Goal: Transaction & Acquisition: Purchase product/service

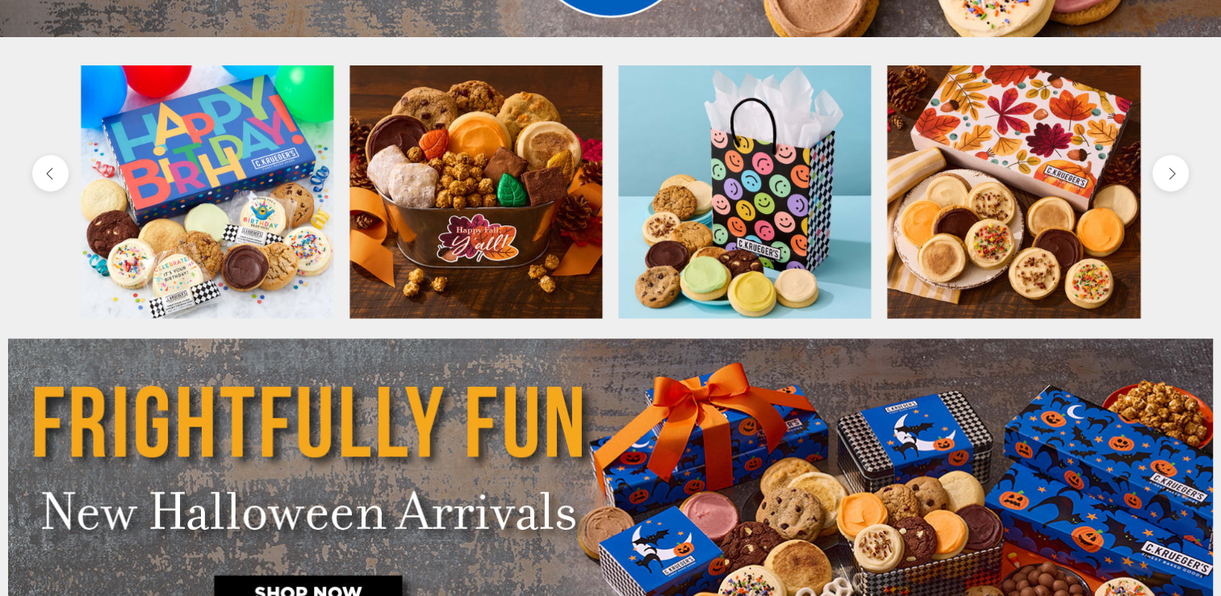
scroll to position [522, 0]
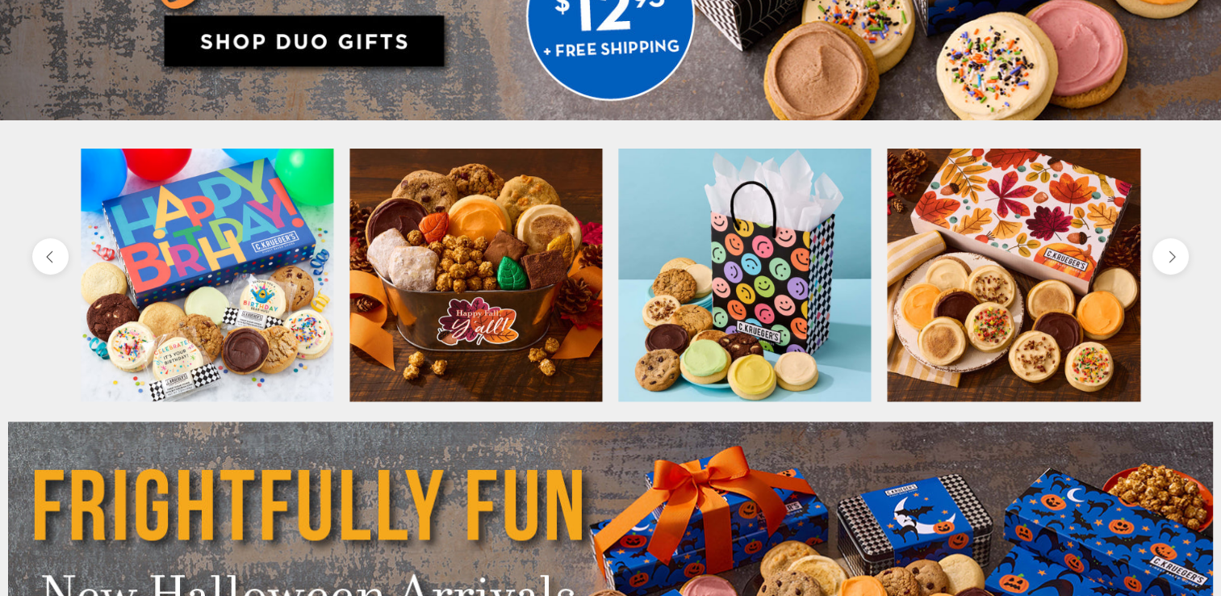
click at [224, 280] on img at bounding box center [207, 275] width 253 height 253
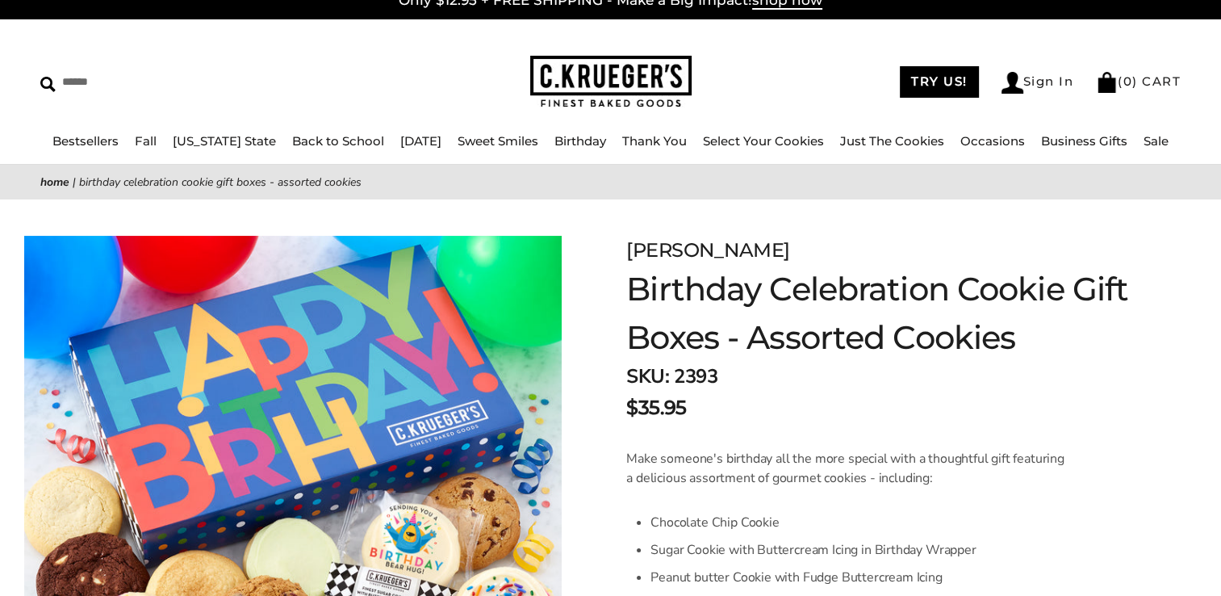
scroll to position [18, 0]
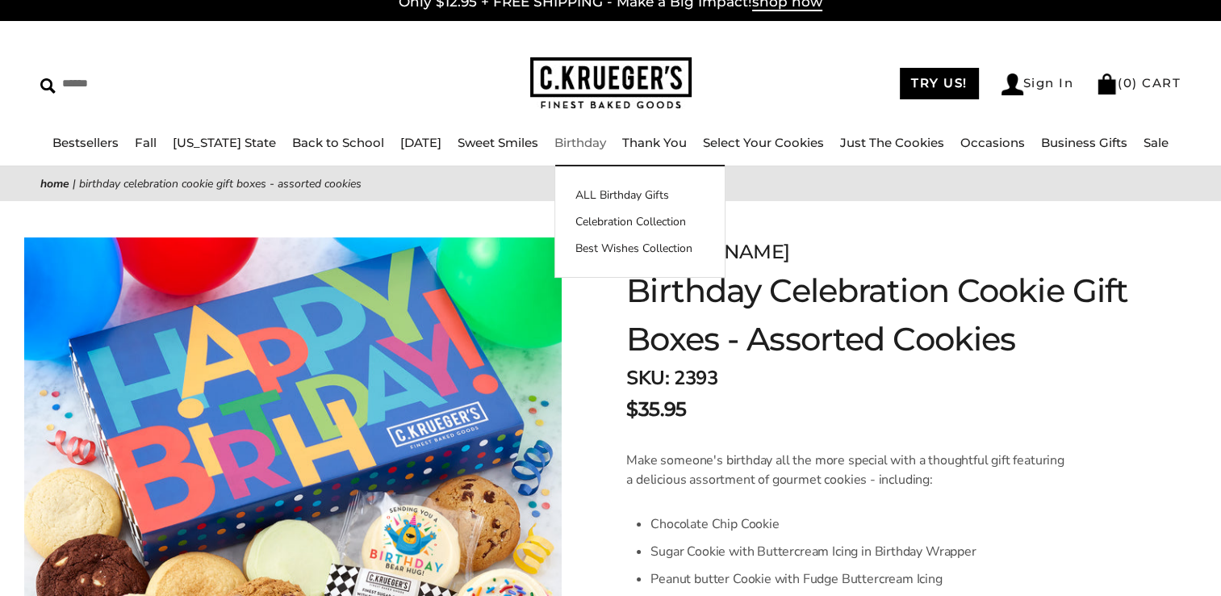
click at [562, 149] on link "Birthday" at bounding box center [580, 142] width 52 height 15
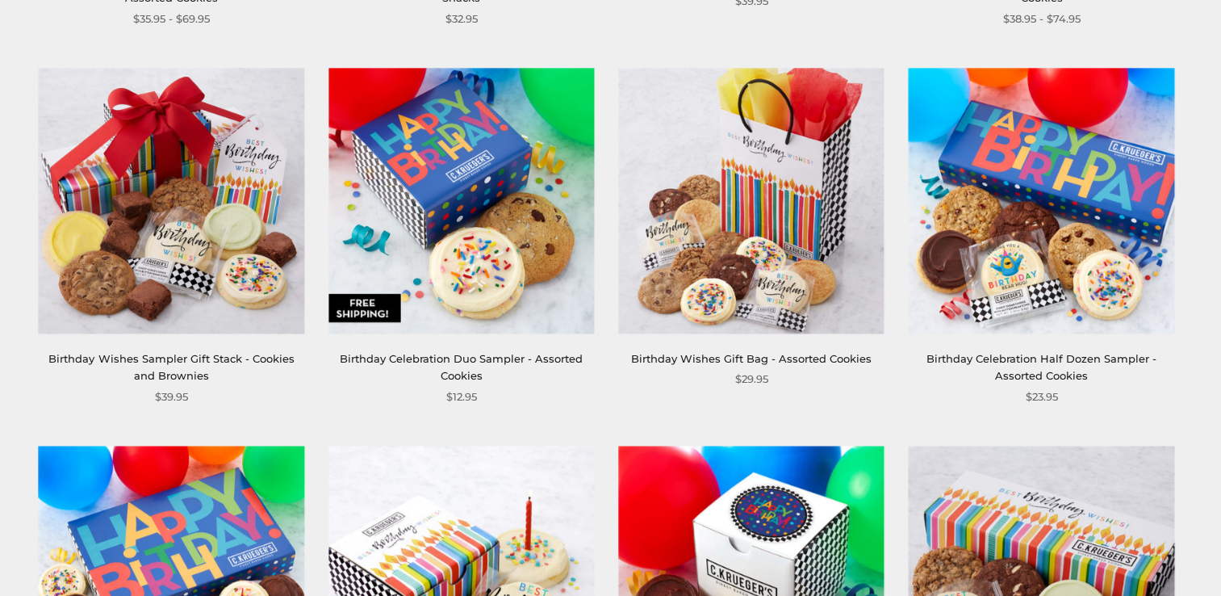
scroll to position [678, 0]
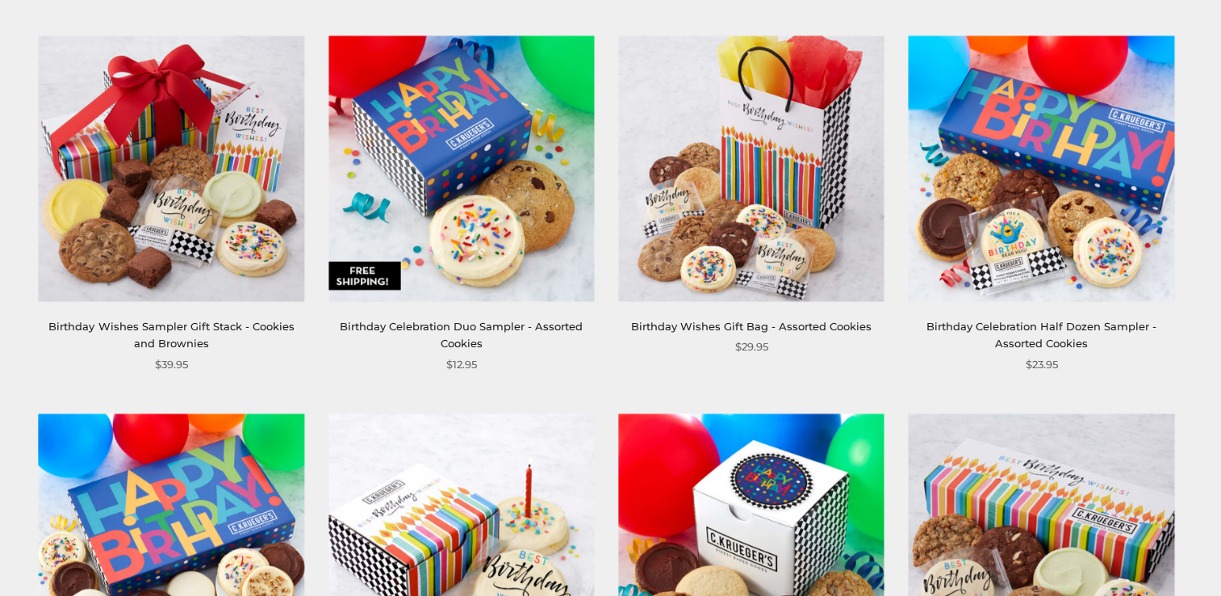
click at [1052, 163] on img at bounding box center [1042, 169] width 266 height 266
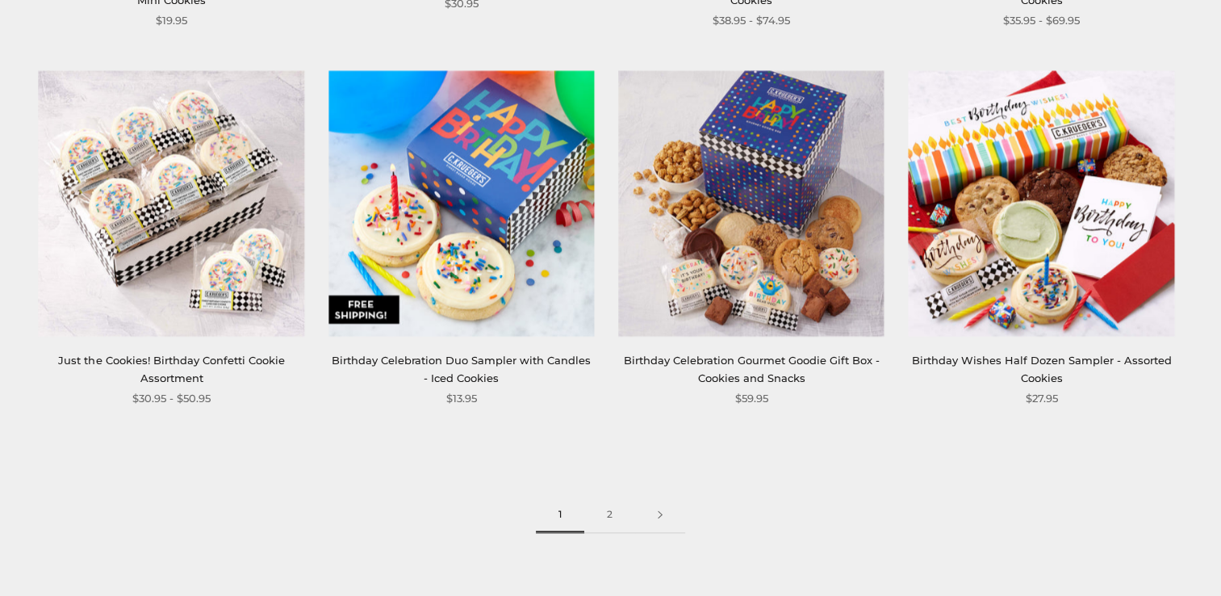
scroll to position [2163, 0]
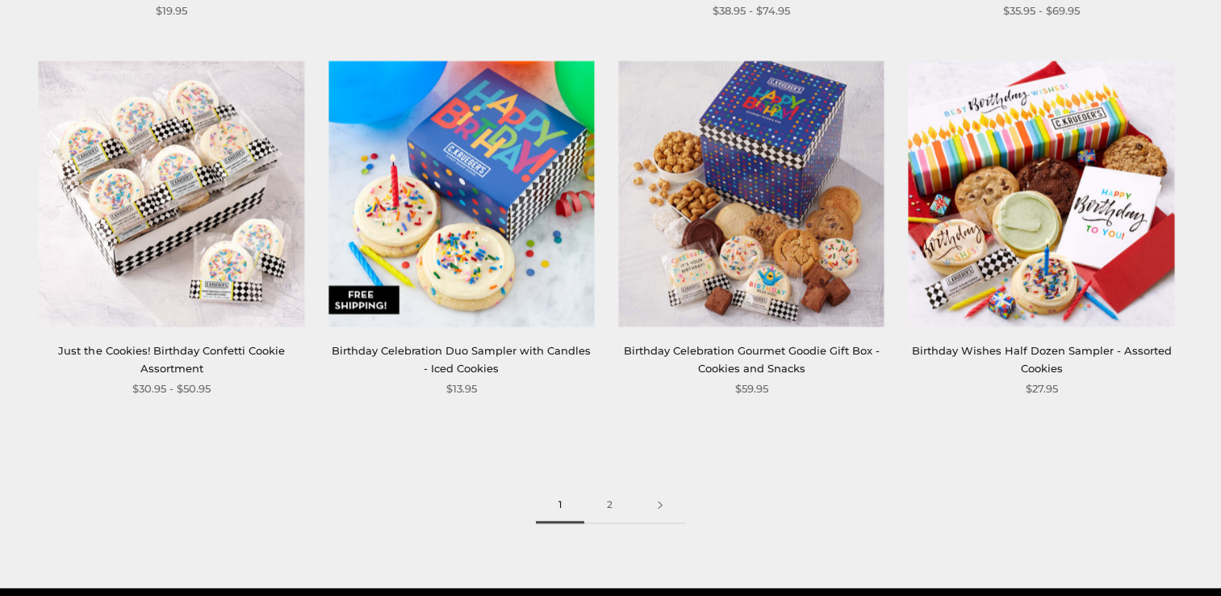
click at [1044, 177] on img at bounding box center [1042, 194] width 266 height 266
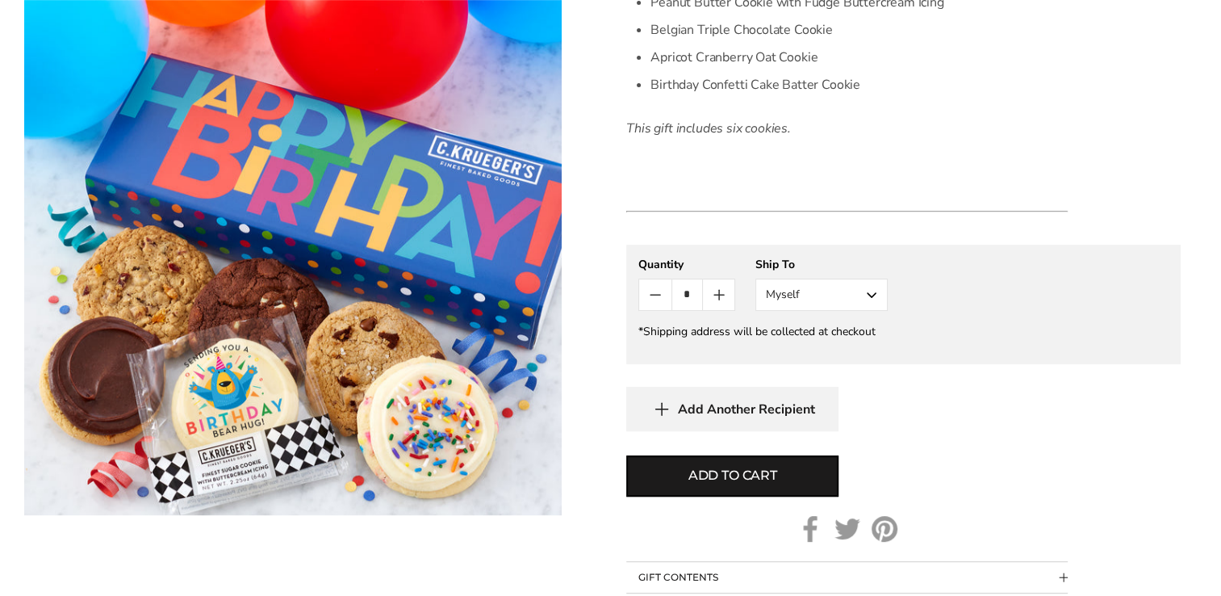
scroll to position [581, 0]
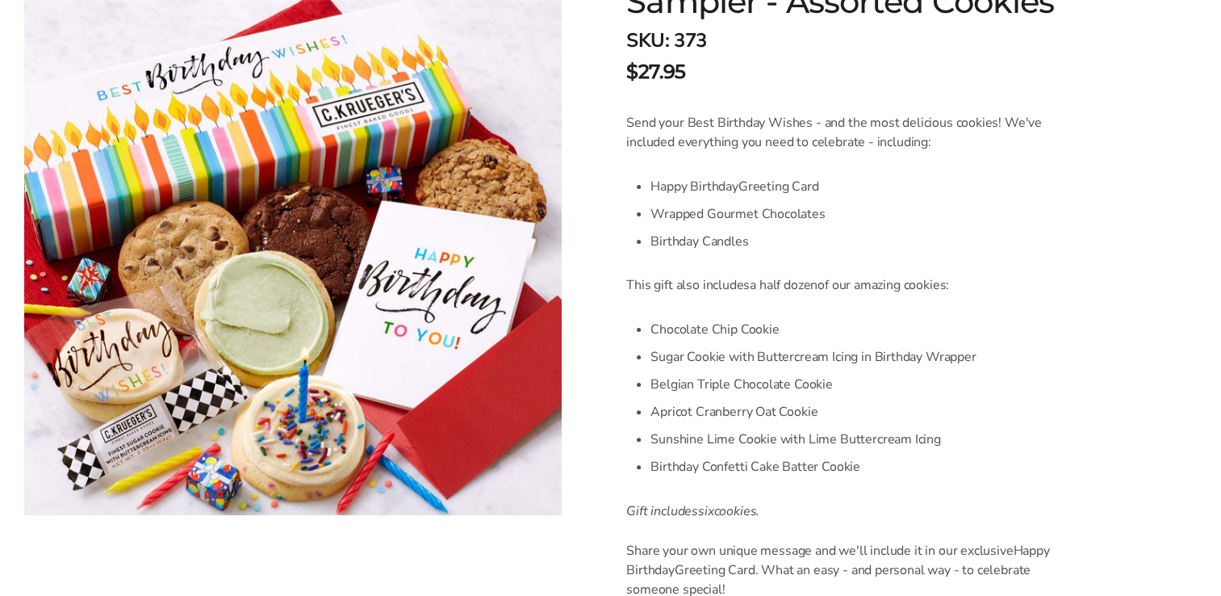
scroll to position [323, 0]
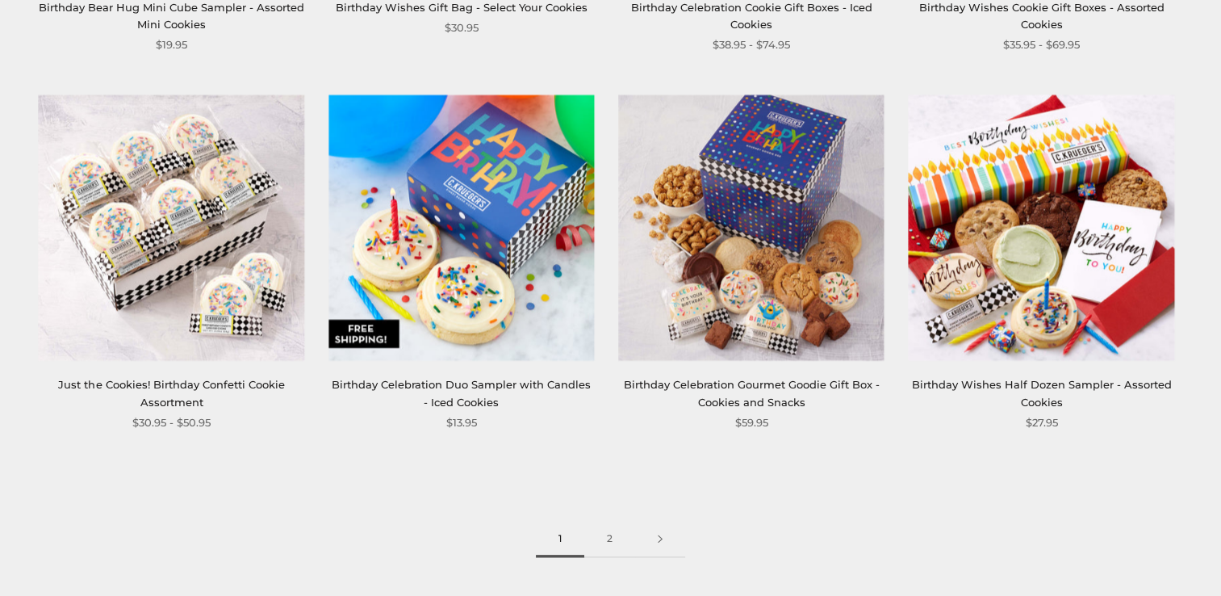
scroll to position [2131, 0]
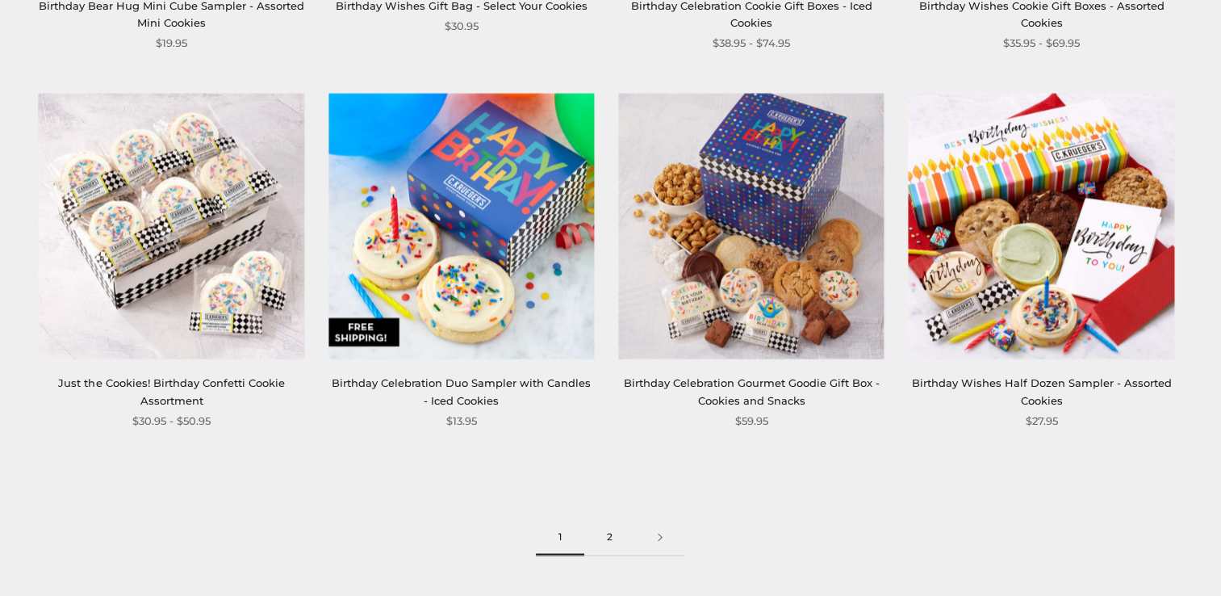
click at [603, 545] on link "2" at bounding box center [609, 537] width 51 height 36
click at [756, 252] on img at bounding box center [751, 226] width 266 height 266
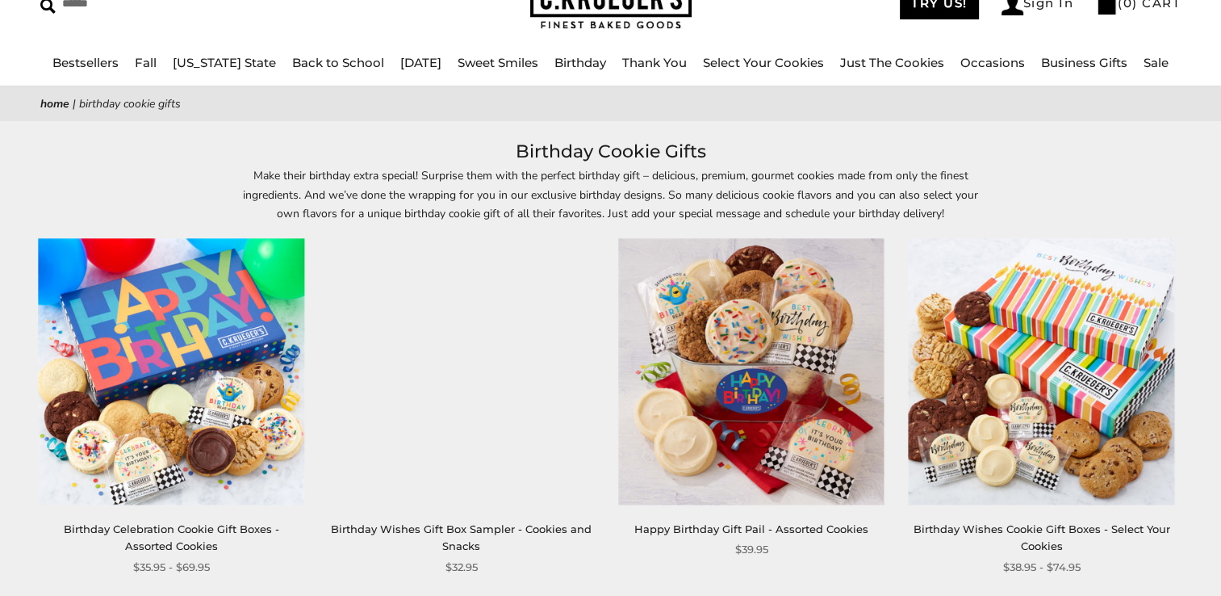
scroll to position [97, 0]
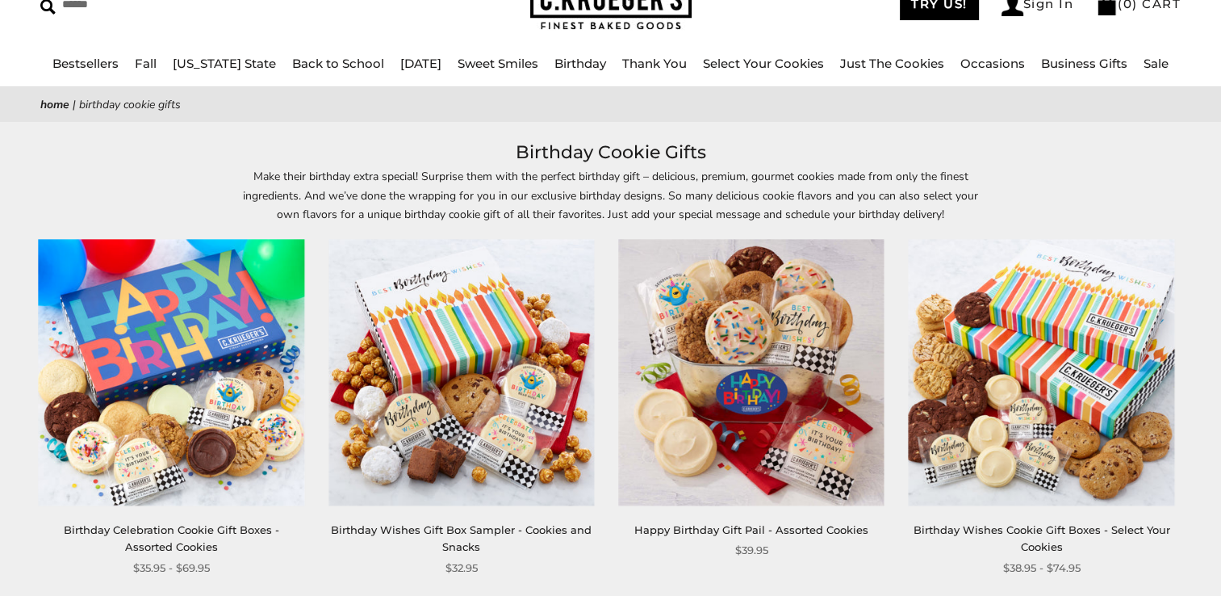
click at [439, 341] on img at bounding box center [462, 373] width 266 height 266
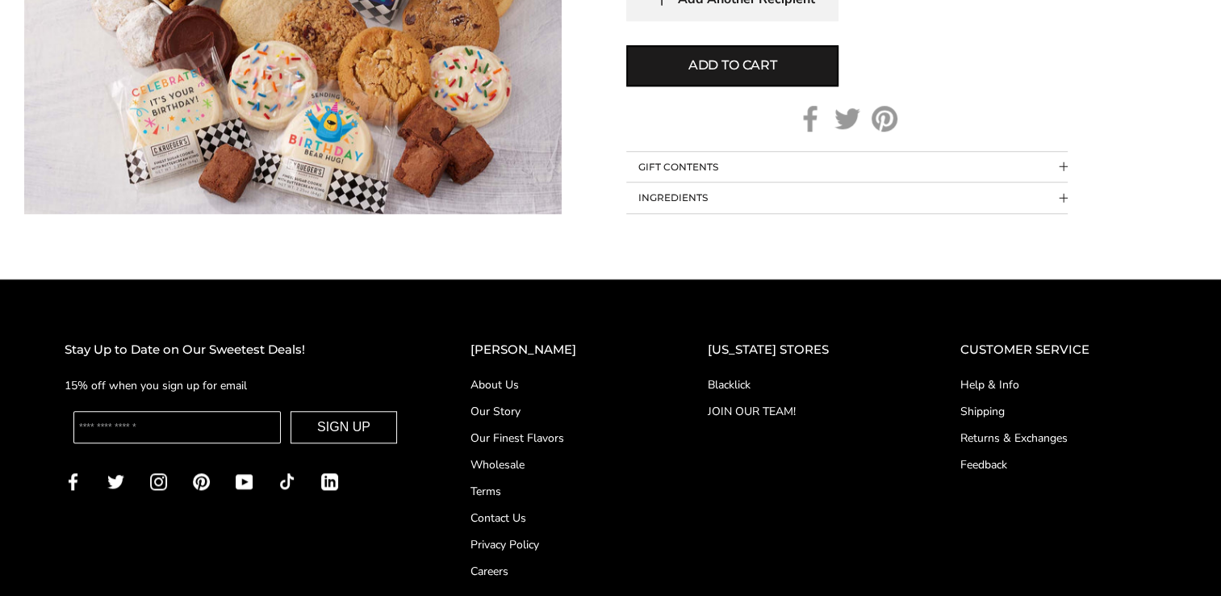
scroll to position [1291, 0]
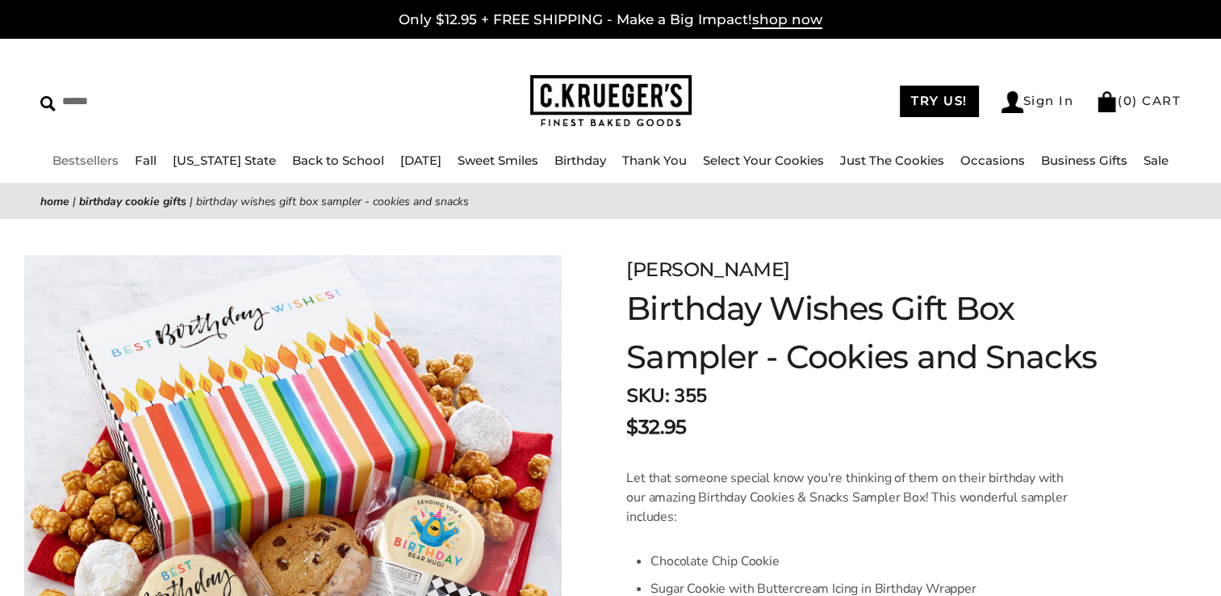
click at [101, 160] on link "Bestsellers" at bounding box center [85, 160] width 66 height 15
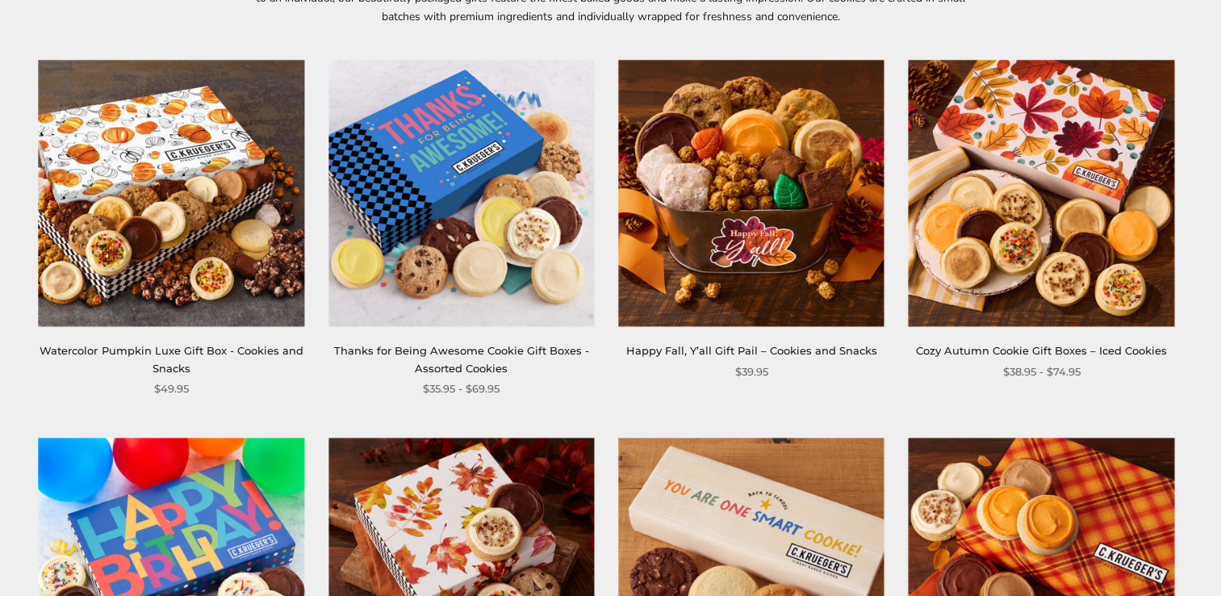
scroll to position [291, 0]
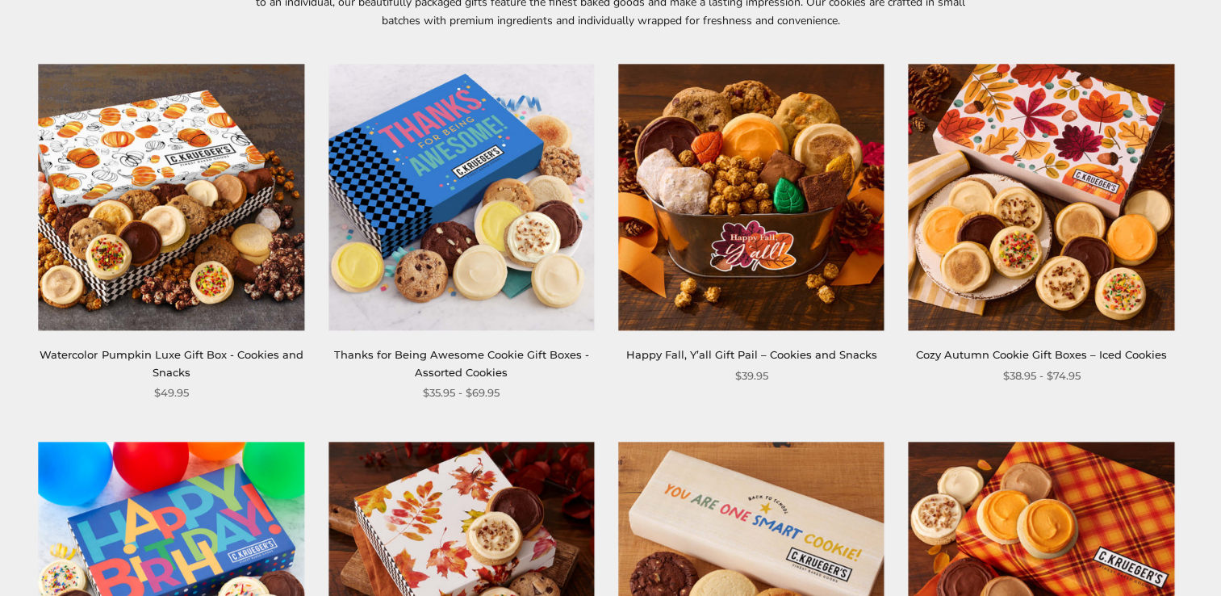
click at [747, 242] on img at bounding box center [751, 198] width 266 height 266
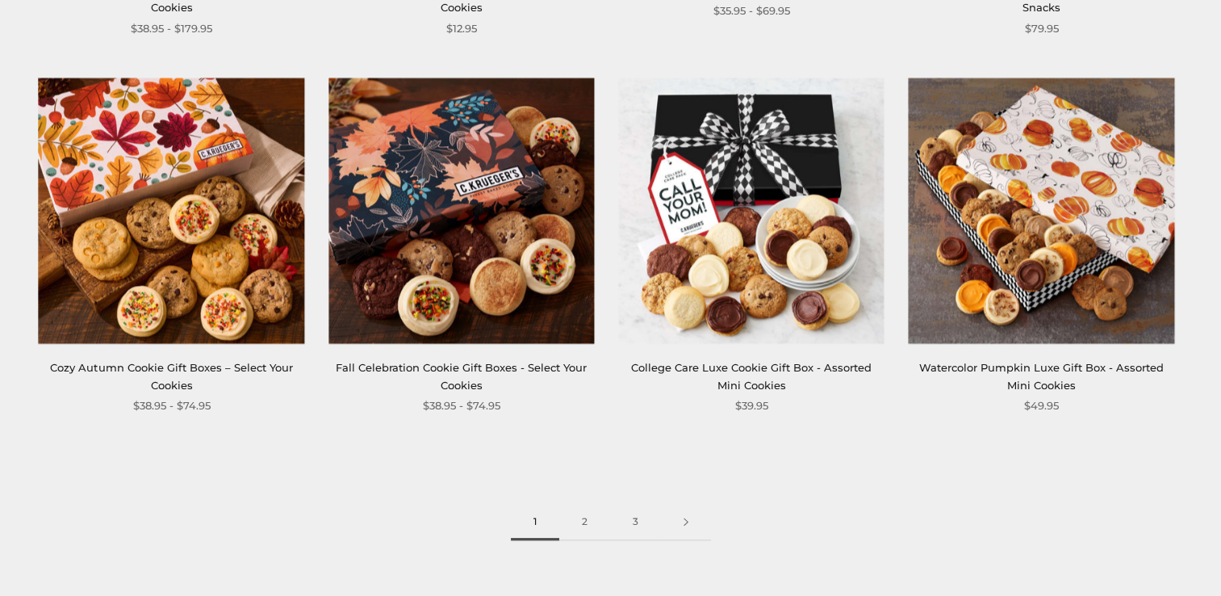
scroll to position [2163, 0]
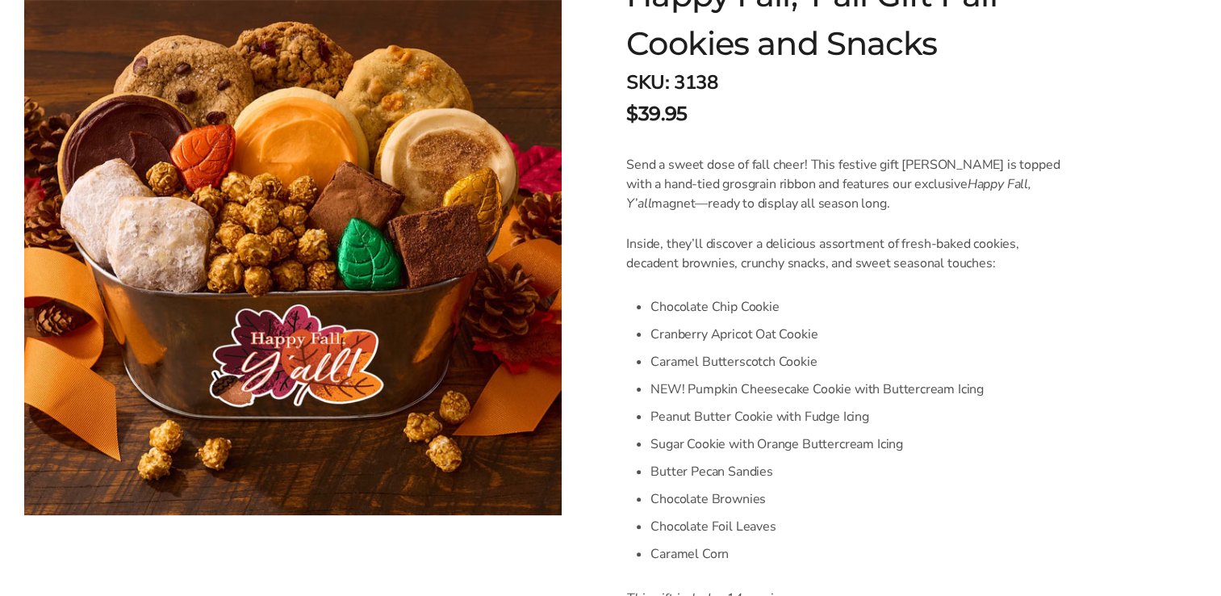
scroll to position [323, 0]
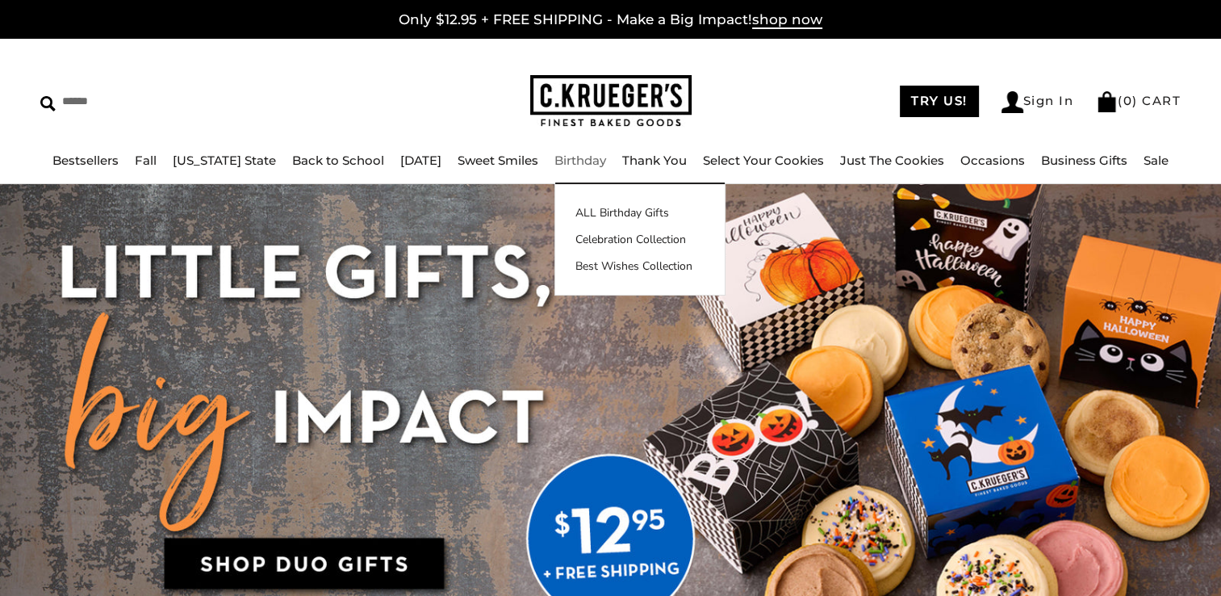
click at [571, 161] on link "Birthday" at bounding box center [580, 160] width 52 height 15
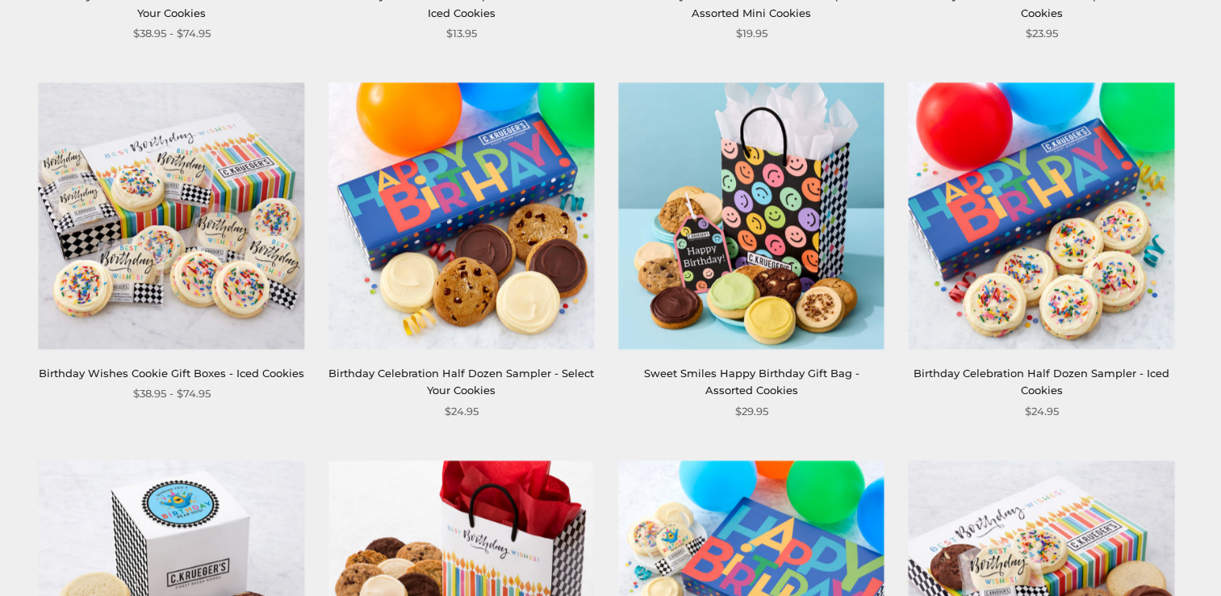
scroll to position [1388, 0]
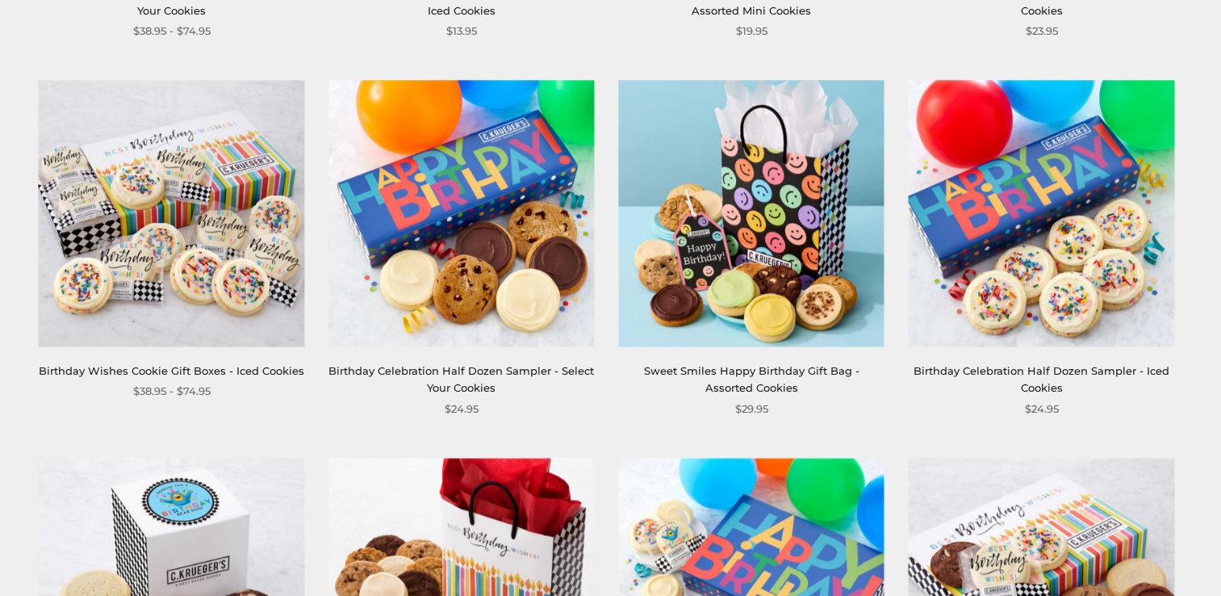
click at [486, 220] on img at bounding box center [462, 214] width 266 height 266
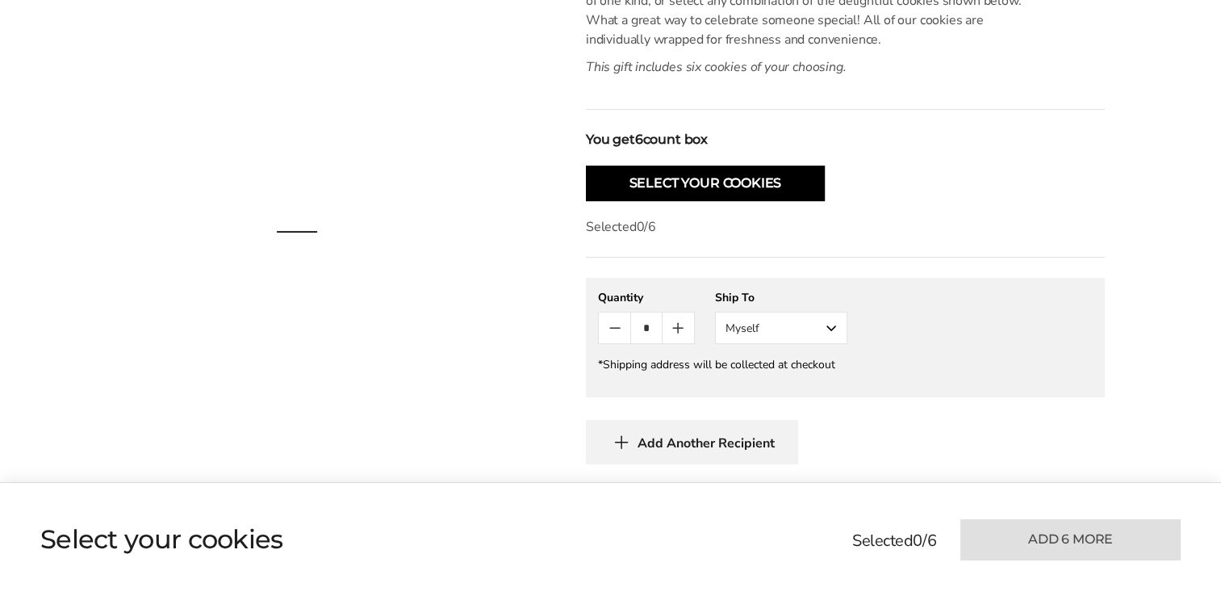
scroll to position [517, 0]
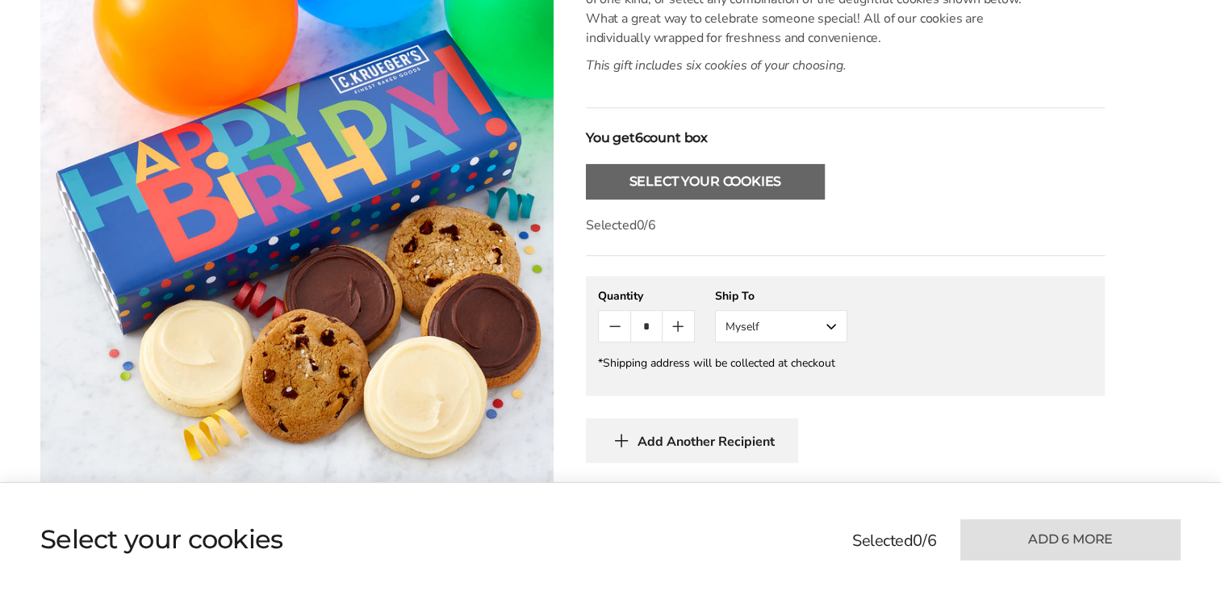
click at [701, 181] on button "Select Your Cookies" at bounding box center [705, 182] width 239 height 36
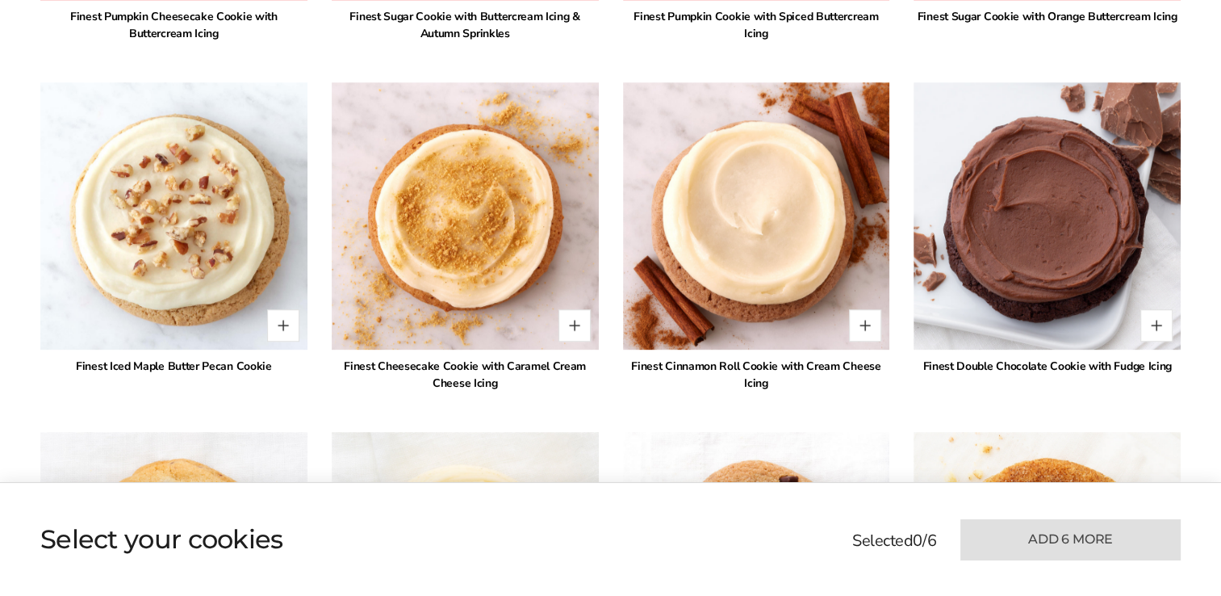
scroll to position [1333, 0]
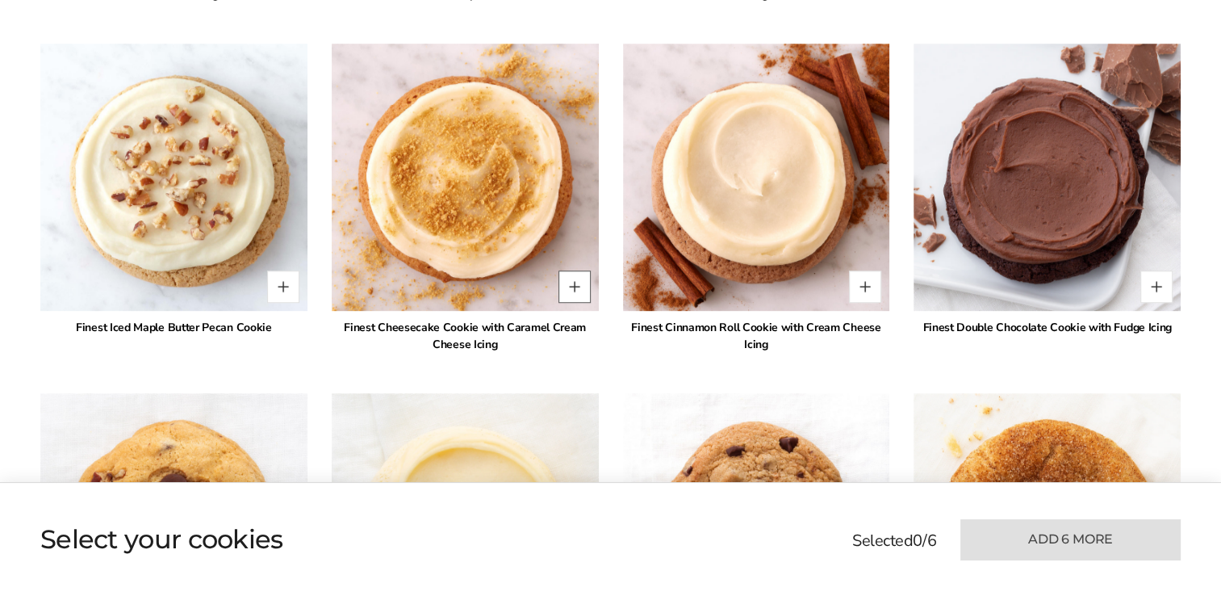
click at [571, 286] on button "Quantity button plus" at bounding box center [575, 286] width 32 height 32
type input "*"
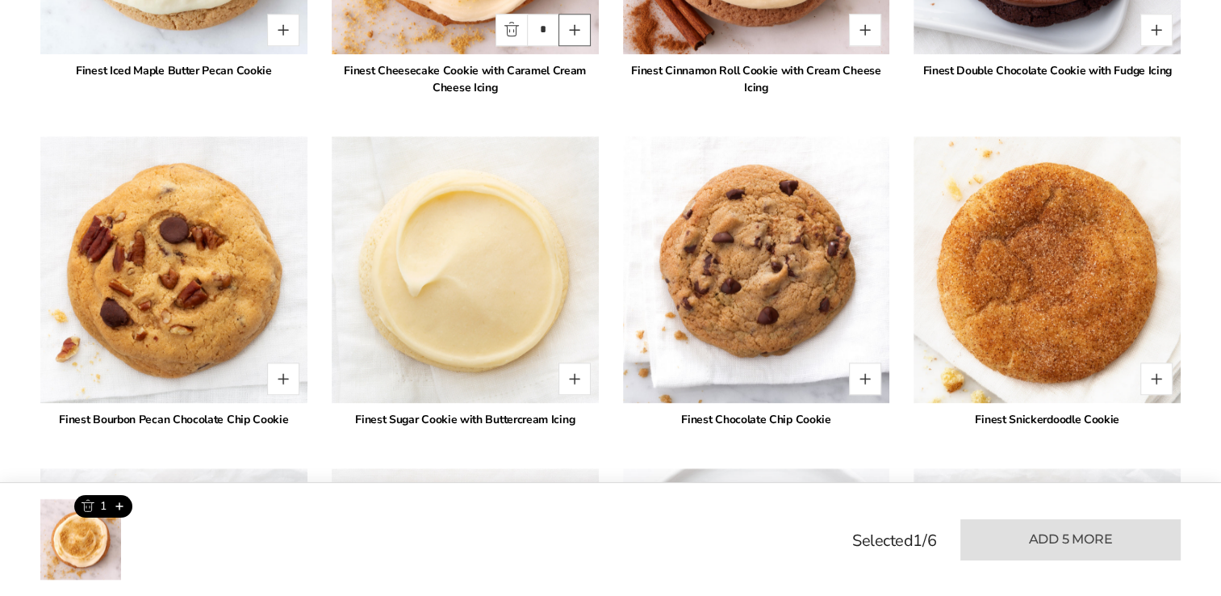
scroll to position [1592, 0]
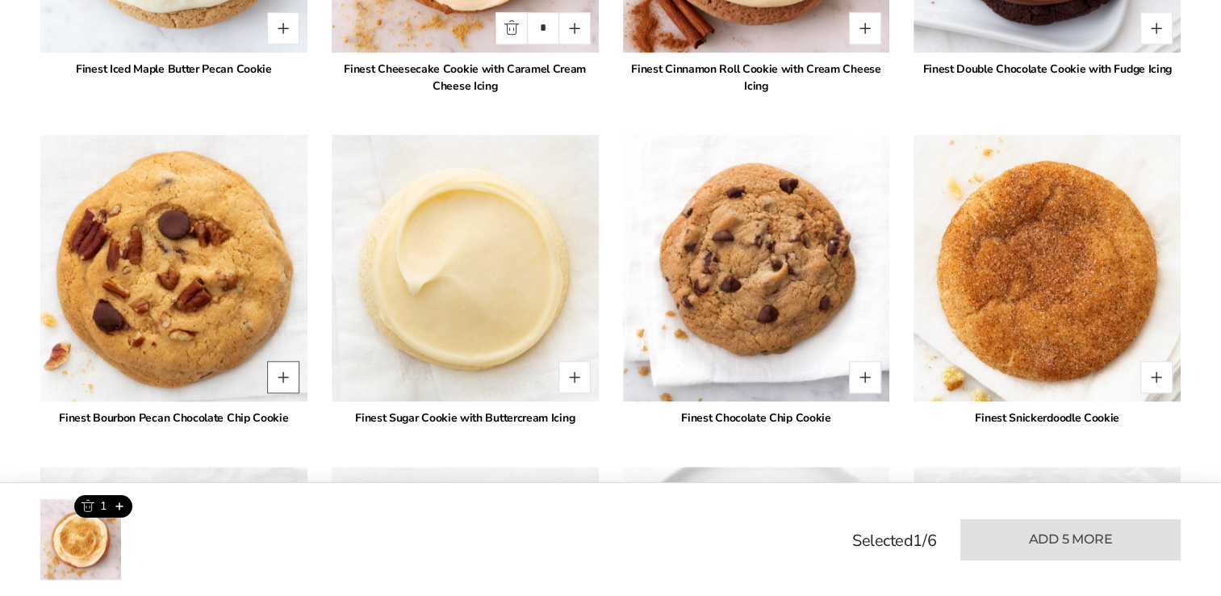
click at [278, 376] on button "Quantity button plus" at bounding box center [283, 377] width 32 height 32
type input "*"
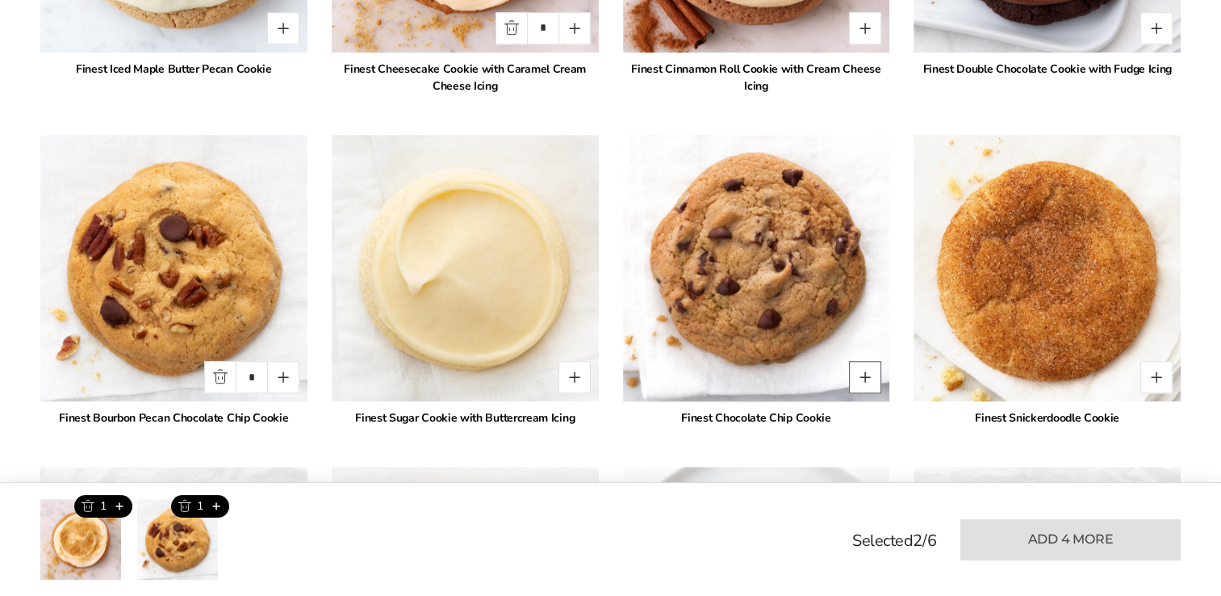
click at [859, 373] on button "Quantity button plus" at bounding box center [865, 377] width 32 height 32
type input "*"
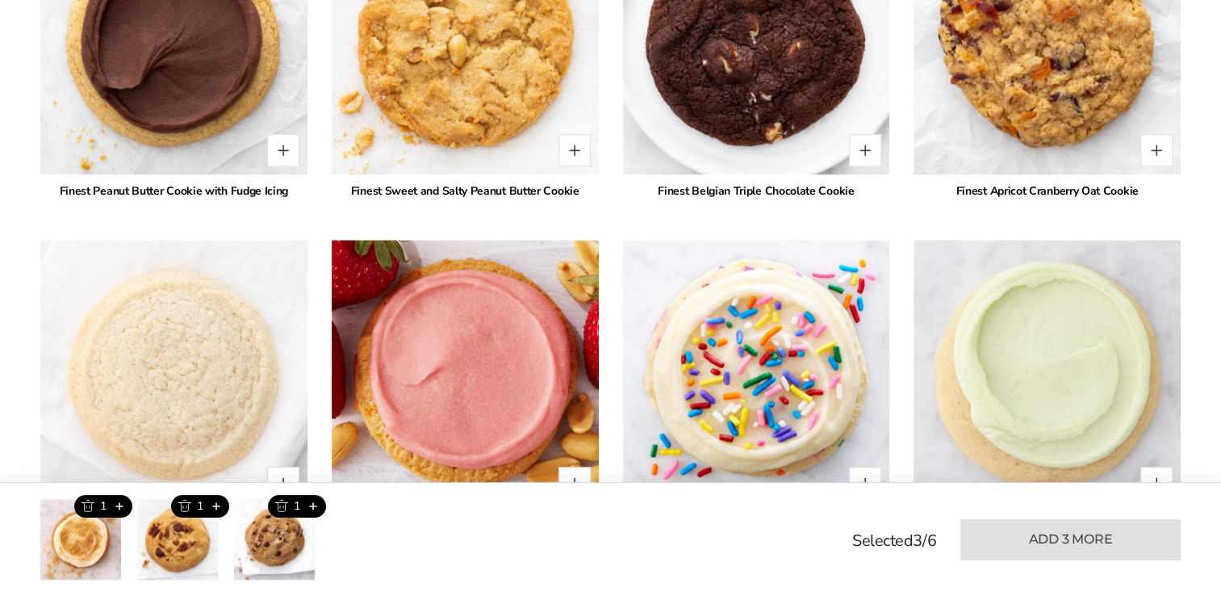
scroll to position [1979, 0]
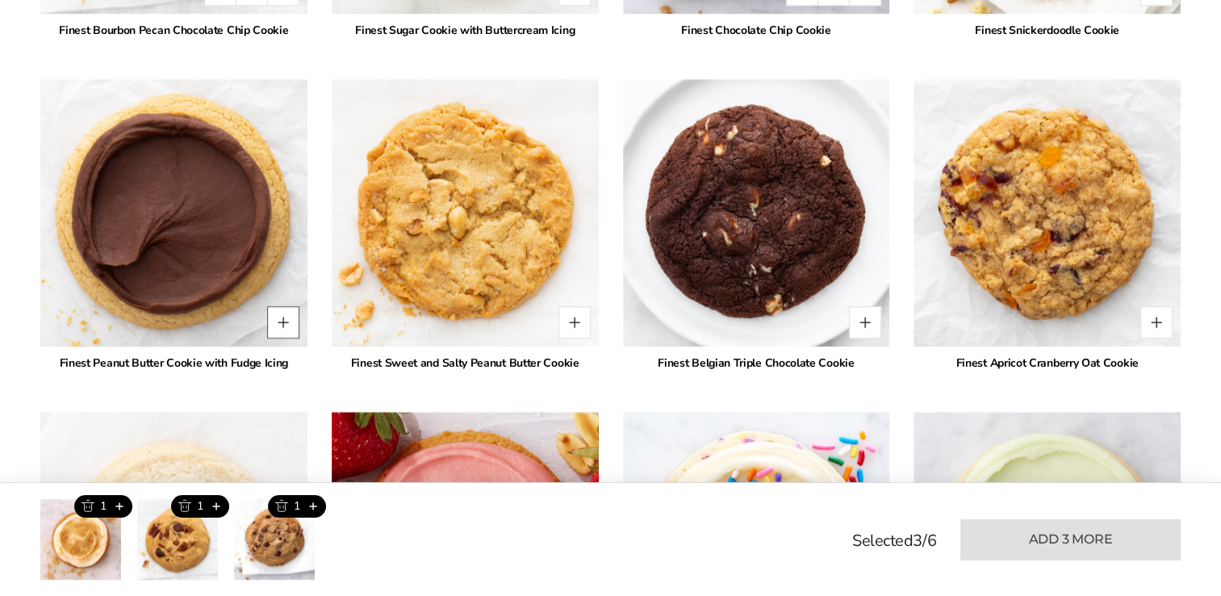
click at [285, 320] on button "Quantity button plus" at bounding box center [283, 322] width 32 height 32
type input "*"
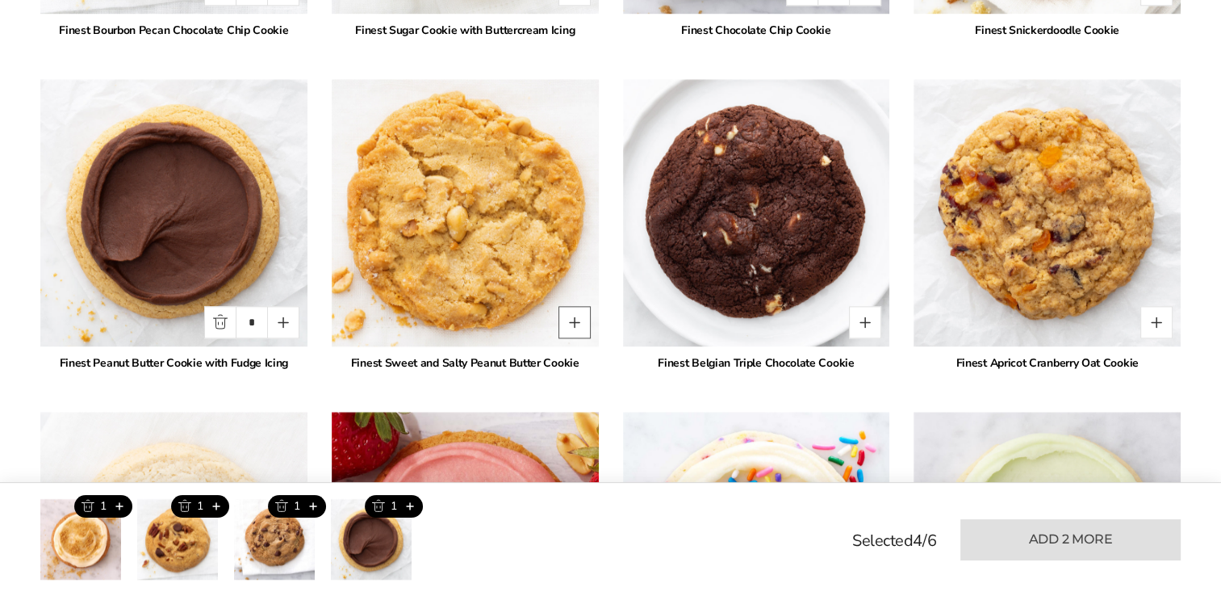
scroll to position [2011, 0]
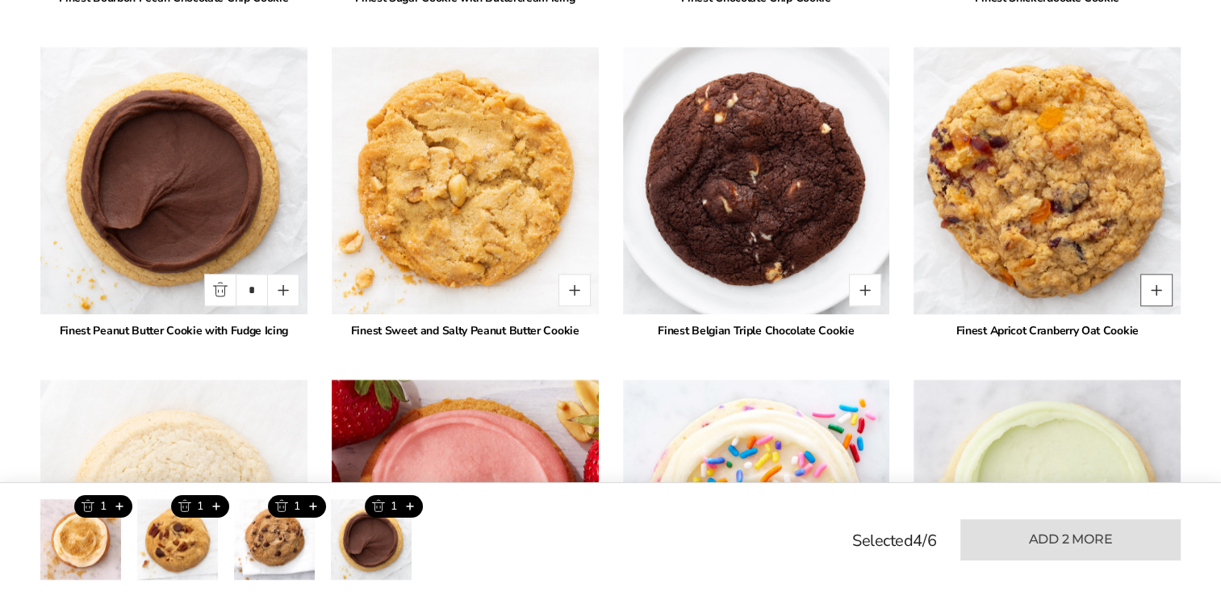
click at [1149, 296] on button "Quantity button plus" at bounding box center [1156, 290] width 32 height 32
type input "*"
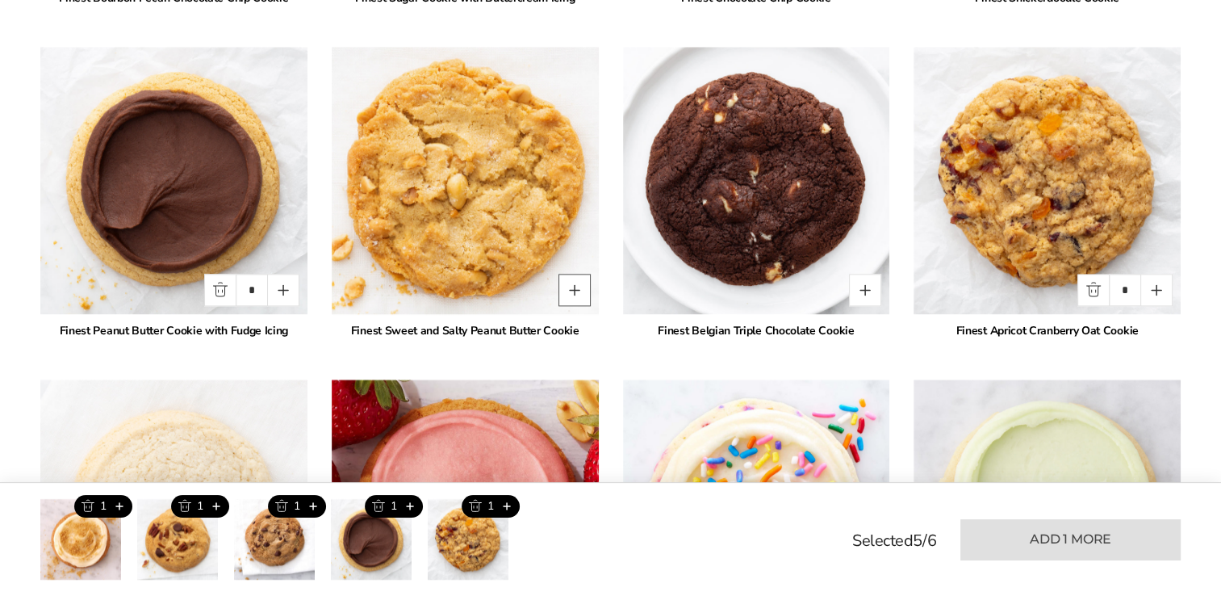
click at [575, 288] on button "Quantity button plus" at bounding box center [575, 290] width 32 height 32
type input "*"
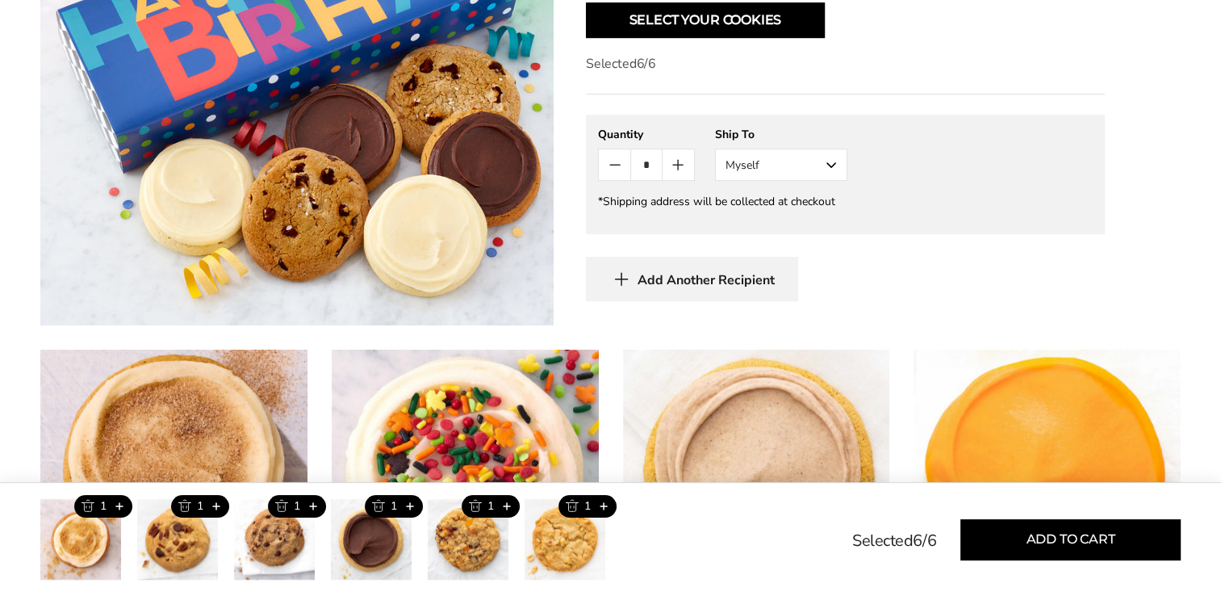
scroll to position [668, 0]
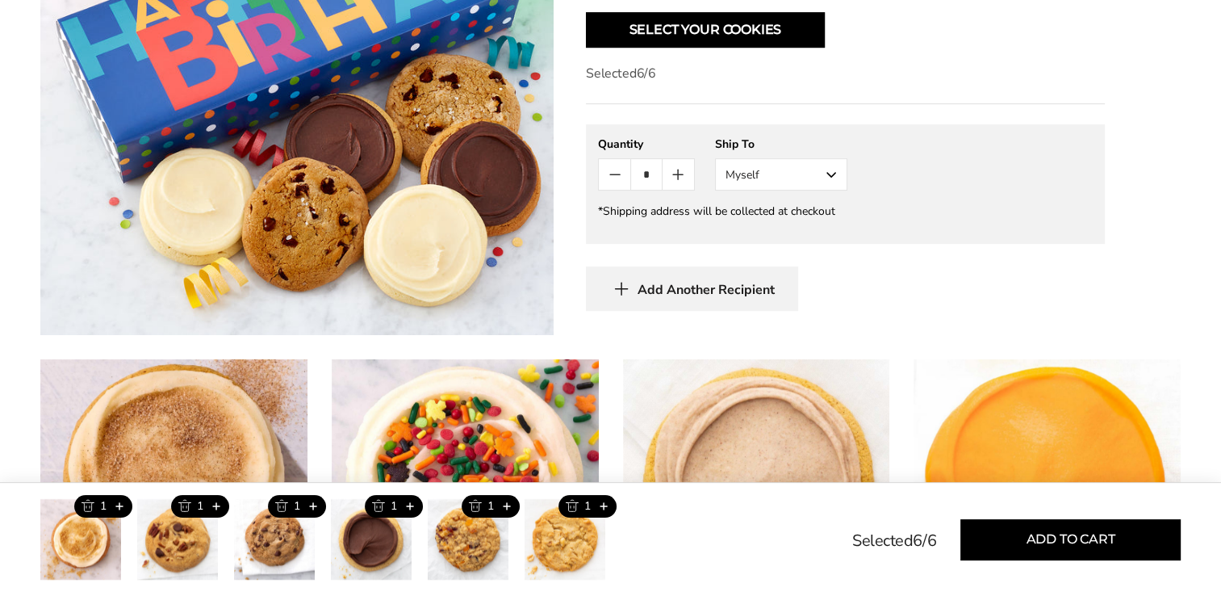
click at [829, 173] on button "Myself" at bounding box center [781, 174] width 132 height 32
click at [797, 231] on button "Other Recipient" at bounding box center [781, 234] width 131 height 29
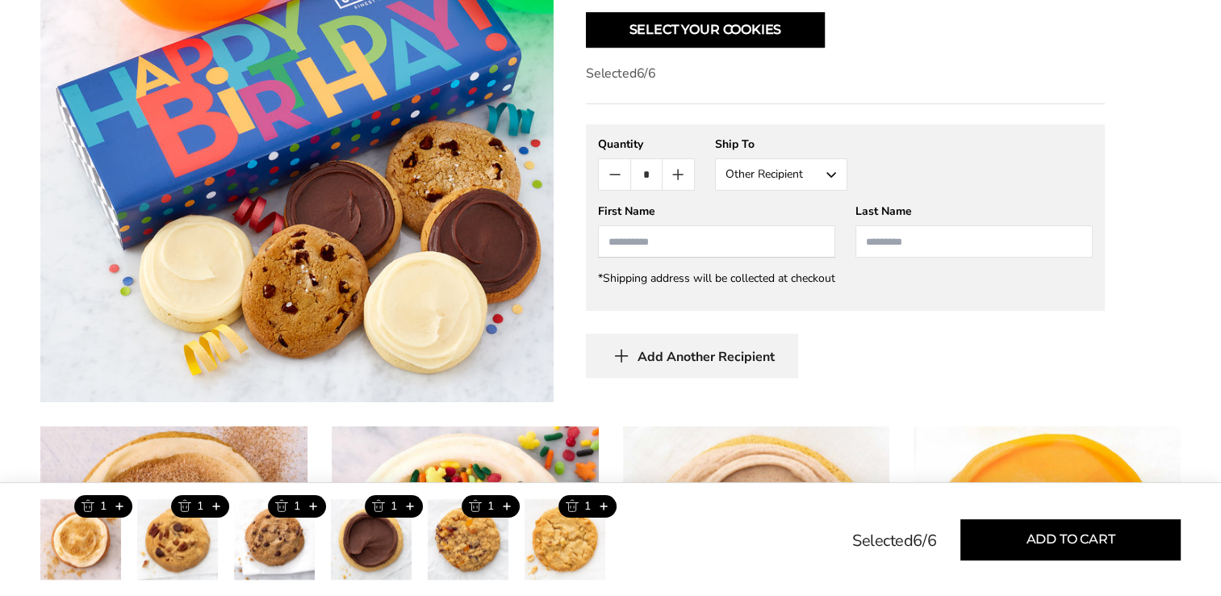
click at [638, 242] on input "First Name" at bounding box center [716, 241] width 237 height 32
type input "**********"
type input "*********"
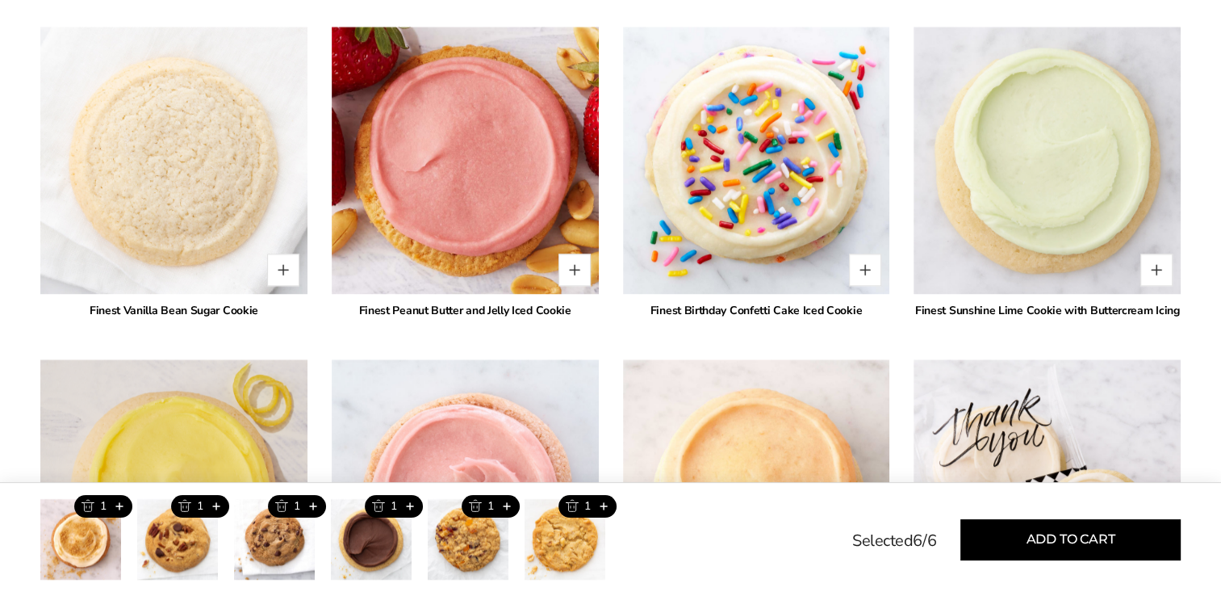
scroll to position [2429, 0]
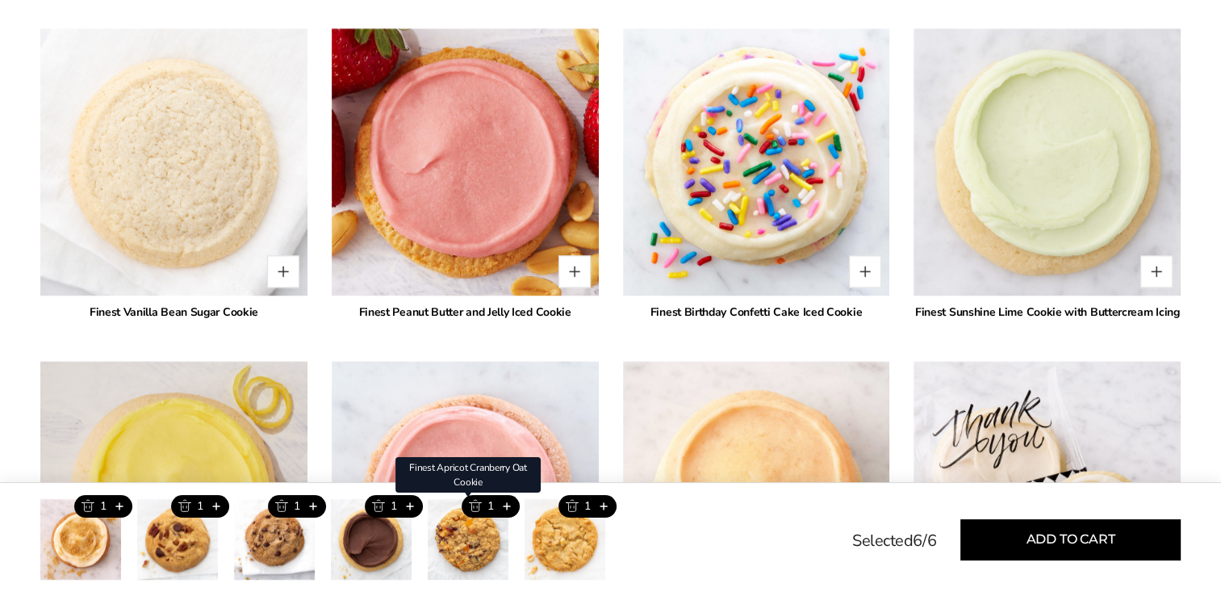
click at [468, 490] on div "Finest Apricot Cranberry Oat Cookie" at bounding box center [467, 475] width 145 height 36
click at [475, 506] on button "Trash this product" at bounding box center [475, 506] width 27 height 23
type input "*"
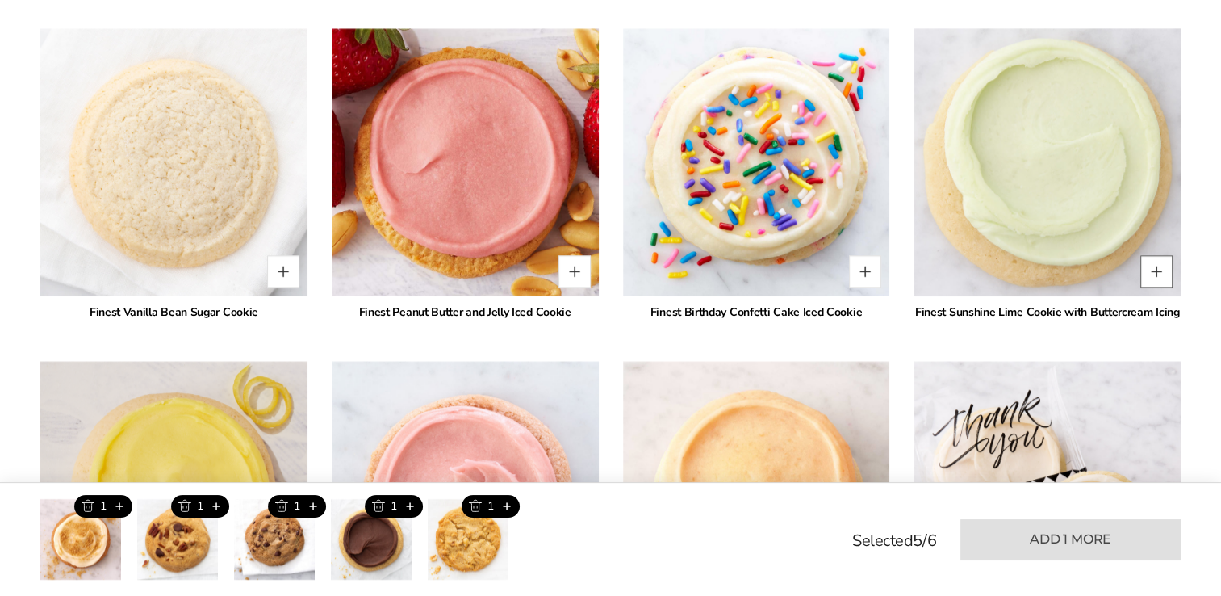
click at [1159, 263] on button "Quantity button plus" at bounding box center [1156, 271] width 32 height 32
type input "*"
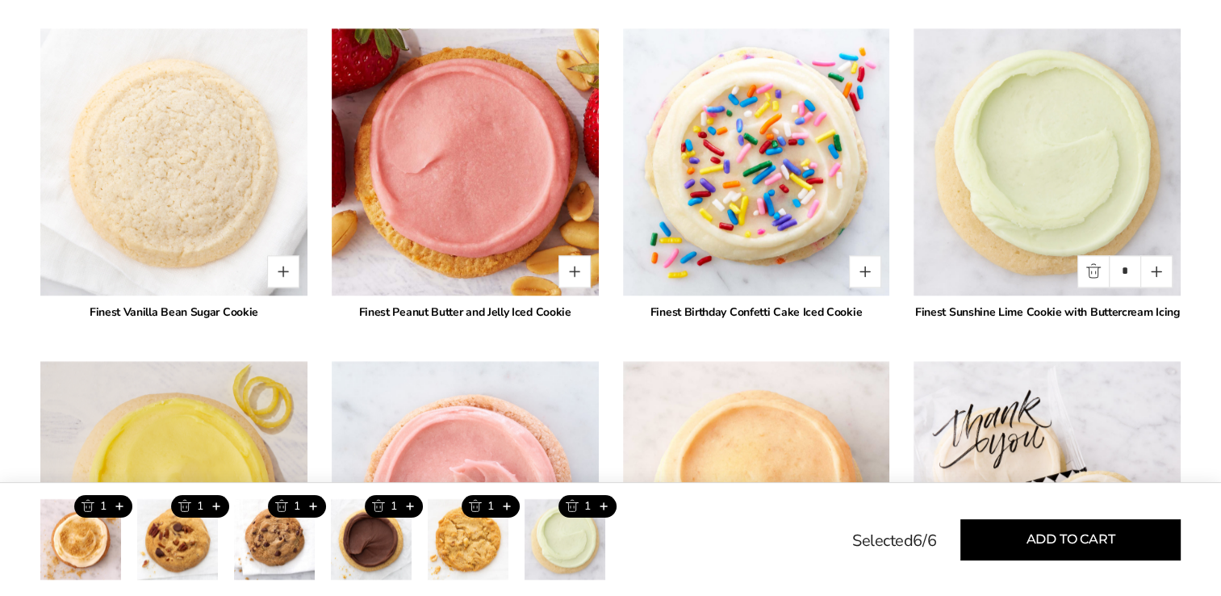
drag, startPoint x: 1220, startPoint y: 370, endPoint x: 1229, endPoint y: 404, distance: 34.3
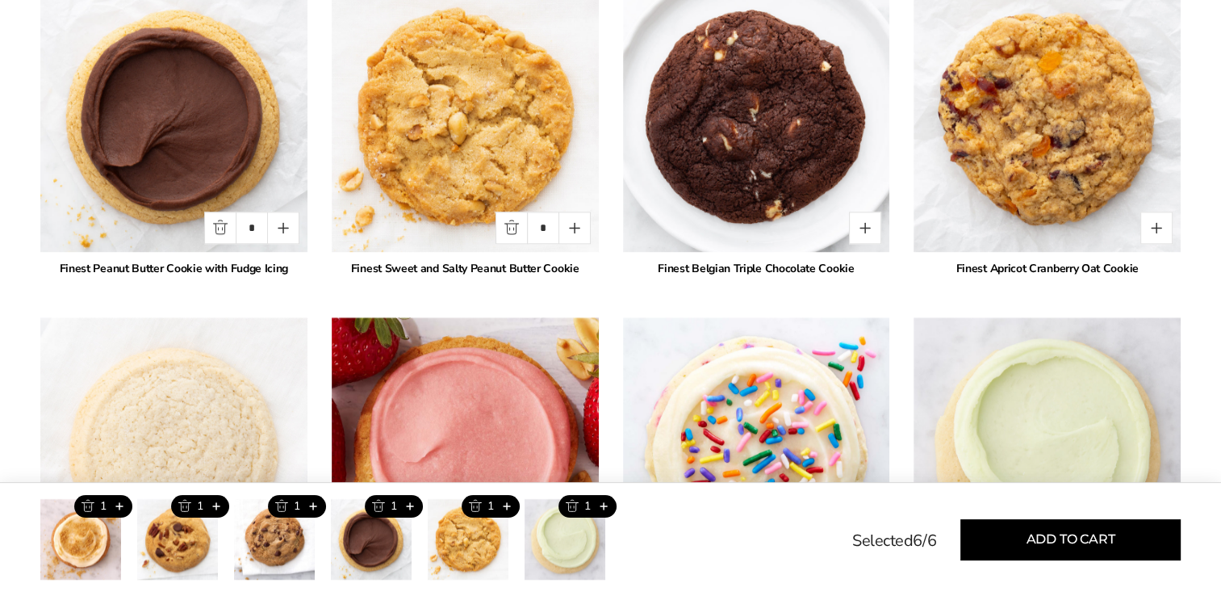
scroll to position [2139, 0]
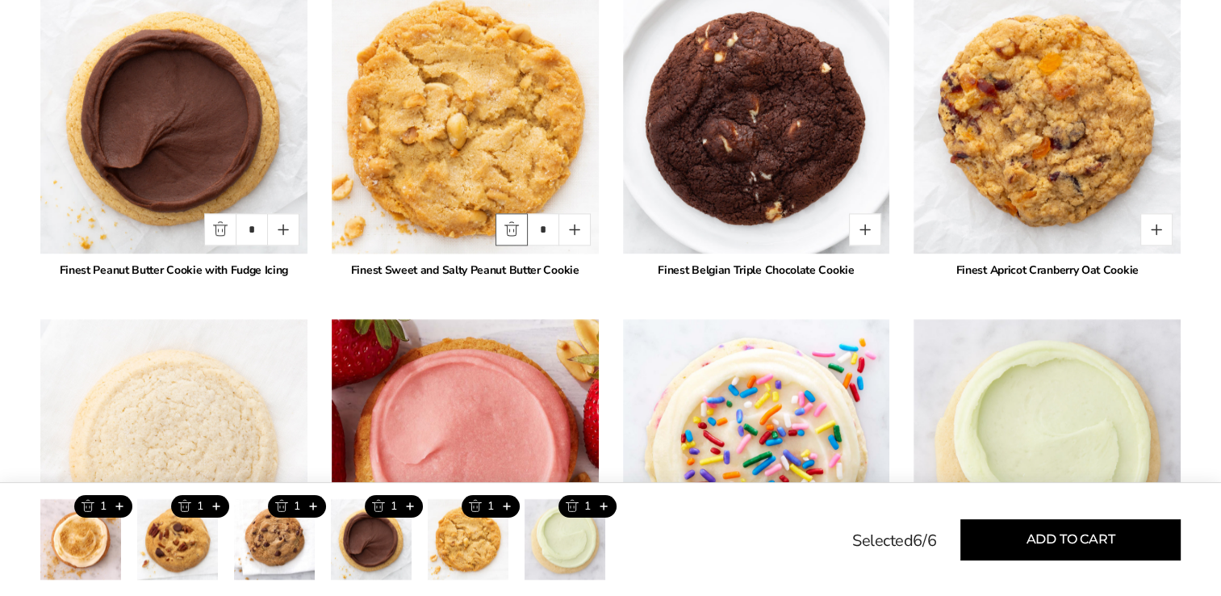
click at [508, 223] on button "Quantity button minus" at bounding box center [512, 229] width 32 height 32
type input "*"
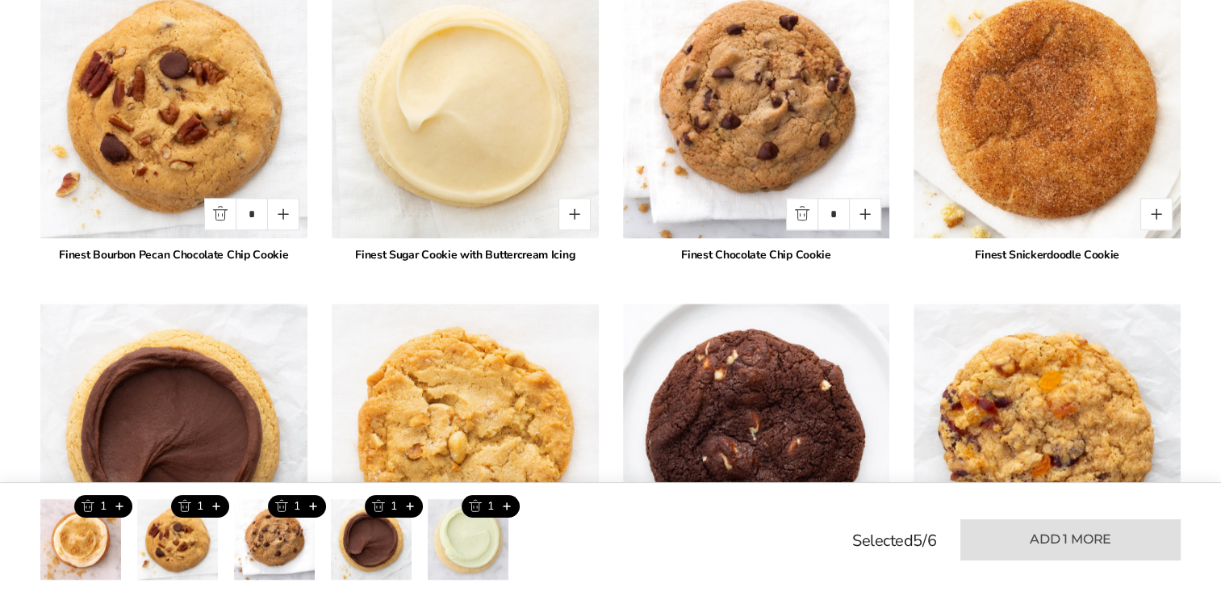
scroll to position [1841, 0]
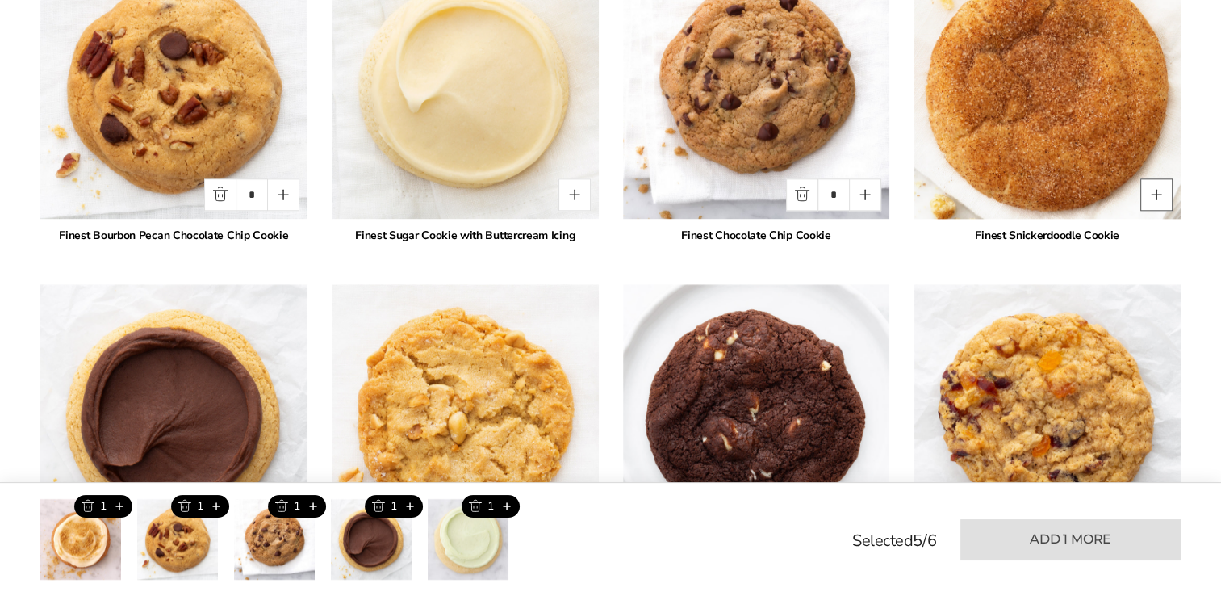
click at [1154, 184] on button "Quantity button plus" at bounding box center [1156, 194] width 32 height 32
type input "*"
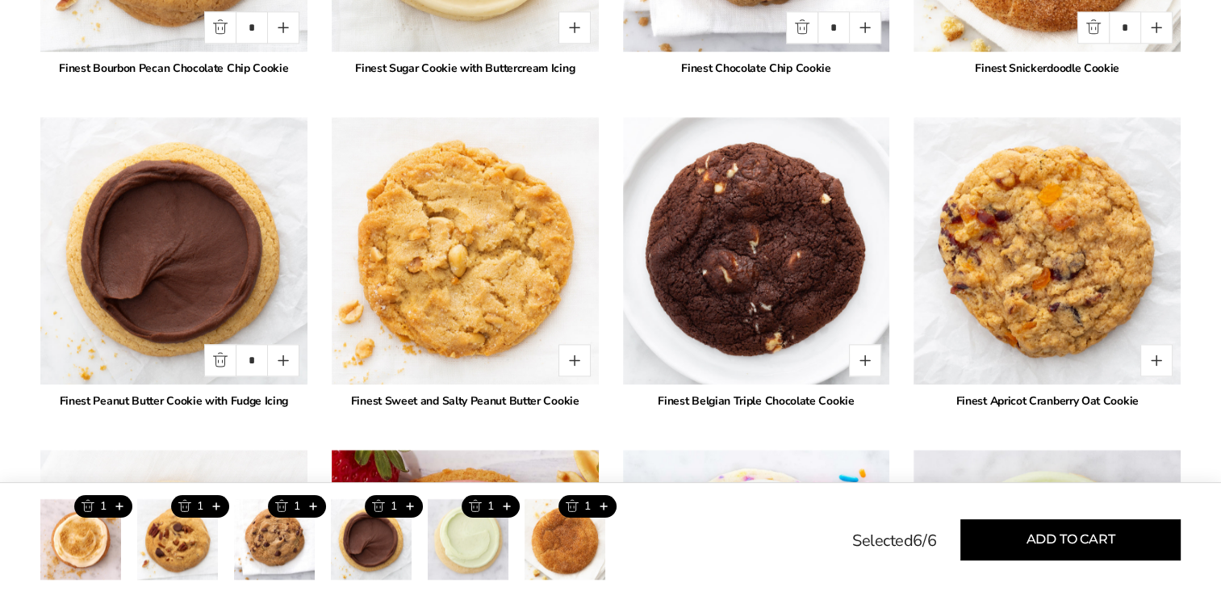
scroll to position [2040, 0]
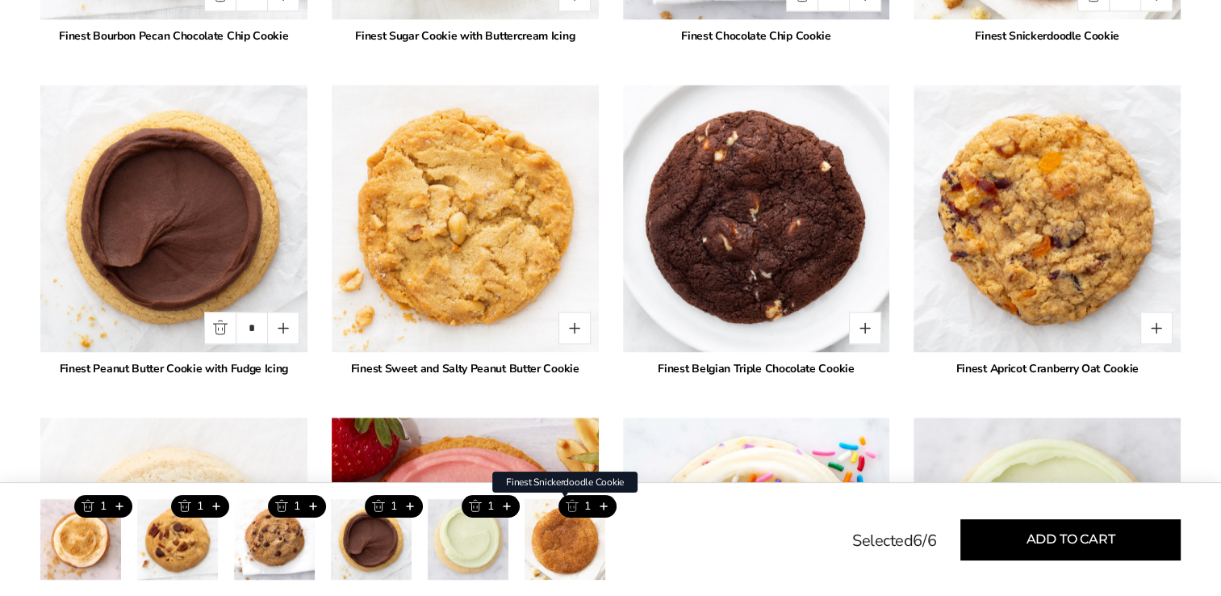
click at [571, 504] on button "Trash this product" at bounding box center [572, 506] width 27 height 23
type input "*"
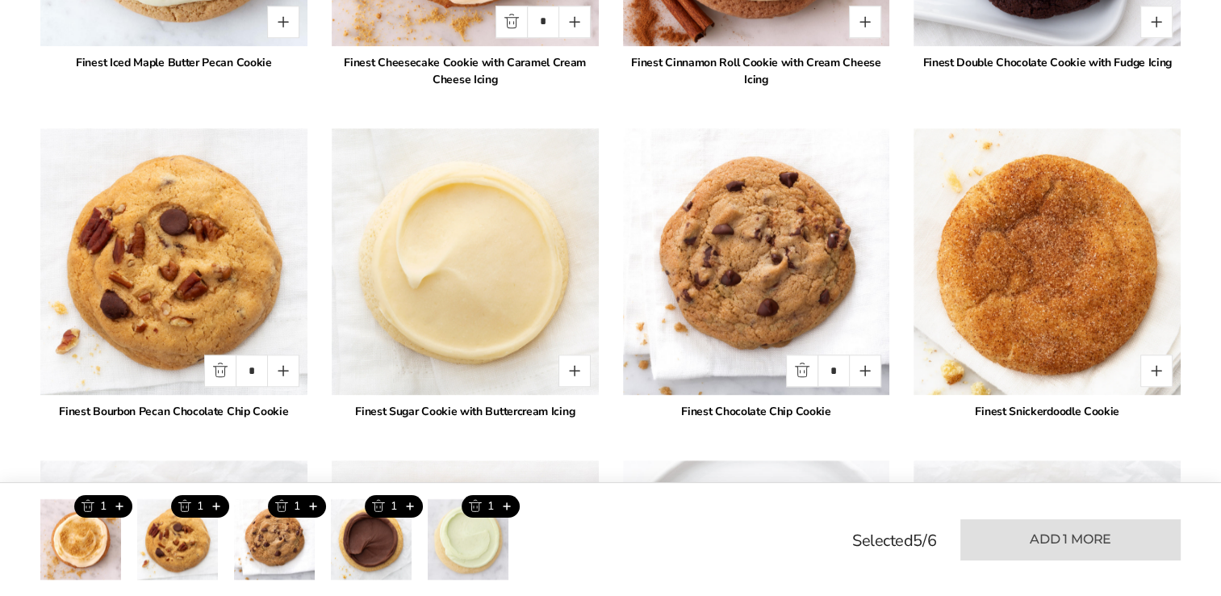
scroll to position [1660, 0]
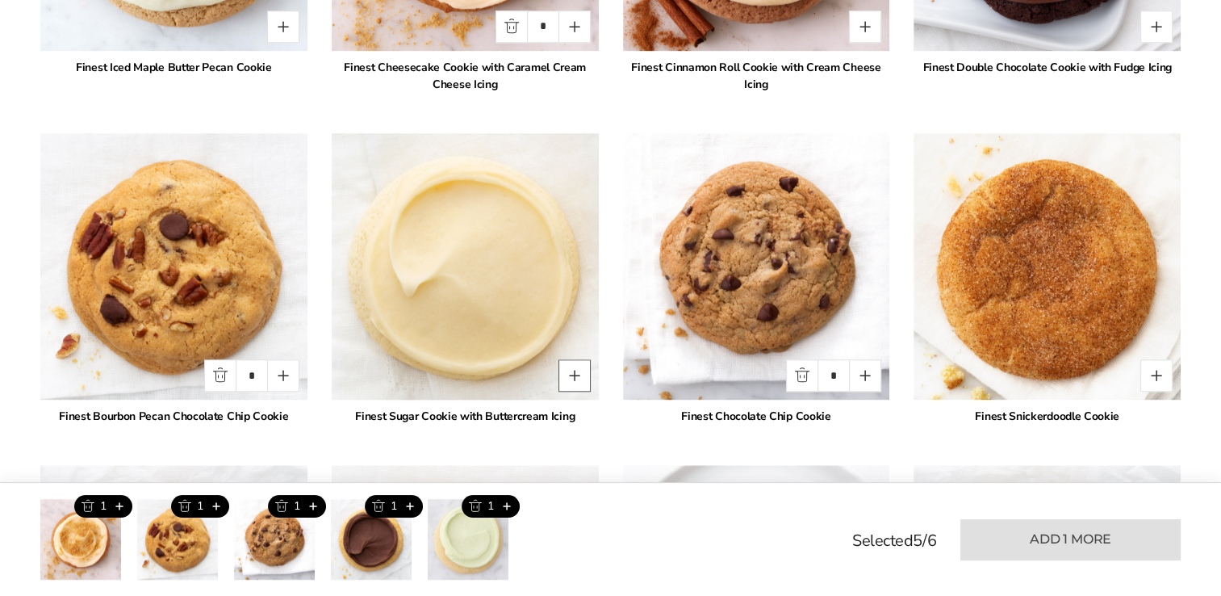
click at [567, 363] on button "Quantity button plus" at bounding box center [575, 375] width 32 height 32
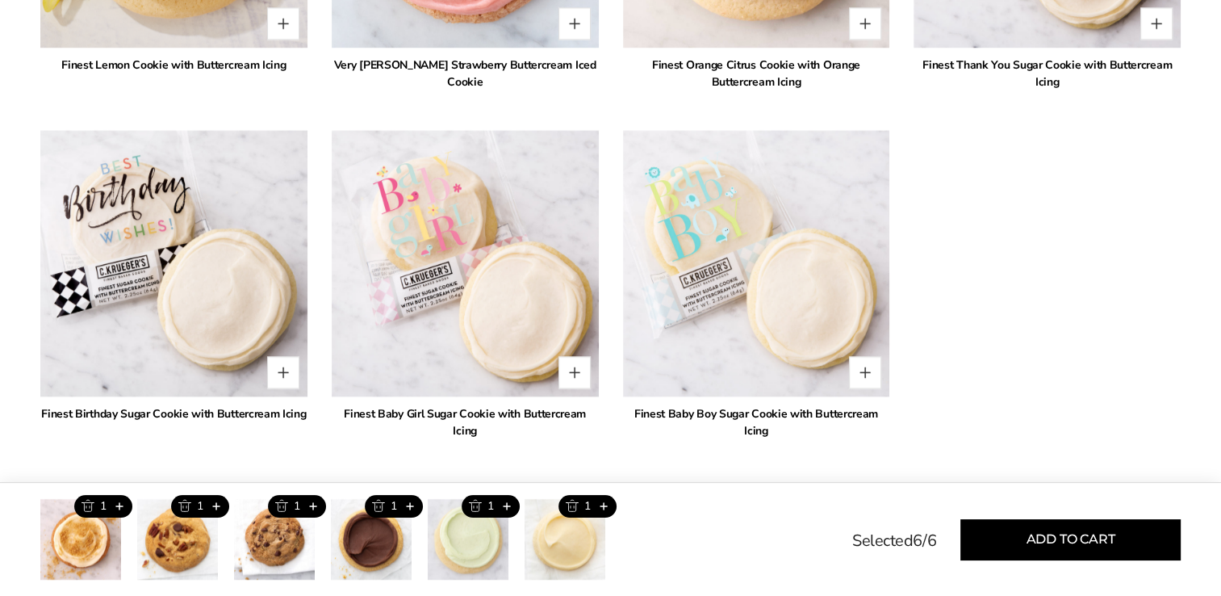
scroll to position [3006, 0]
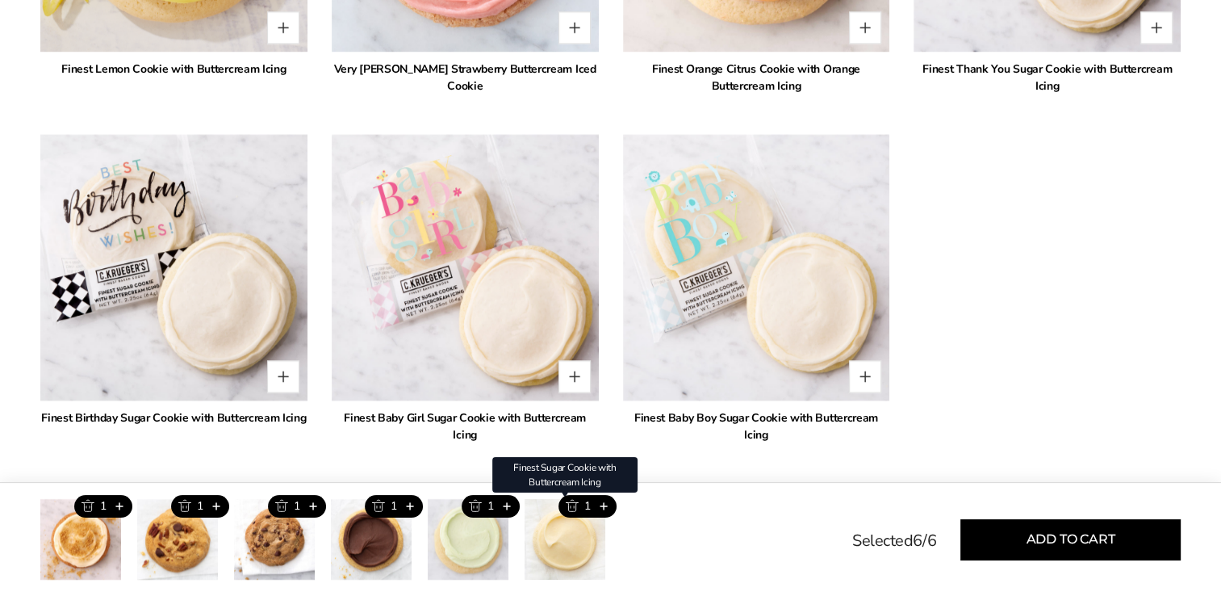
click at [587, 508] on div "1" at bounding box center [588, 506] width 58 height 23
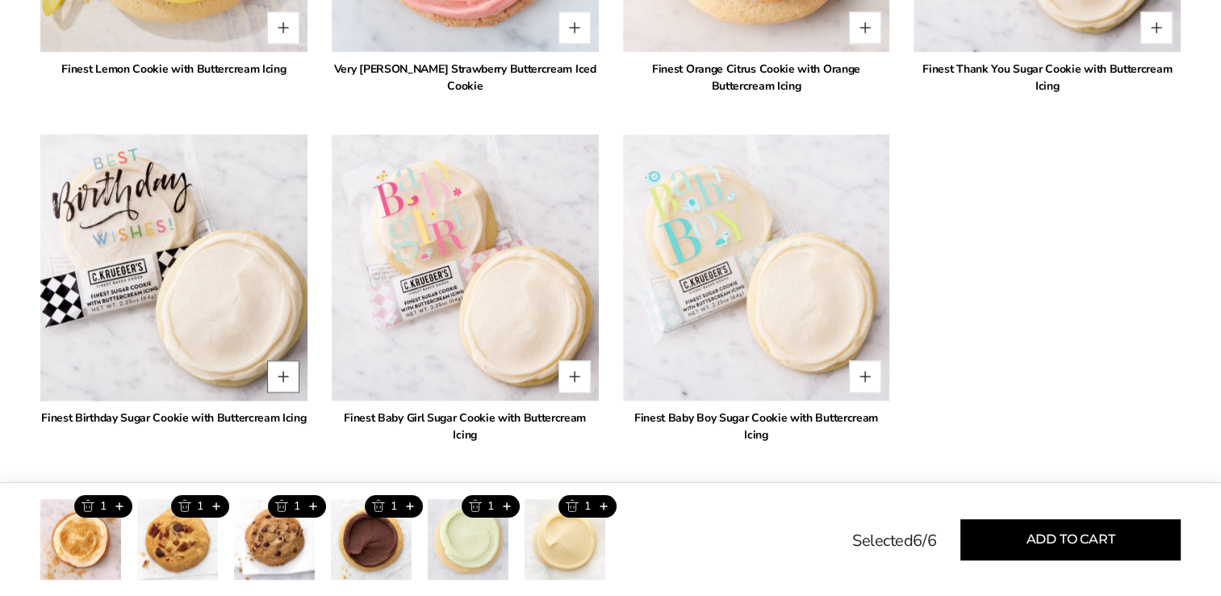
click at [284, 375] on button "Quantity button plus" at bounding box center [283, 376] width 32 height 32
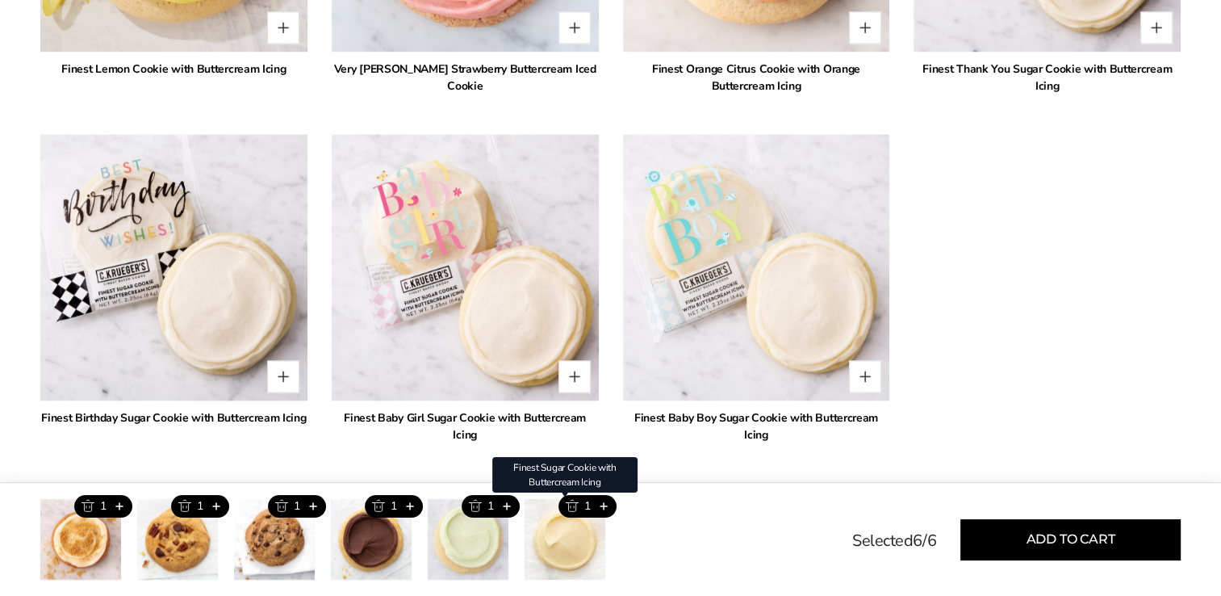
click at [563, 492] on div "Finest Sugar Cookie with Buttercream Icing" at bounding box center [564, 475] width 145 height 36
click at [575, 505] on button "Trash this product" at bounding box center [572, 506] width 27 height 23
type input "*"
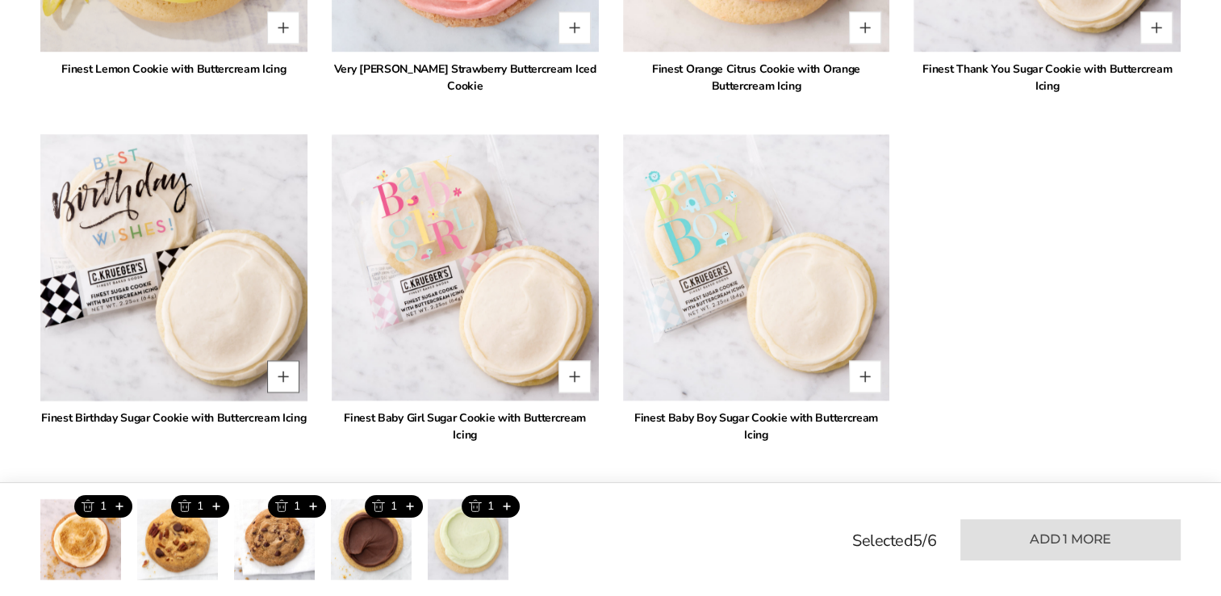
click at [287, 370] on button "Quantity button plus" at bounding box center [283, 376] width 32 height 32
type input "*"
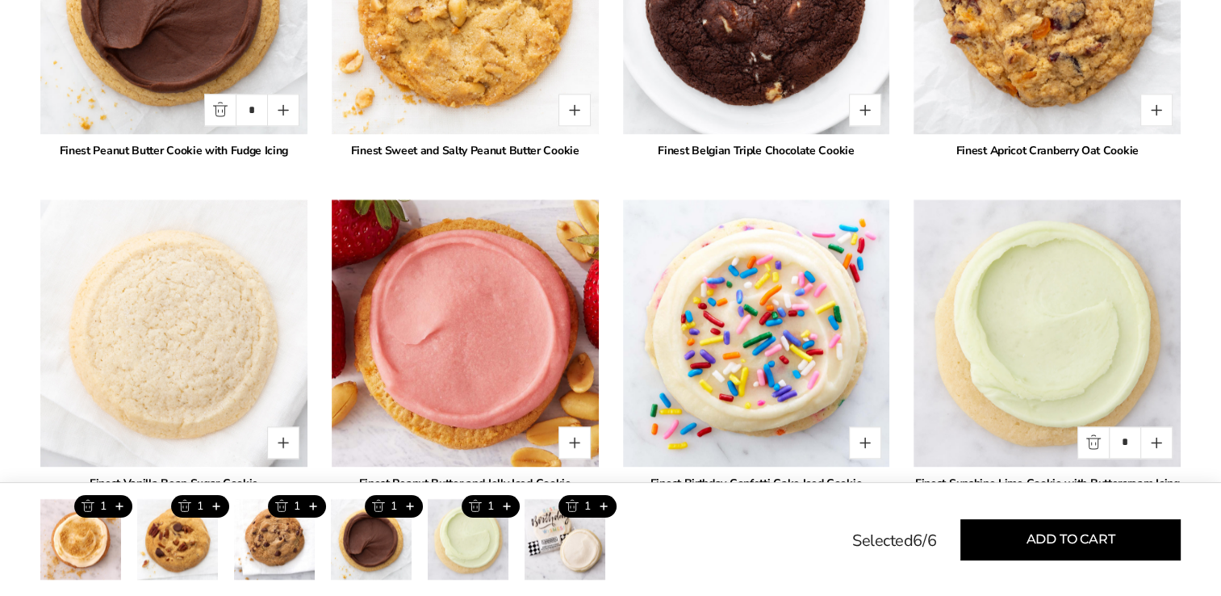
scroll to position [2116, 0]
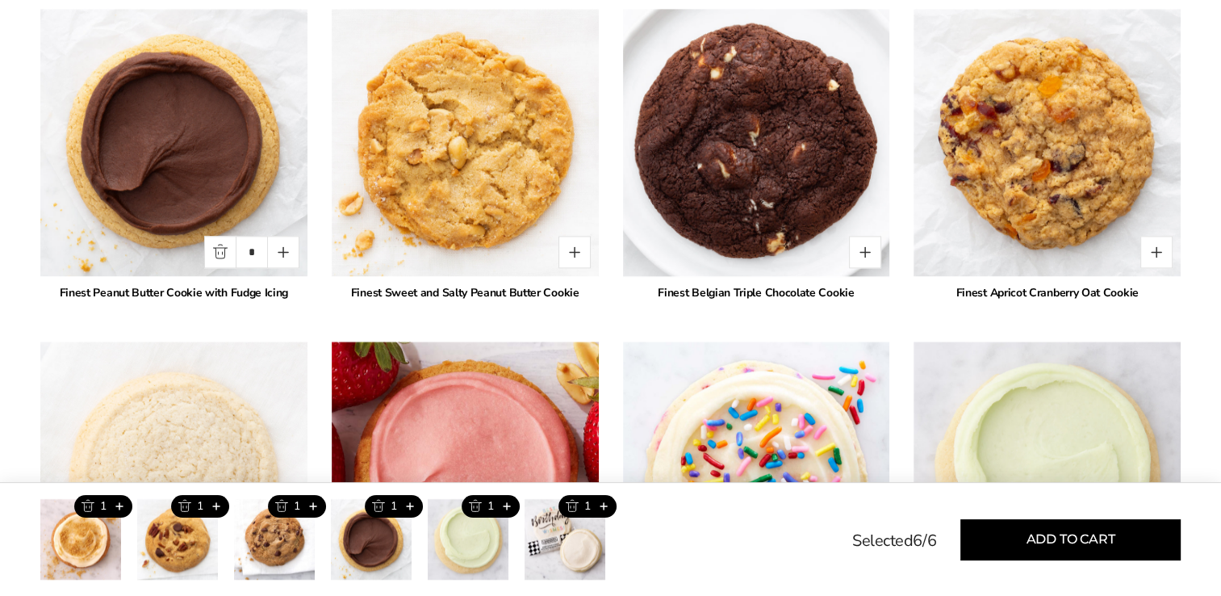
click at [742, 161] on img at bounding box center [756, 143] width 294 height 294
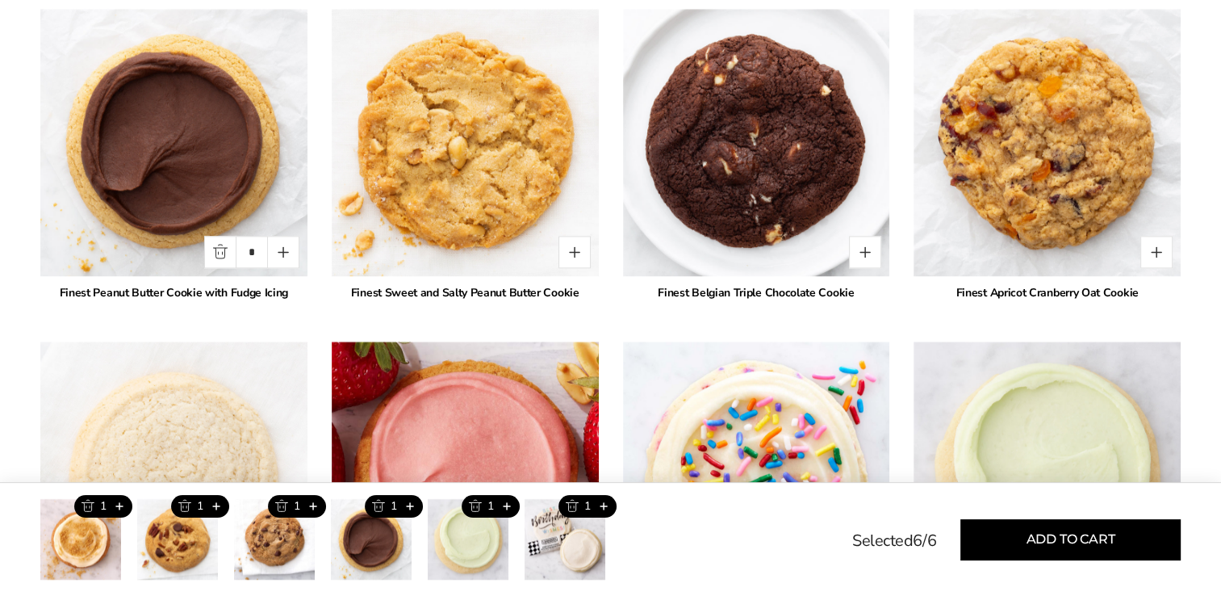
click at [752, 300] on div "* Finest Pumpkin Cheesecake Cookie with Buttercream Icing * Finest Sugar Cookie…" at bounding box center [610, 175] width 1140 height 2394
click at [743, 292] on div "Finest Belgian Triple Chocolate Cookie" at bounding box center [756, 292] width 267 height 17
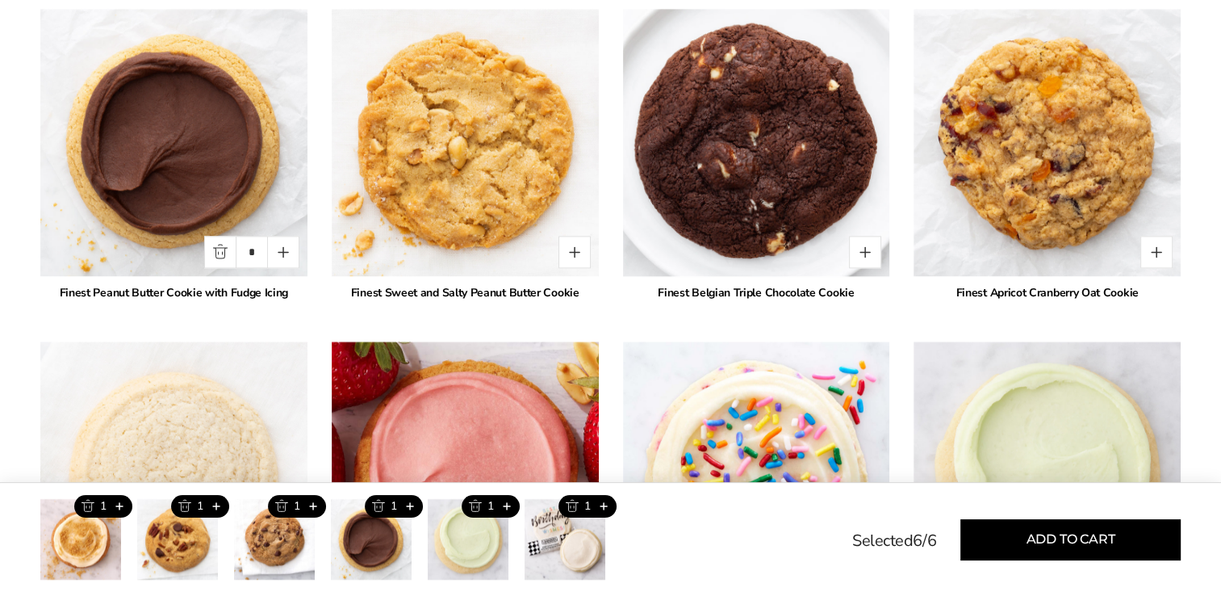
click at [718, 135] on img at bounding box center [756, 143] width 294 height 294
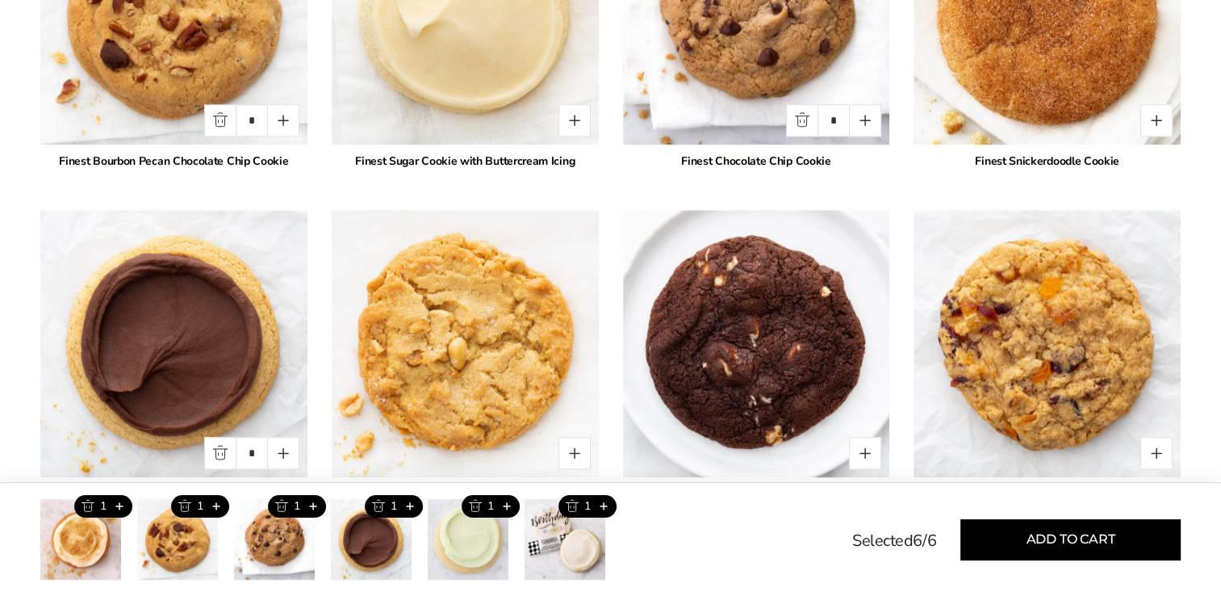
scroll to position [1920, 0]
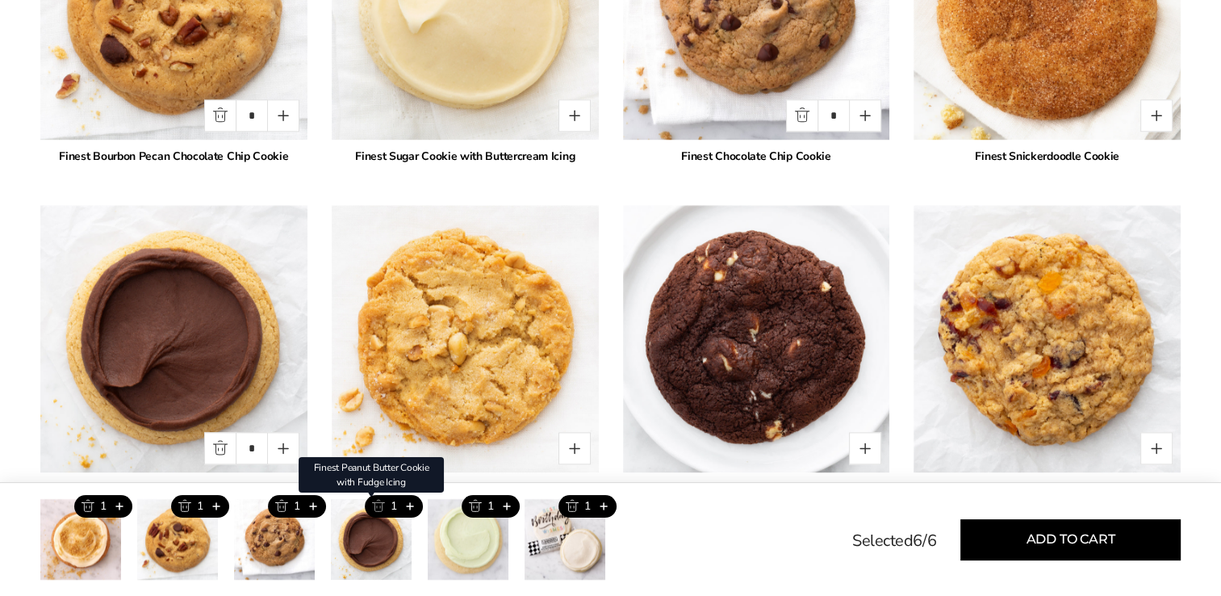
click at [381, 510] on button "Trash this product" at bounding box center [378, 506] width 27 height 23
type input "*"
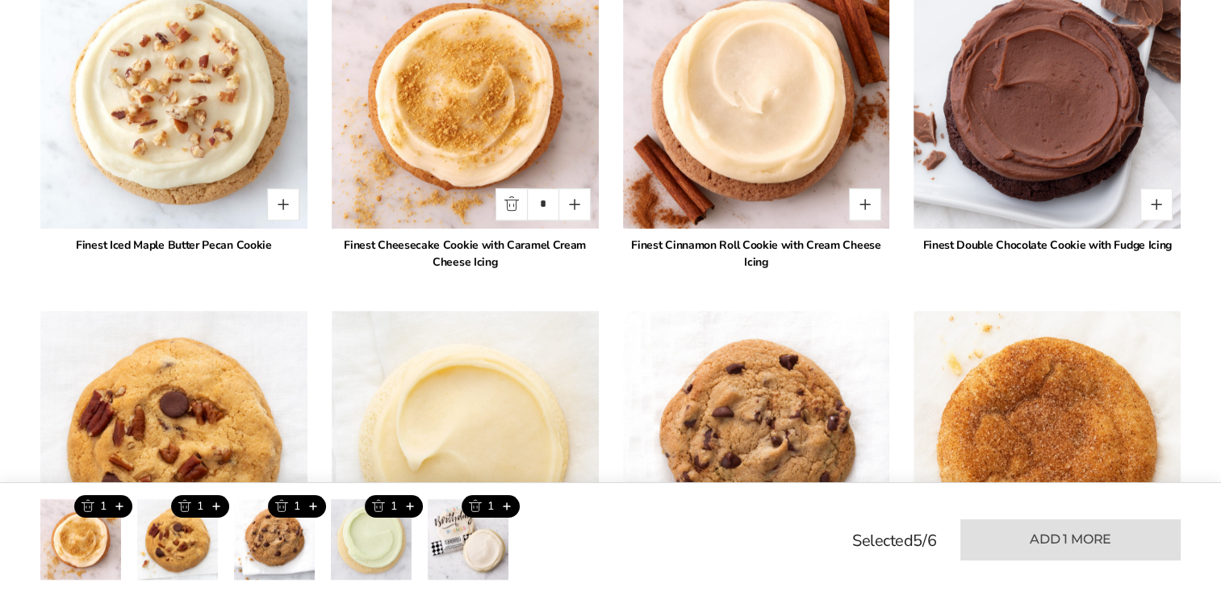
scroll to position [1473, 0]
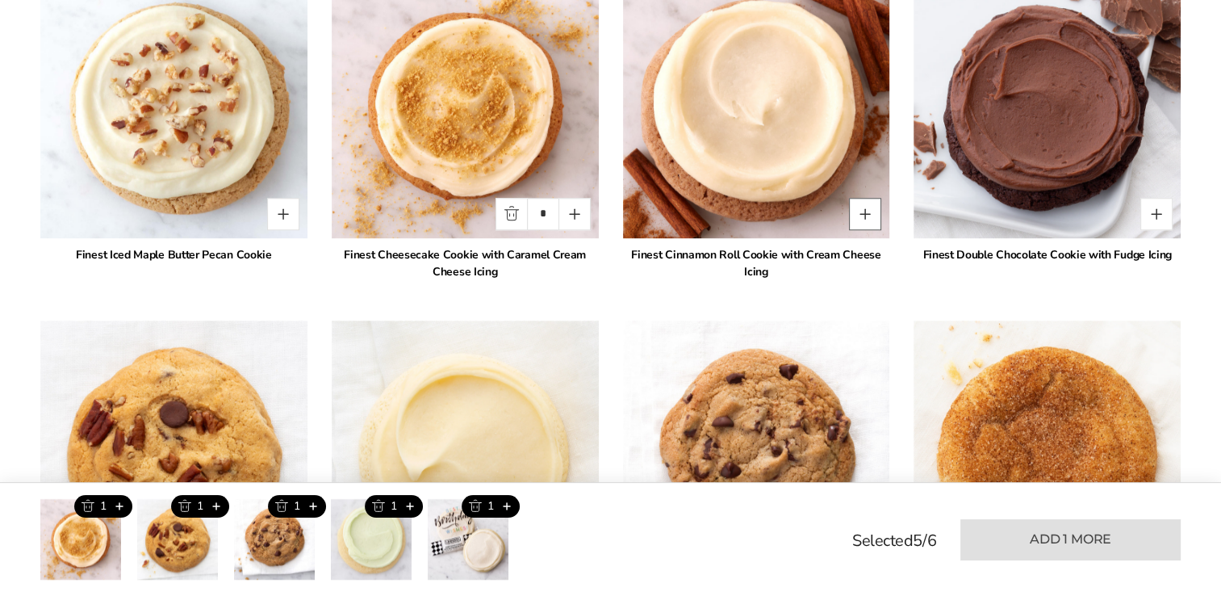
click at [859, 207] on button "Quantity button plus" at bounding box center [865, 214] width 32 height 32
type input "*"
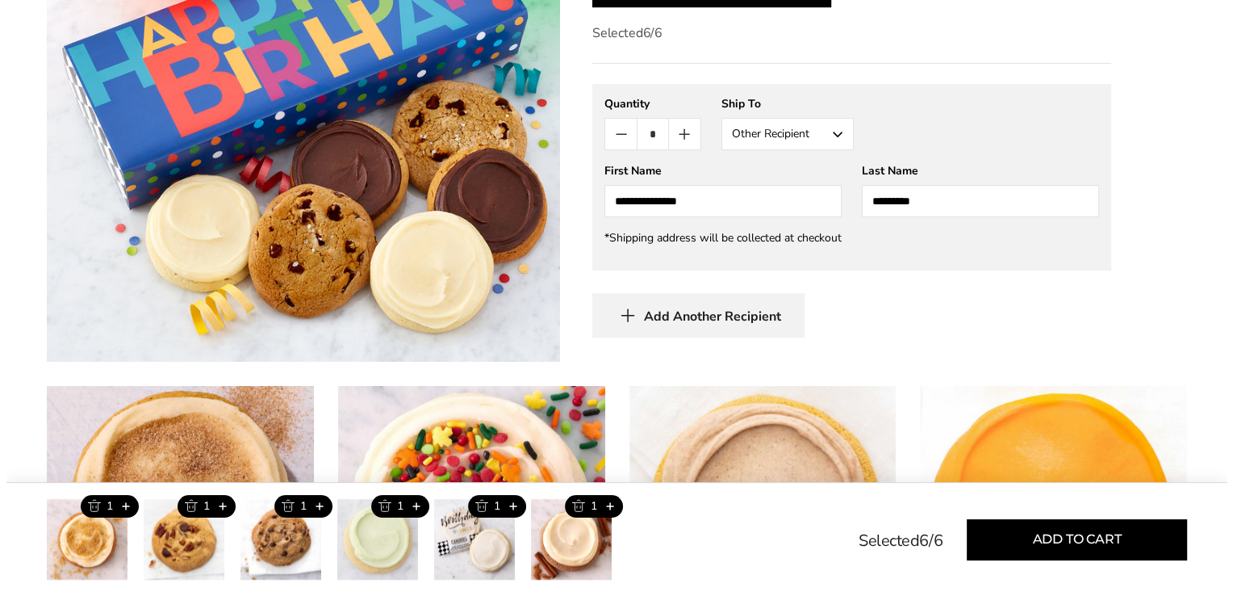
scroll to position [704, 0]
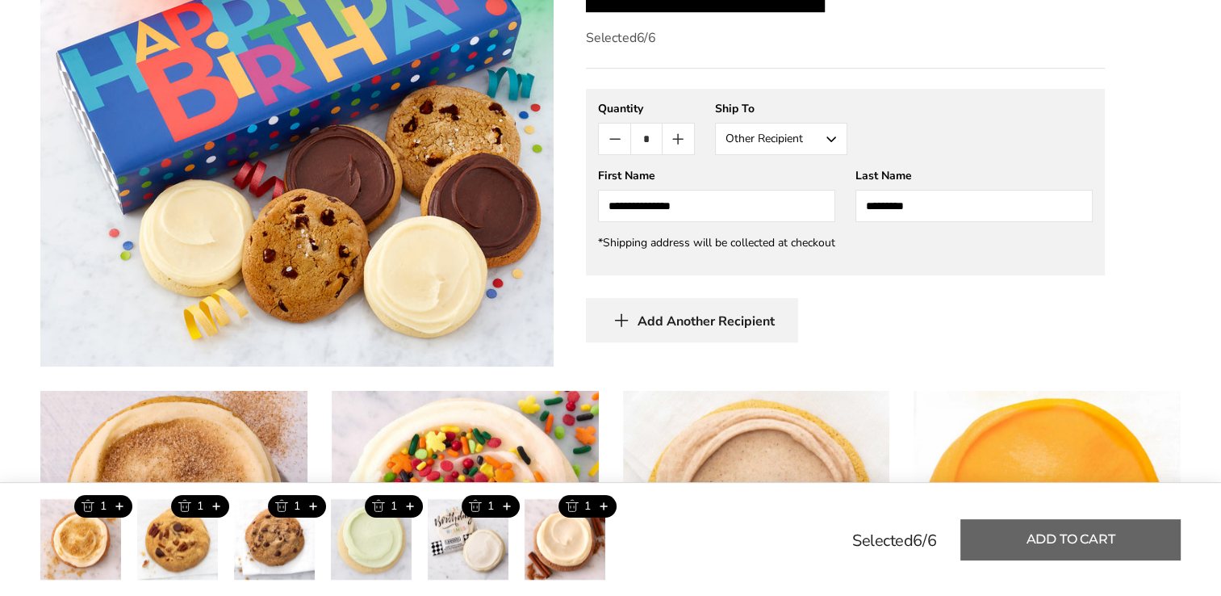
click at [1084, 535] on button "Add to cart" at bounding box center [1070, 539] width 220 height 41
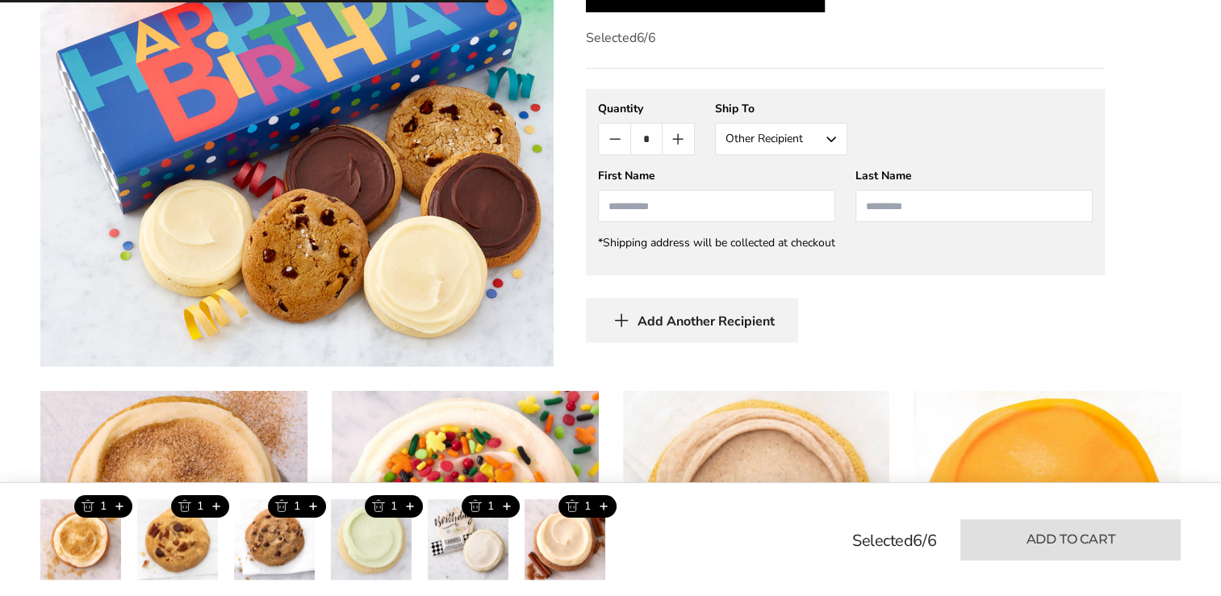
type input "*"
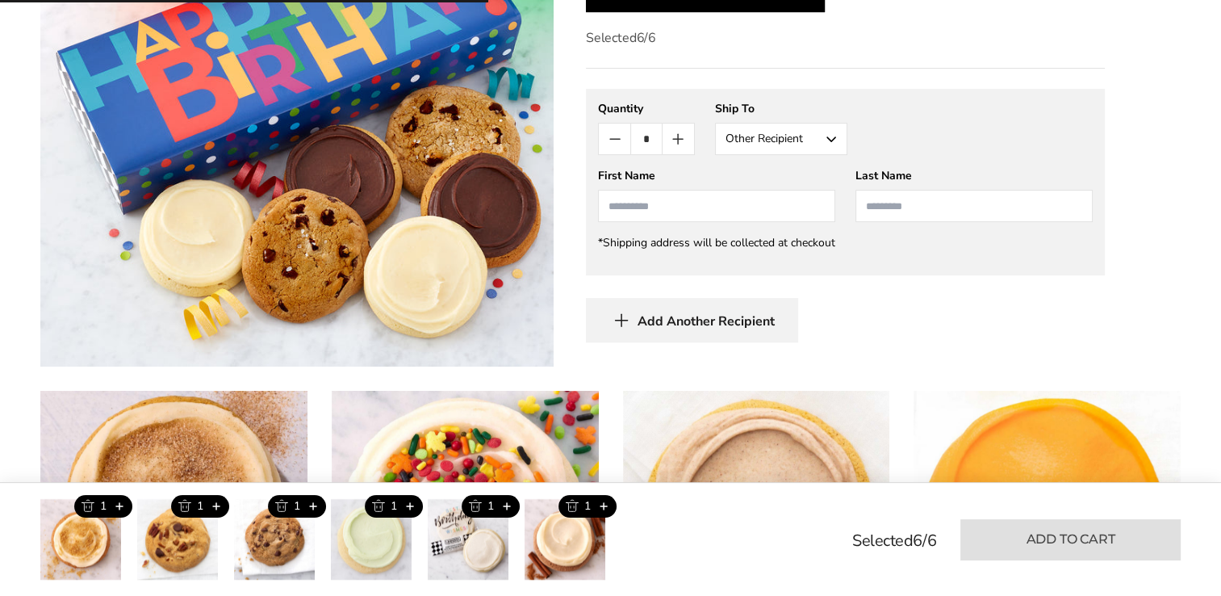
type input "*"
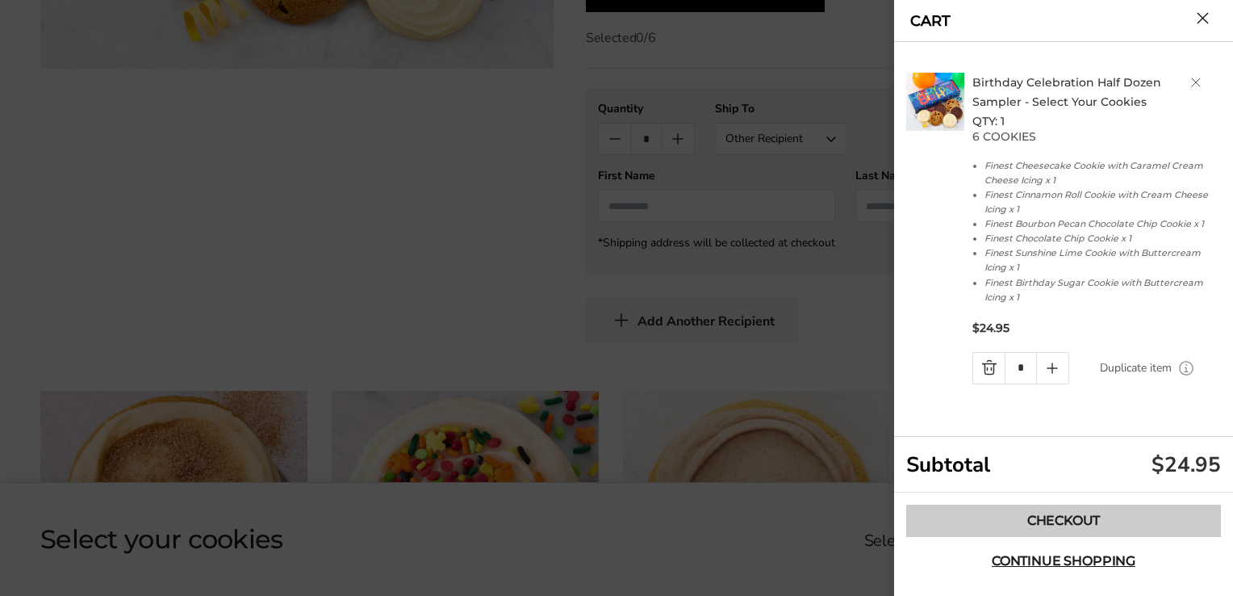
click at [1064, 510] on link "Checkout" at bounding box center [1063, 520] width 315 height 32
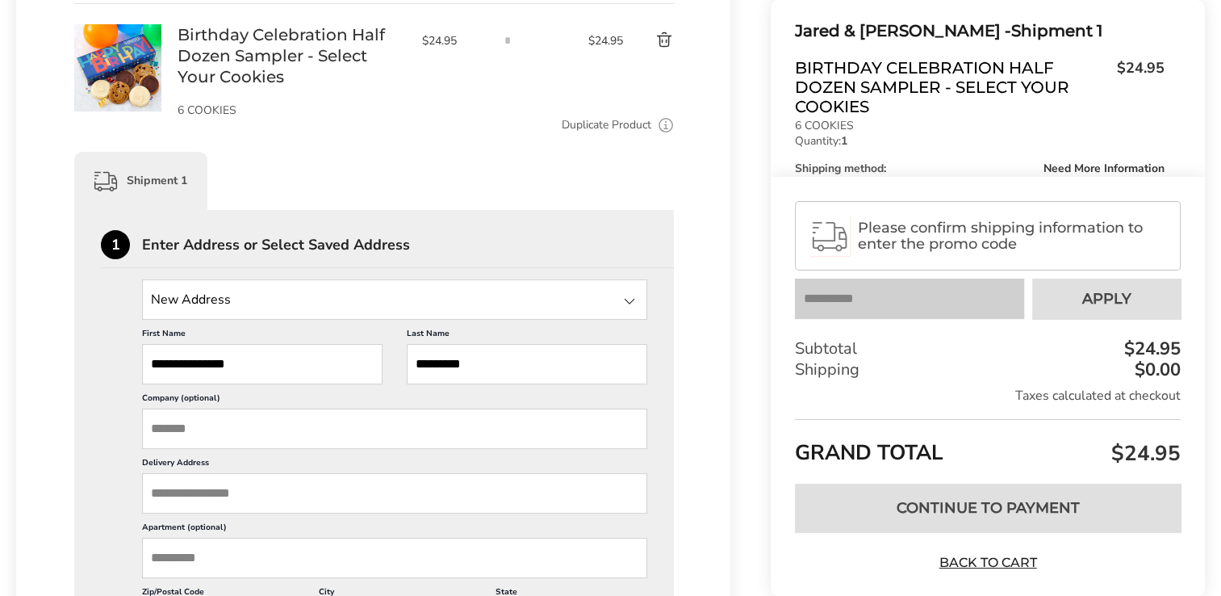
scroll to position [279, 0]
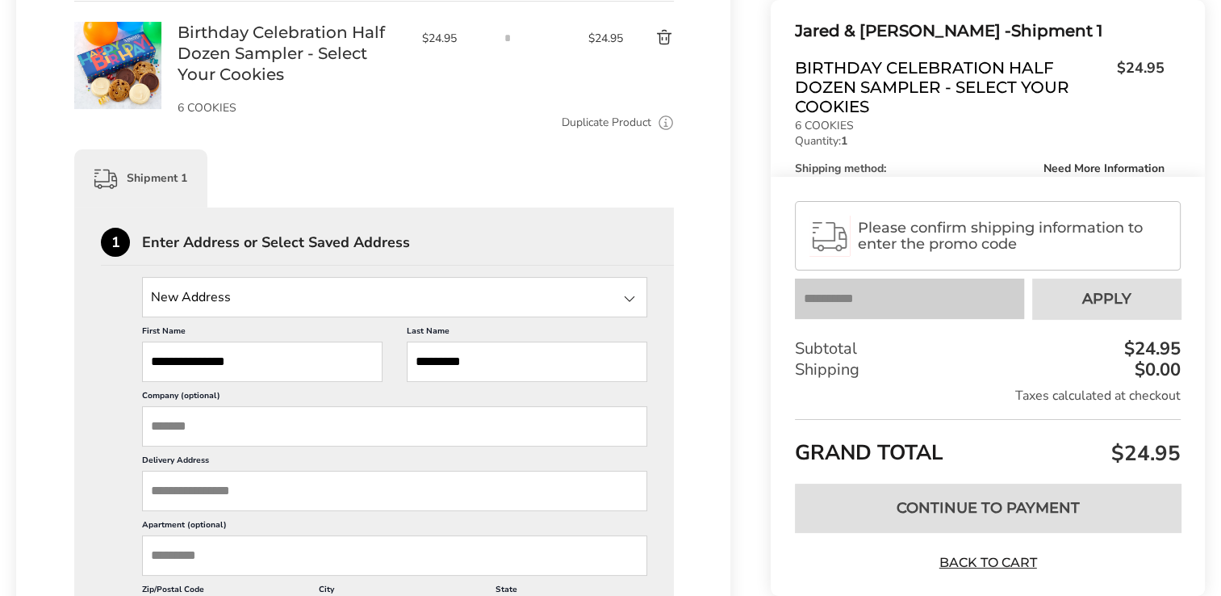
click at [157, 296] on input "State" at bounding box center [394, 297] width 505 height 40
type input "*"
type input "**********"
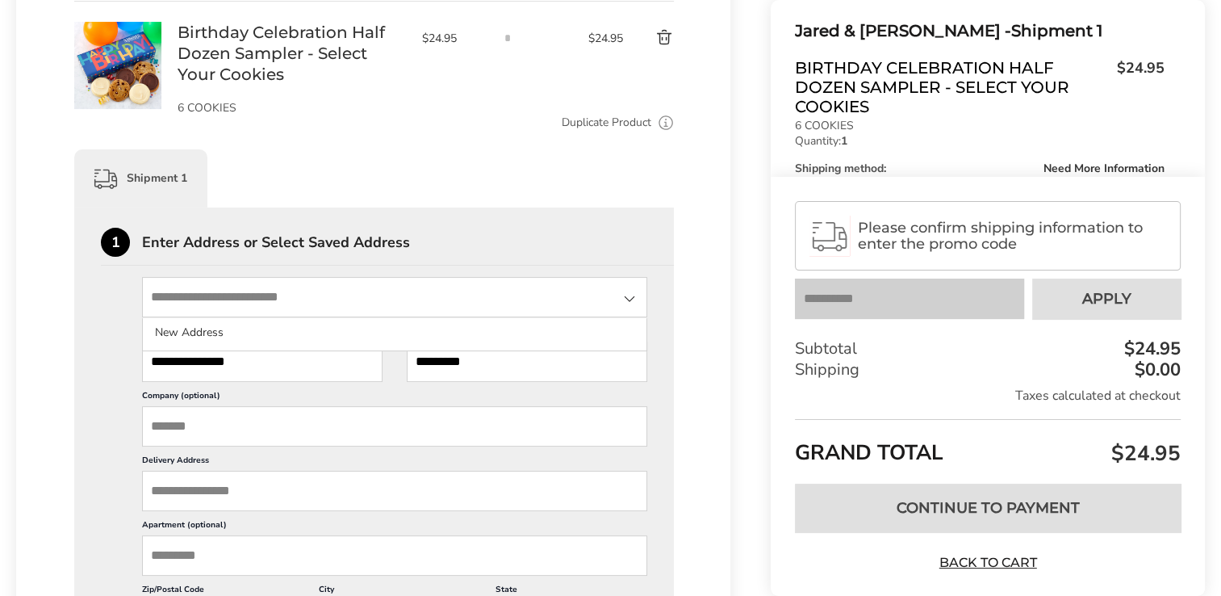
click at [262, 289] on input "State" at bounding box center [394, 297] width 505 height 40
click at [174, 293] on input "State" at bounding box center [394, 297] width 505 height 40
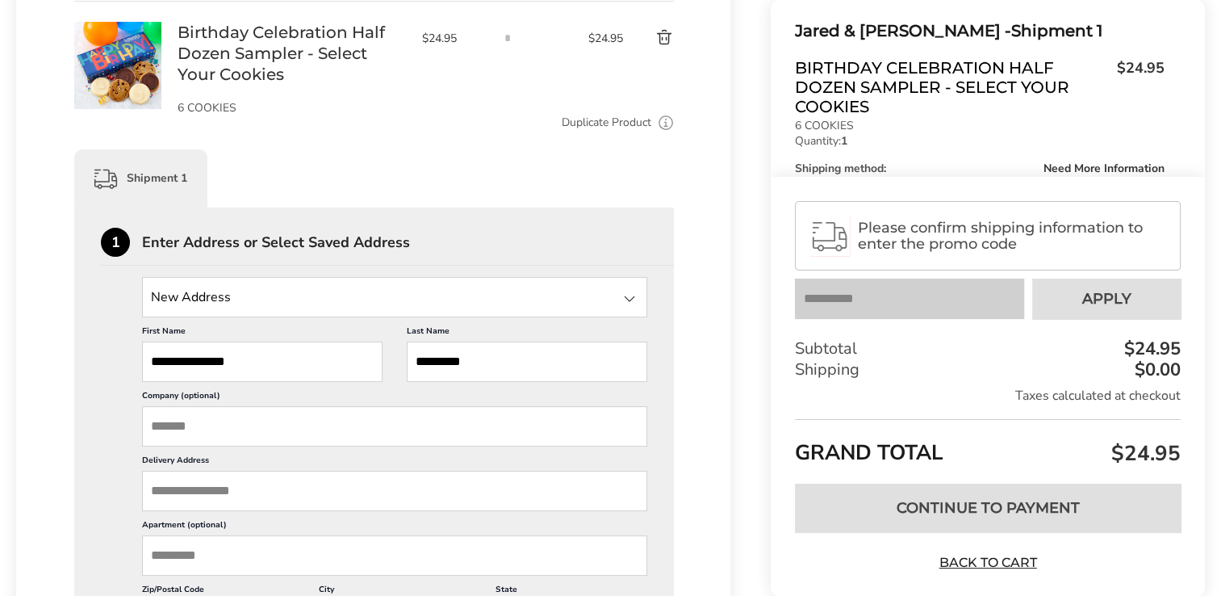
click at [184, 496] on input "Delivery Address" at bounding box center [394, 491] width 505 height 40
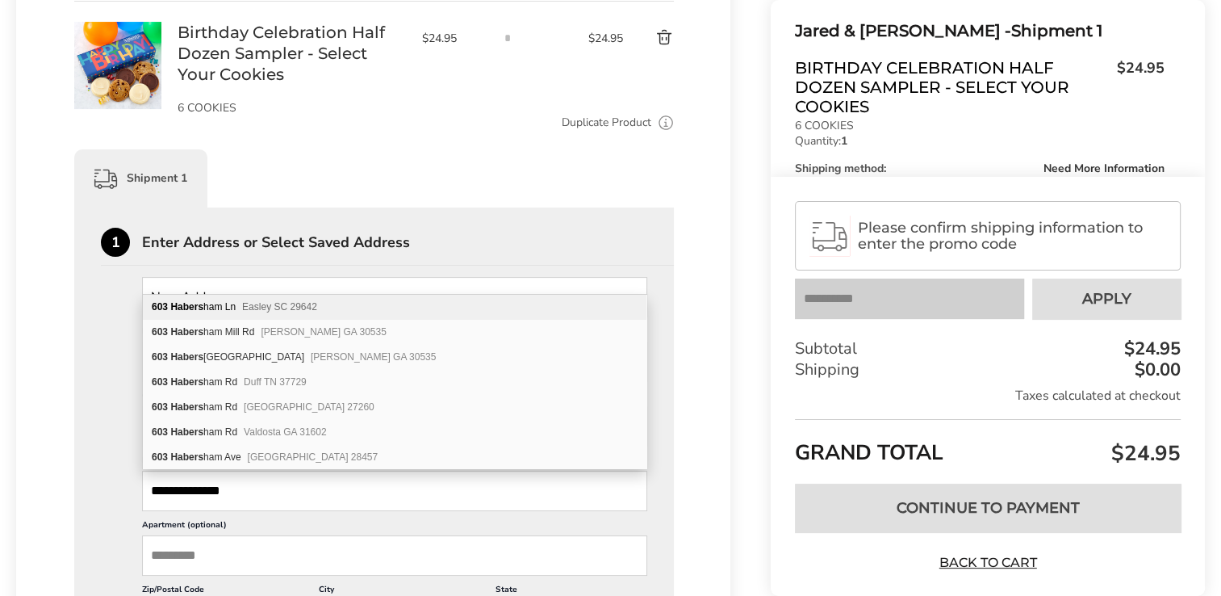
click at [298, 299] on div "603 Habers ham Ln Easley SC 29642" at bounding box center [395, 307] width 504 height 25
type input "**********"
type input "******"
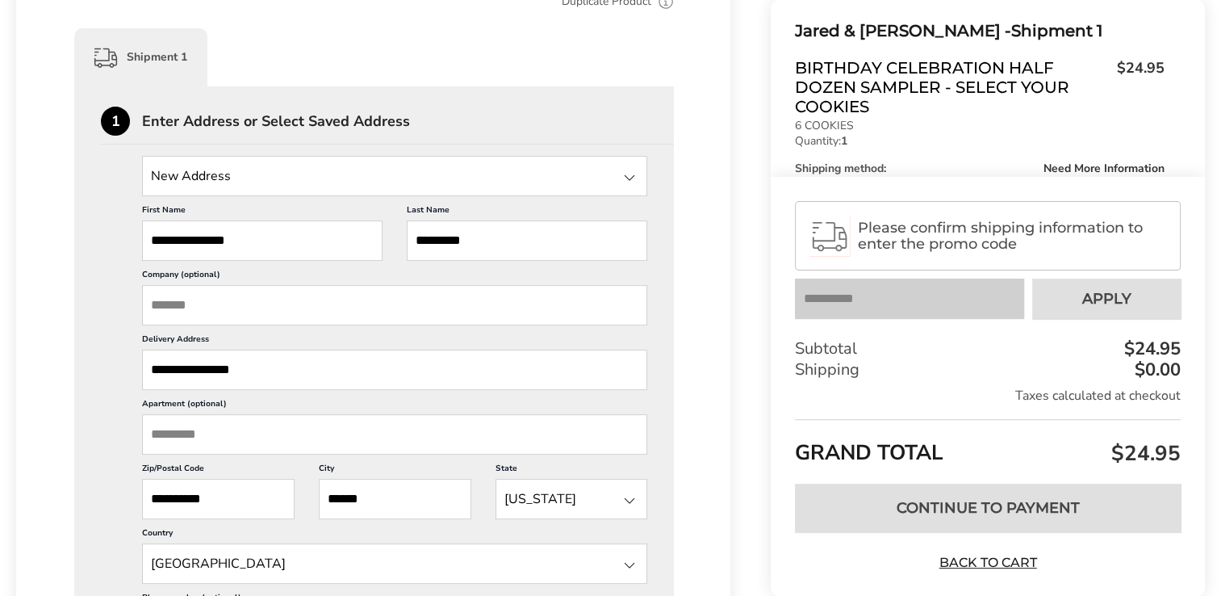
scroll to position [552, 0]
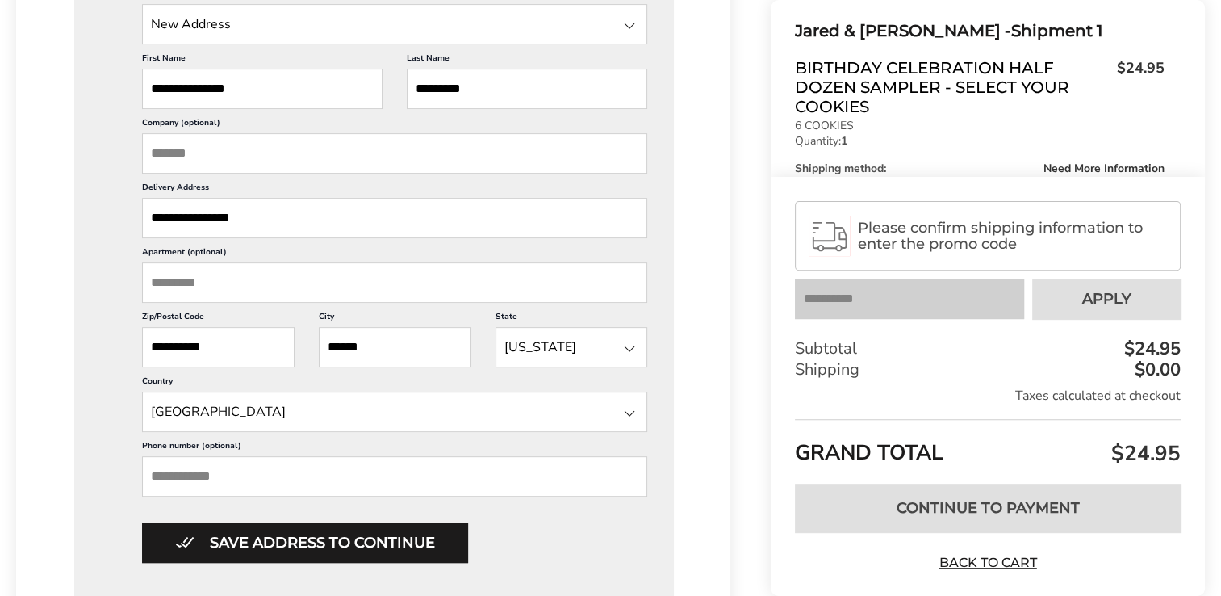
click at [224, 467] on input "Phone number (optional)" at bounding box center [394, 476] width 505 height 40
click at [218, 472] on input "Phone number (optional)" at bounding box center [394, 476] width 505 height 40
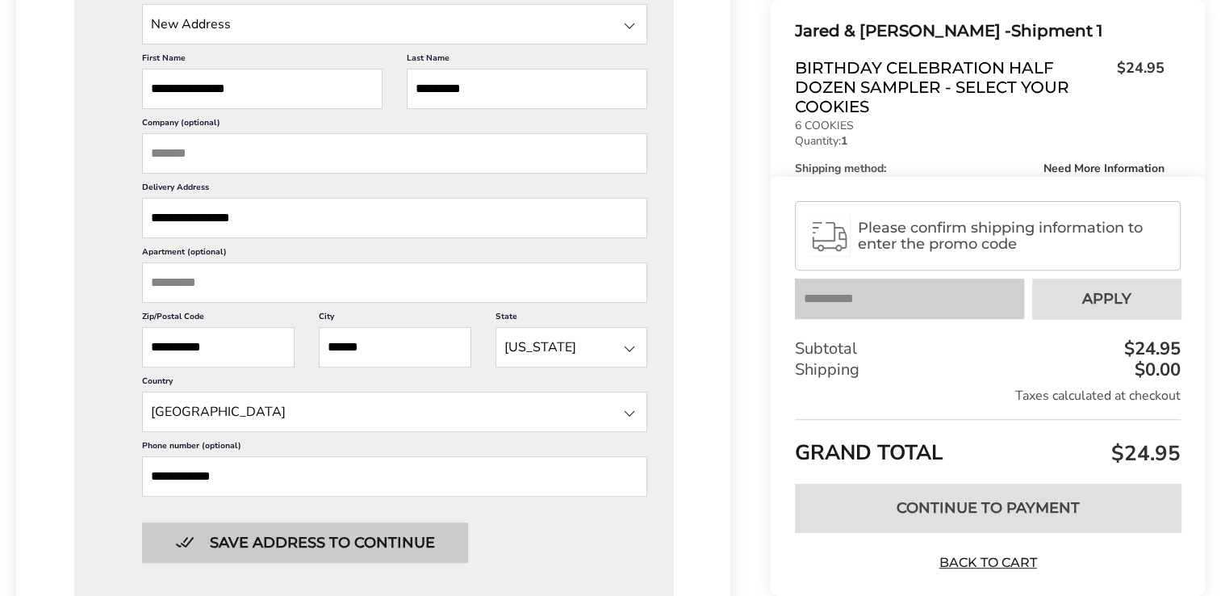
type input "**********"
click at [358, 545] on button "Save address to continue" at bounding box center [305, 542] width 326 height 40
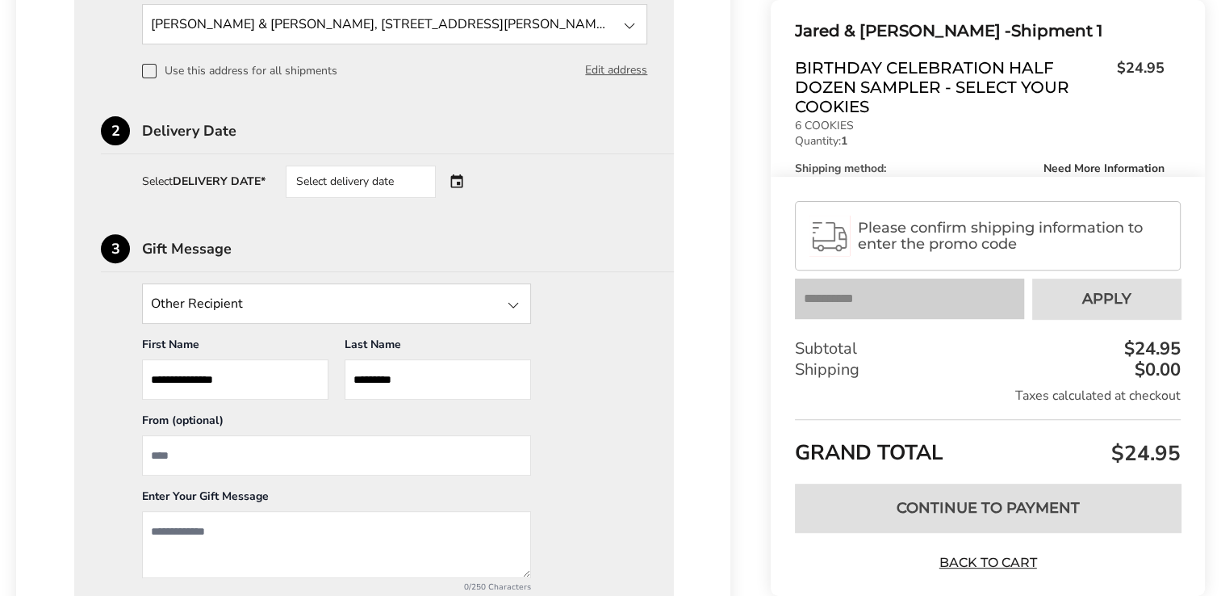
click at [169, 530] on textarea "Add a message" at bounding box center [336, 544] width 389 height 67
click at [236, 525] on textarea "**********" at bounding box center [336, 544] width 389 height 67
type textarea "**********"
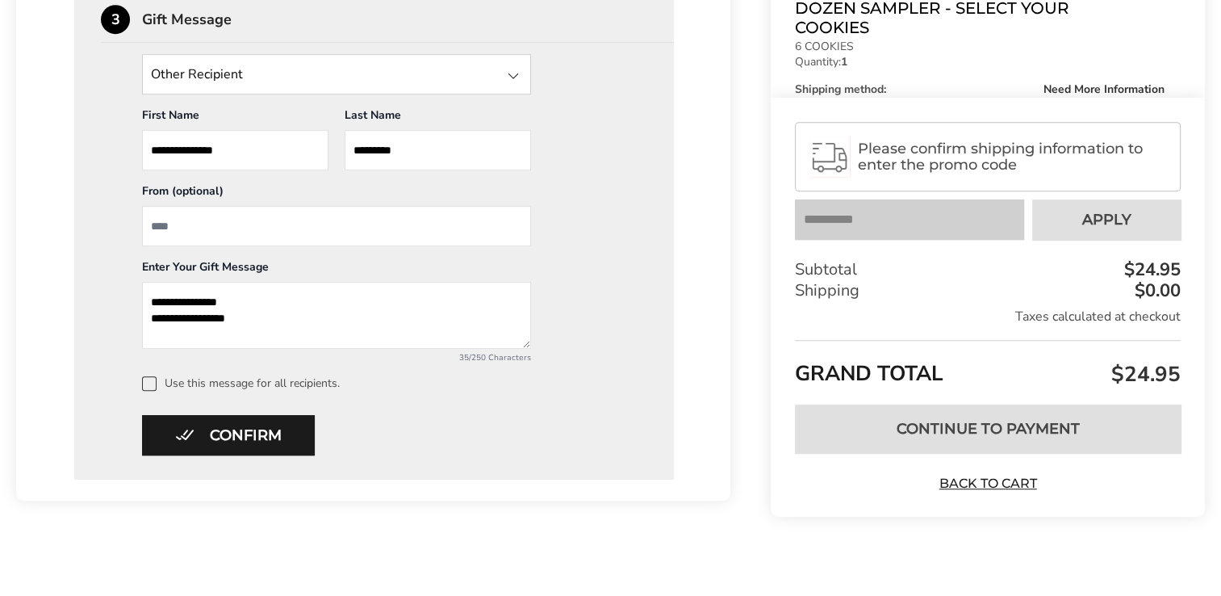
scroll to position [786, 0]
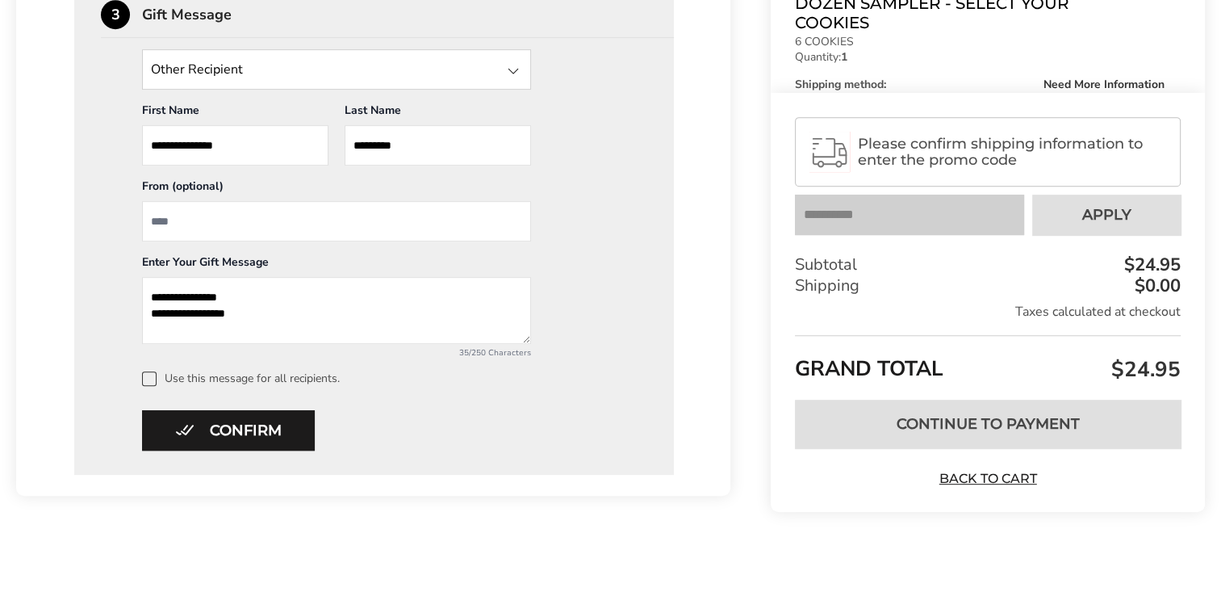
click at [153, 373] on span at bounding box center [149, 378] width 15 height 15
click at [242, 426] on button "Confirm" at bounding box center [228, 430] width 173 height 40
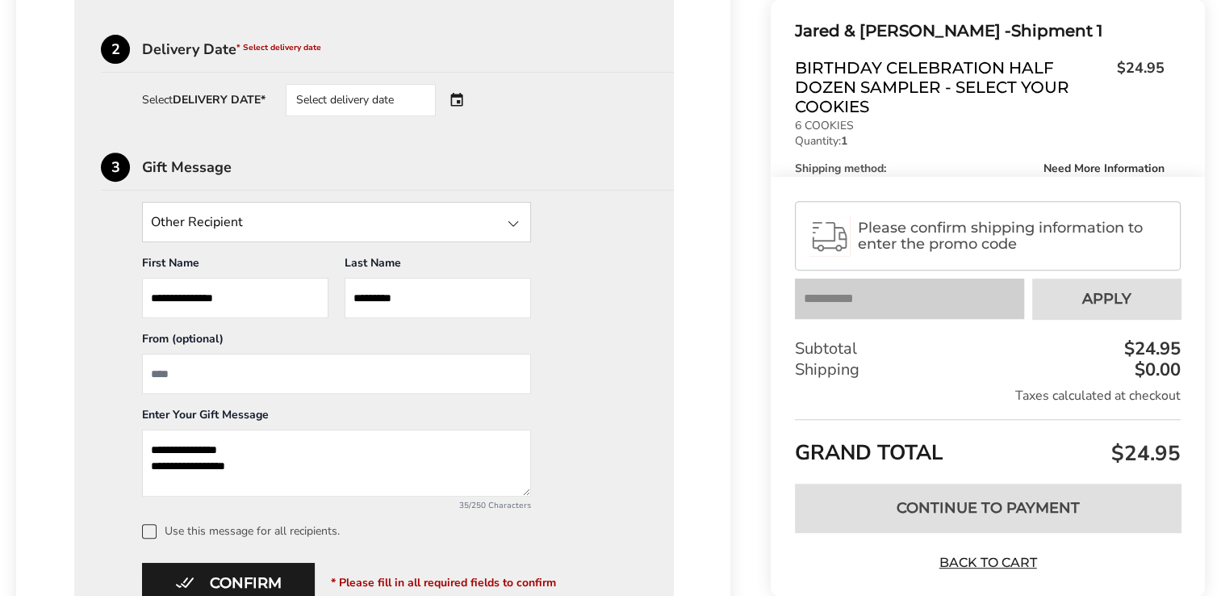
scroll to position [624, 0]
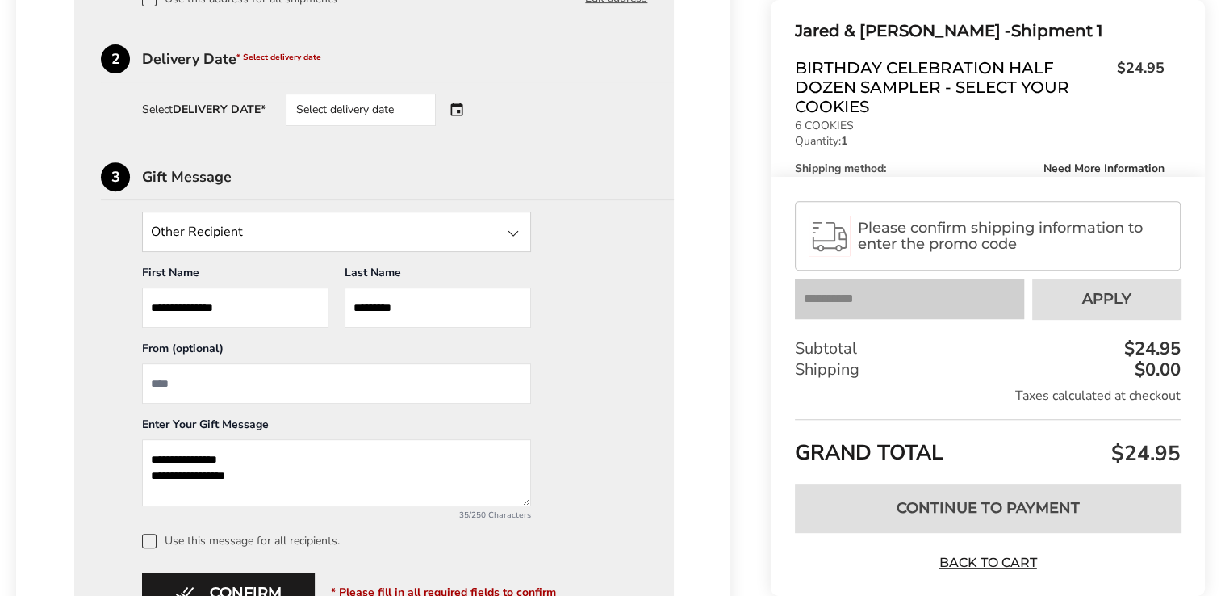
click at [408, 104] on div "Select delivery date" at bounding box center [361, 110] width 150 height 32
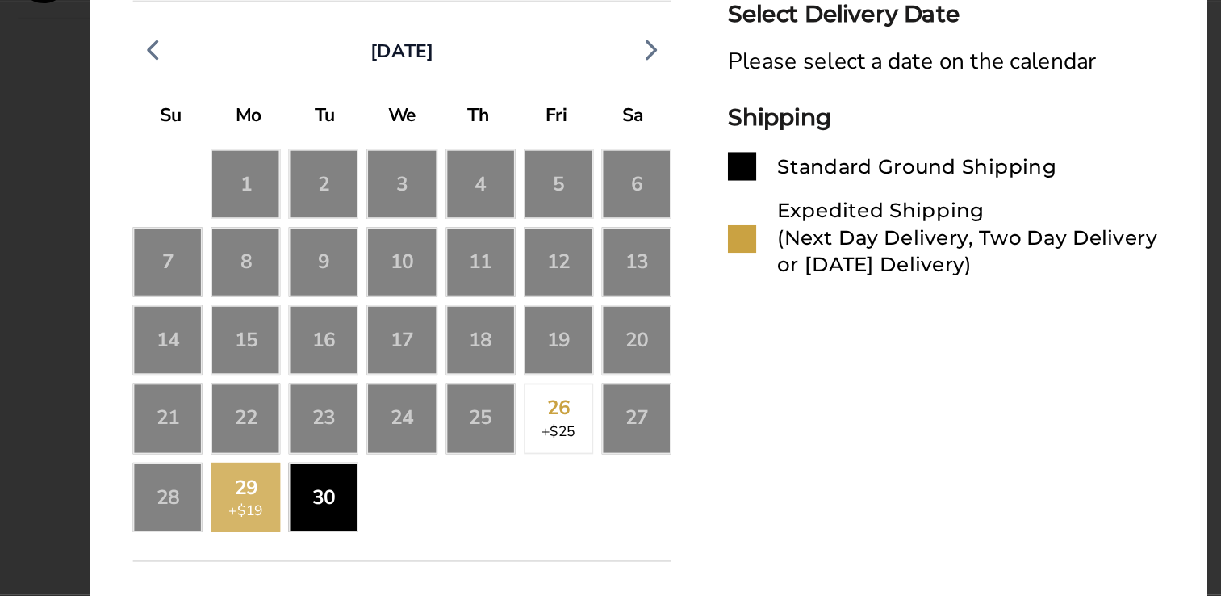
click at [277, 474] on div "30" at bounding box center [275, 473] width 40 height 40
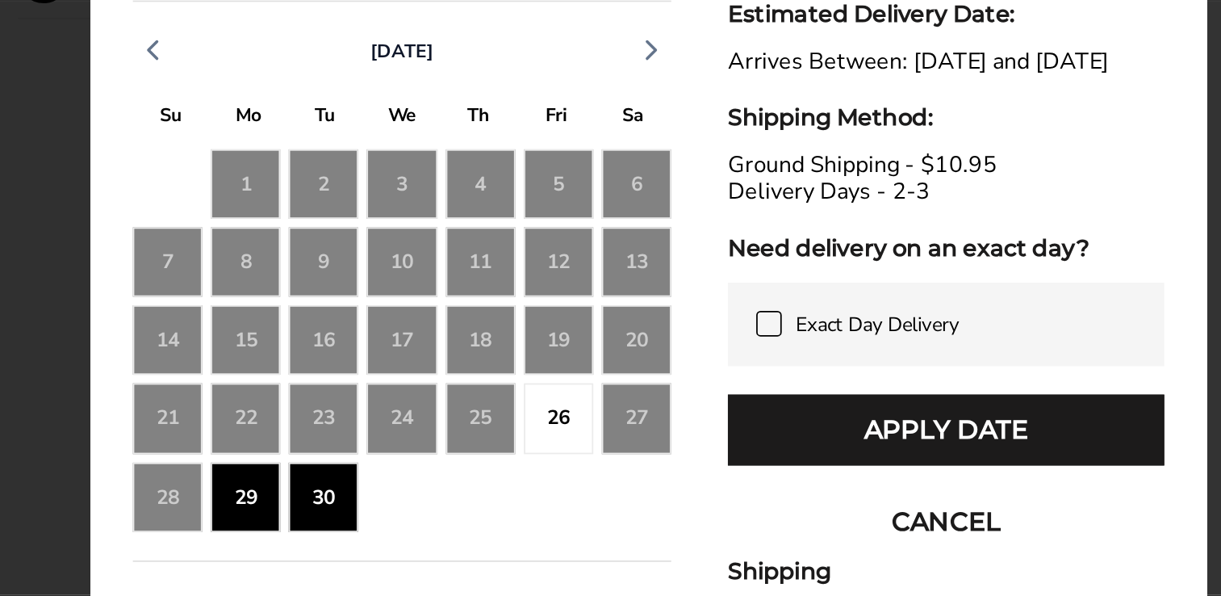
click at [282, 466] on div "30" at bounding box center [275, 473] width 40 height 40
click at [286, 471] on div "30" at bounding box center [275, 473] width 40 height 40
click at [464, 211] on icon "button" at bounding box center [461, 217] width 19 height 19
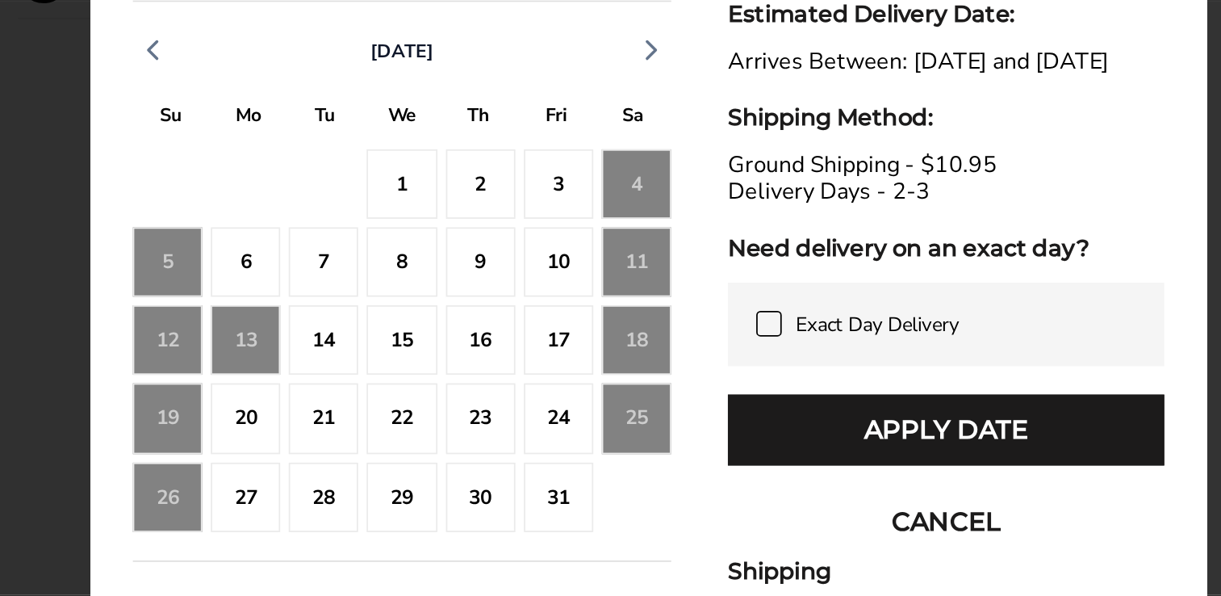
click at [324, 289] on div "1" at bounding box center [319, 294] width 40 height 40
click at [179, 214] on icon "button" at bounding box center [177, 217] width 19 height 19
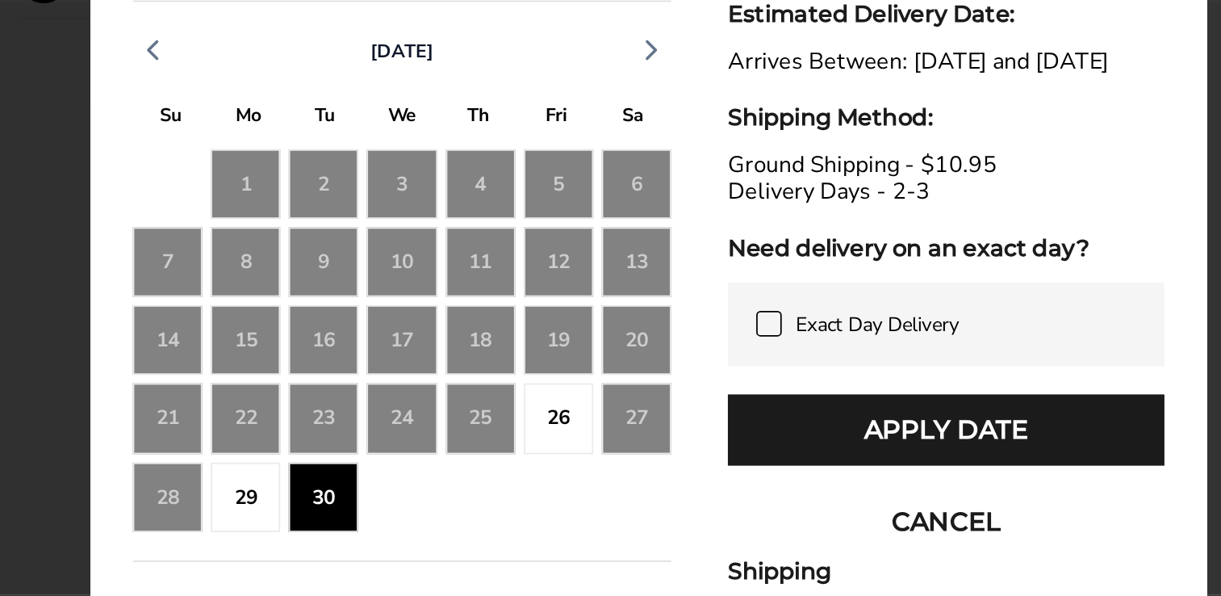
click at [282, 469] on div "30" at bounding box center [275, 473] width 40 height 40
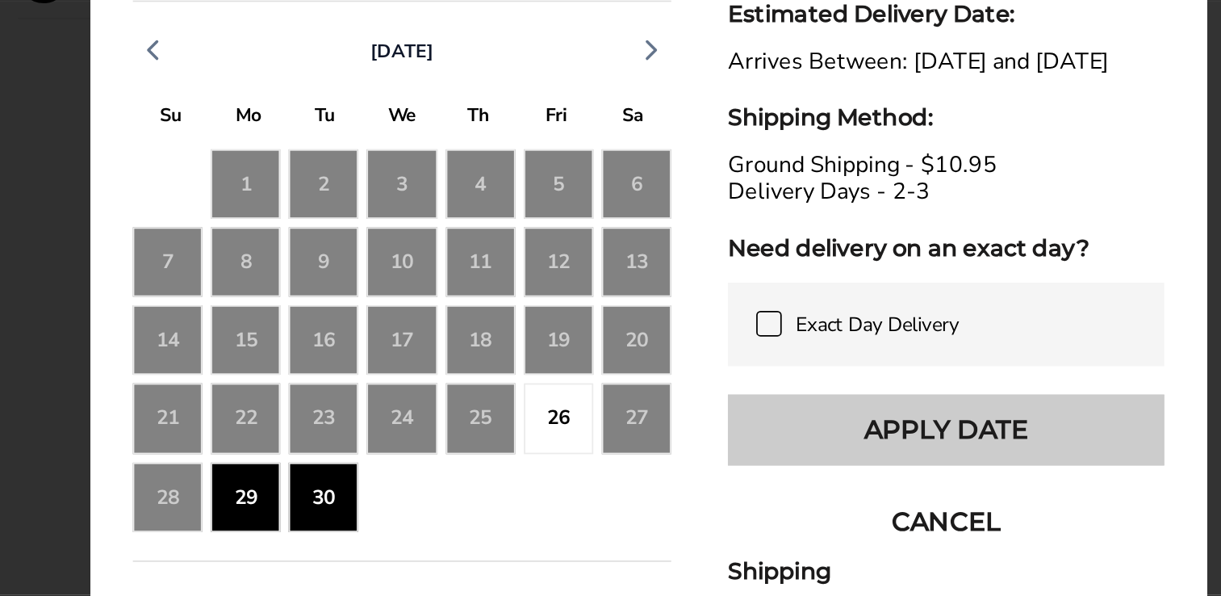
click at [609, 444] on button "Apply Date" at bounding box center [629, 434] width 249 height 40
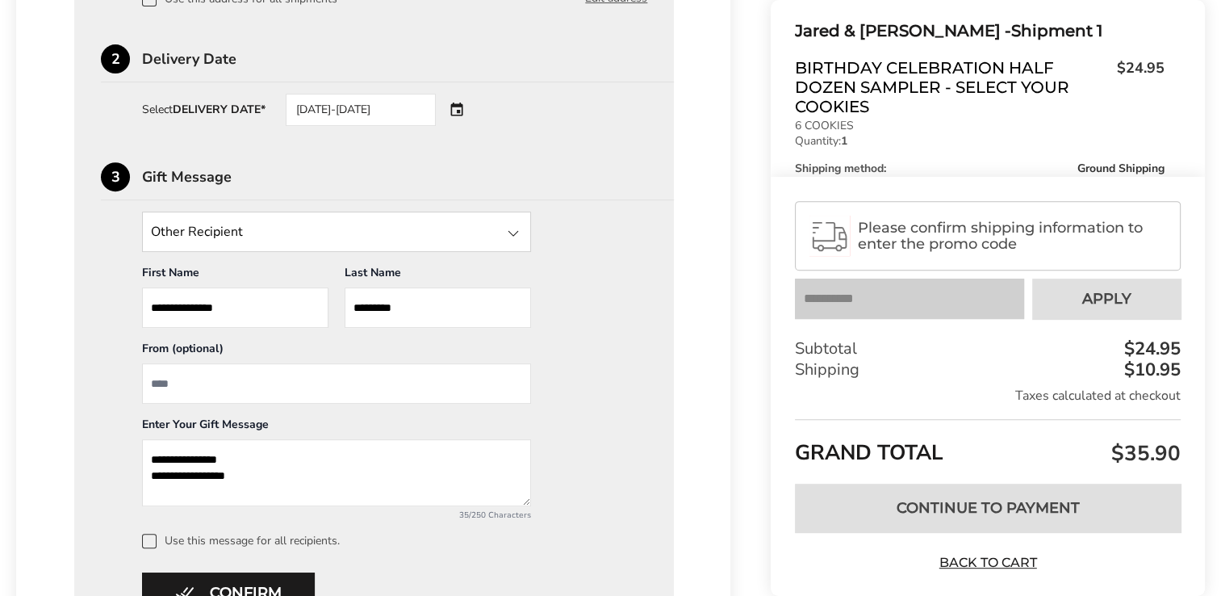
scroll to position [718, 0]
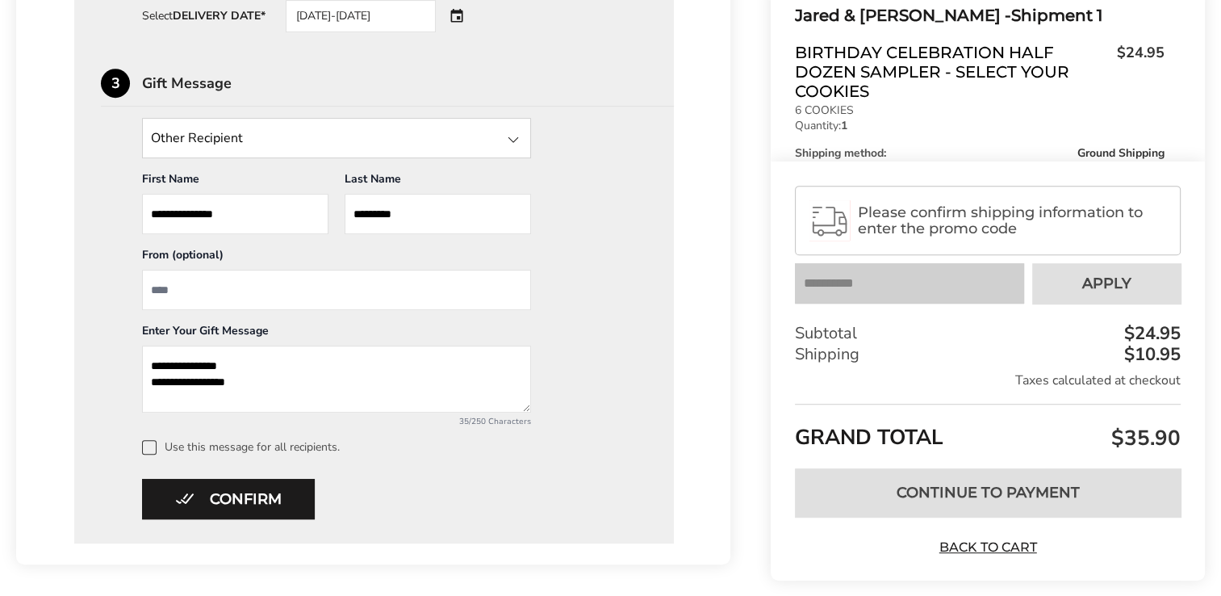
click at [836, 221] on rect at bounding box center [1077, 219] width 565 height 73
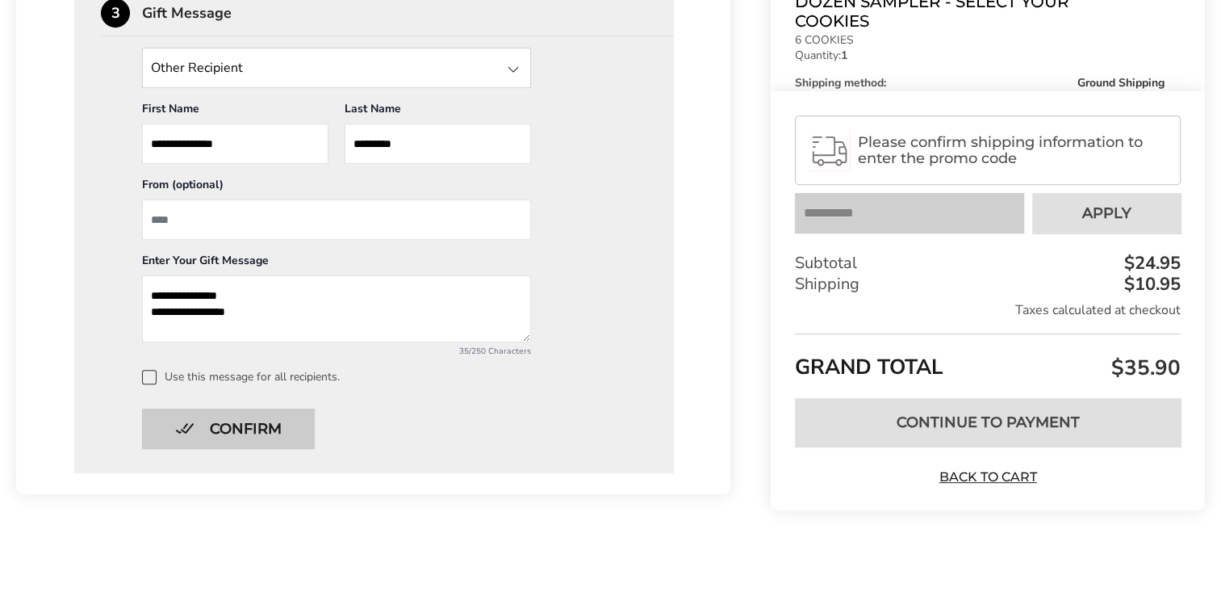
click at [257, 428] on button "Confirm" at bounding box center [228, 428] width 173 height 40
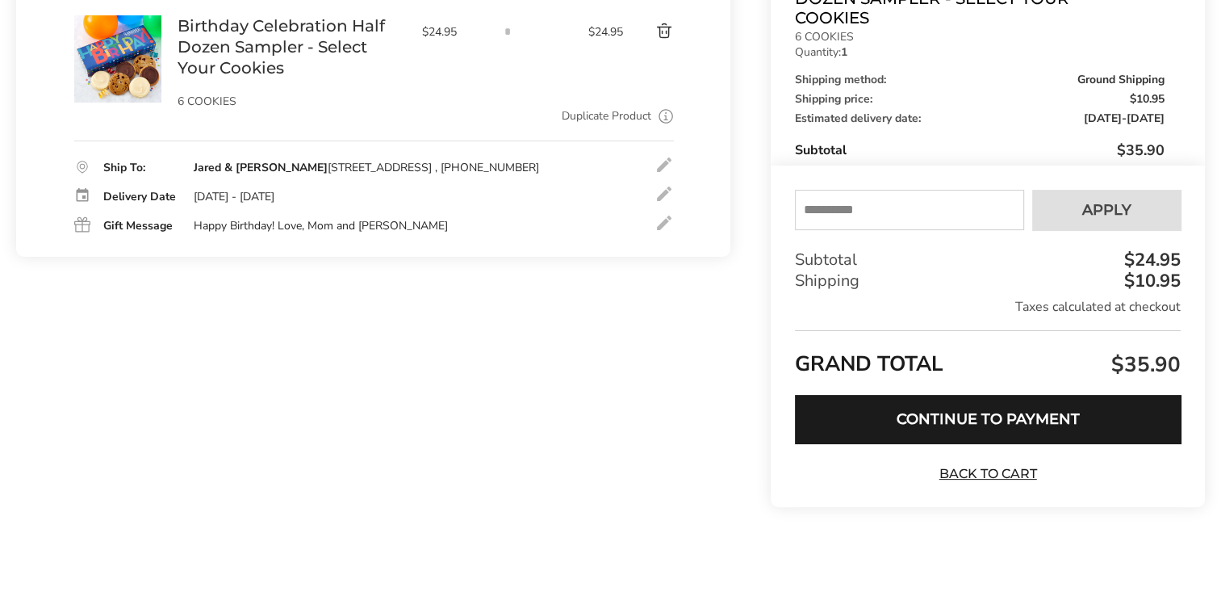
click at [901, 218] on input "text" at bounding box center [909, 210] width 229 height 40
type input "*********"
click at [1101, 209] on span "Apply" at bounding box center [1106, 210] width 49 height 15
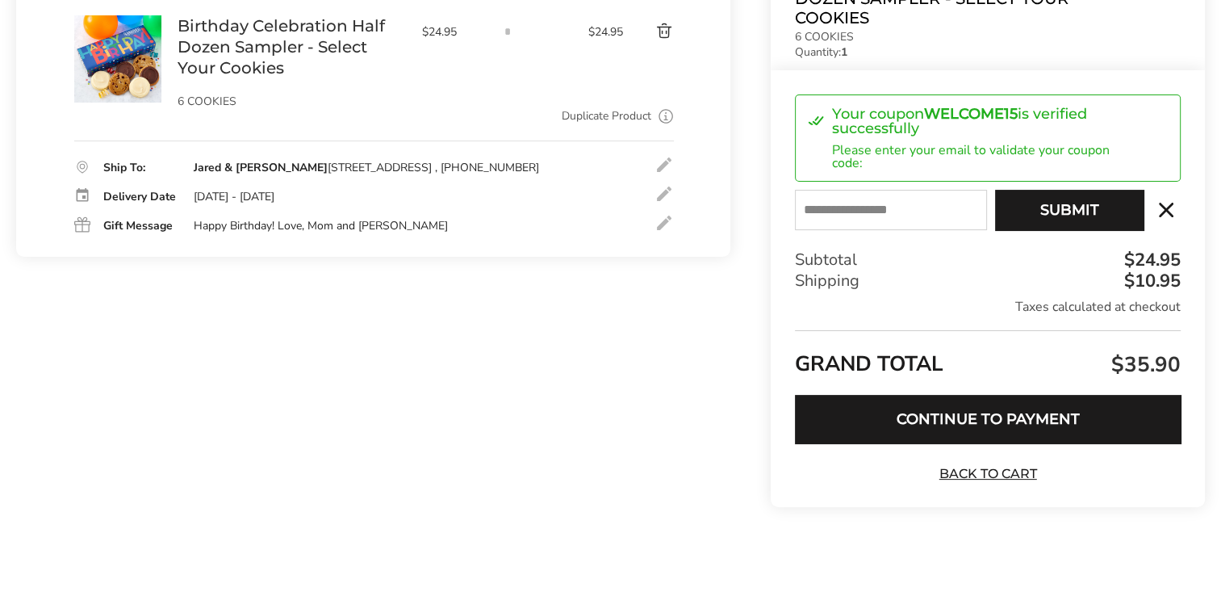
click at [925, 211] on input "E-mail" at bounding box center [891, 210] width 192 height 40
type input "**********"
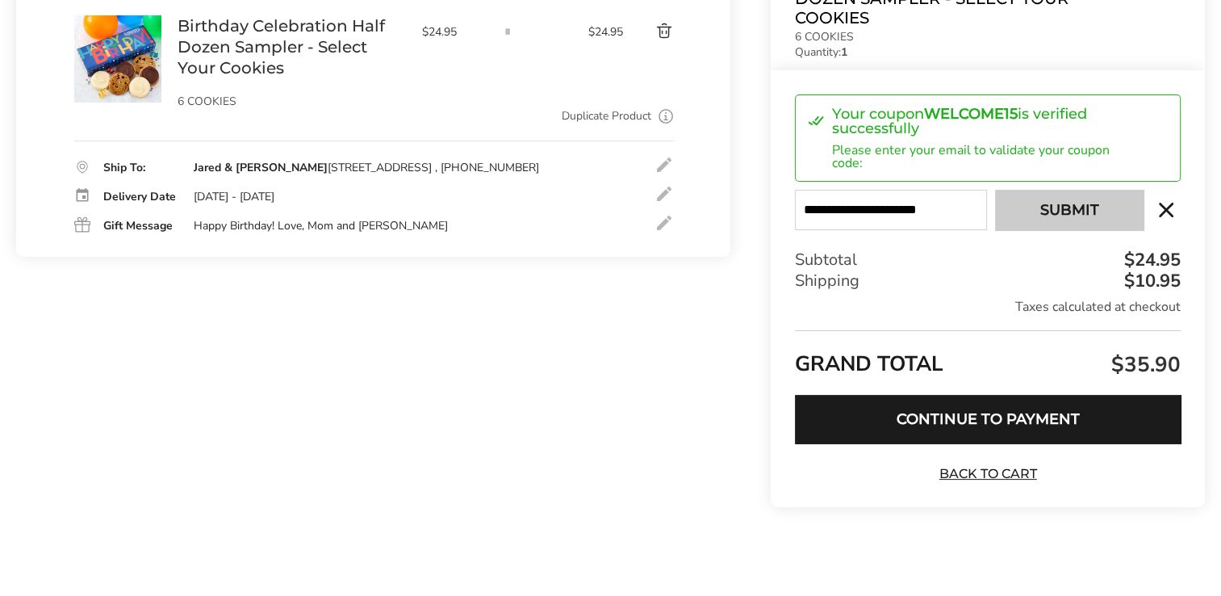
click at [1064, 207] on button "Submit" at bounding box center [1069, 210] width 149 height 40
type input "**********"
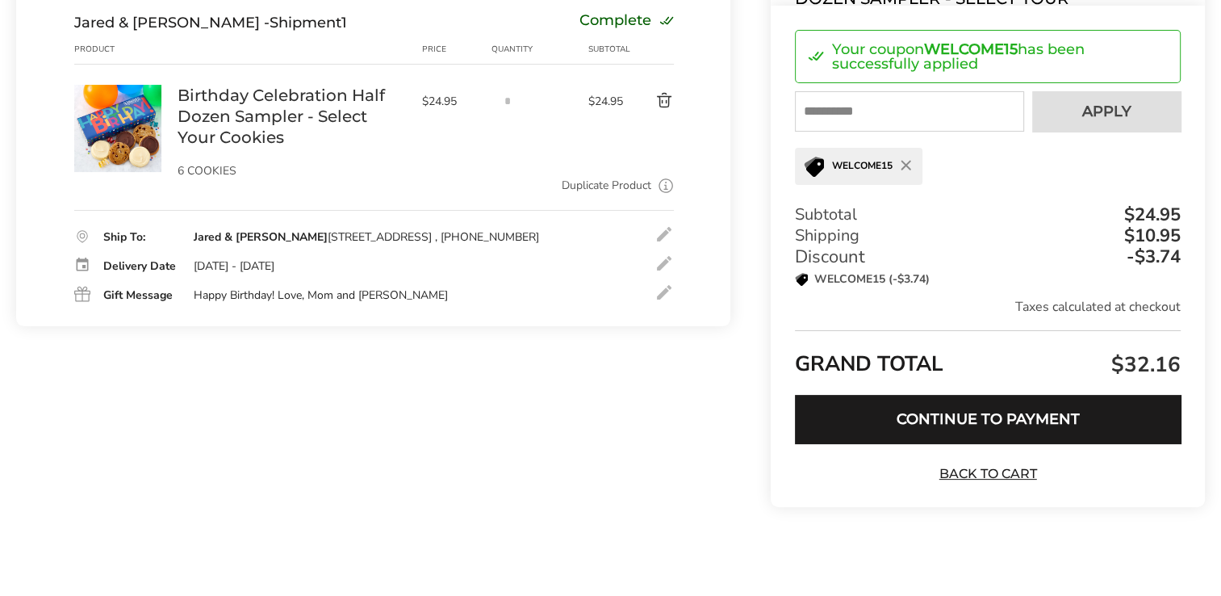
drag, startPoint x: 1220, startPoint y: 324, endPoint x: 1224, endPoint y: 316, distance: 9.0
click at [1220, 316] on html "Skip to content ****** Bestsellers Fall NEW! Cozy Autumn Fall Celebration Water…" at bounding box center [610, 154] width 1221 height 881
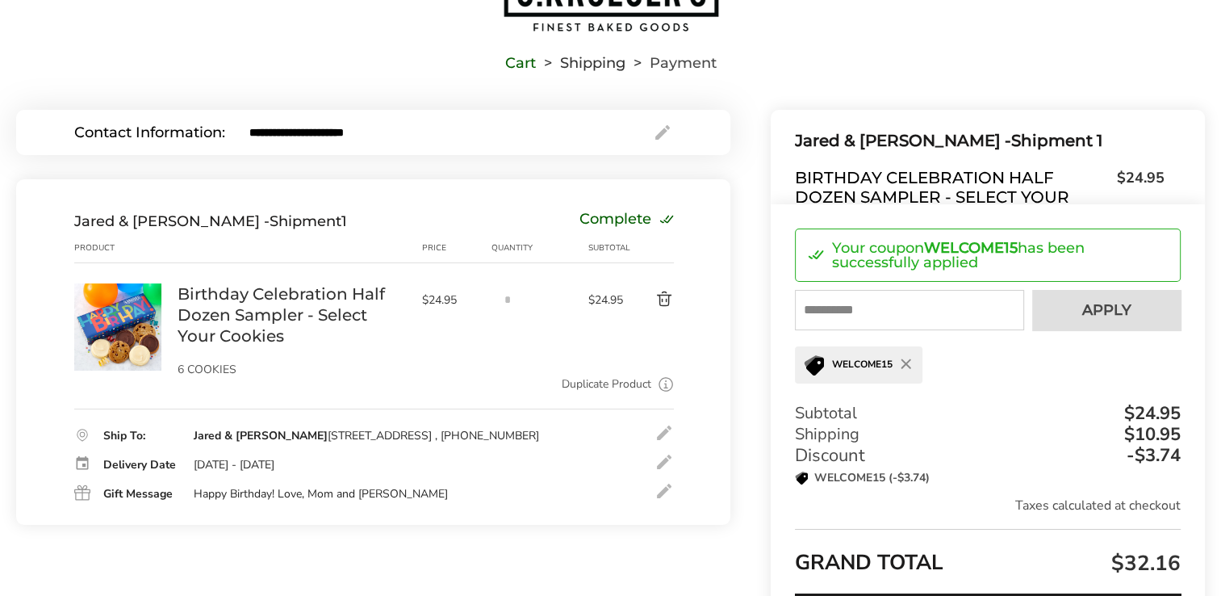
scroll to position [193, 0]
